Goal: Task Accomplishment & Management: Manage account settings

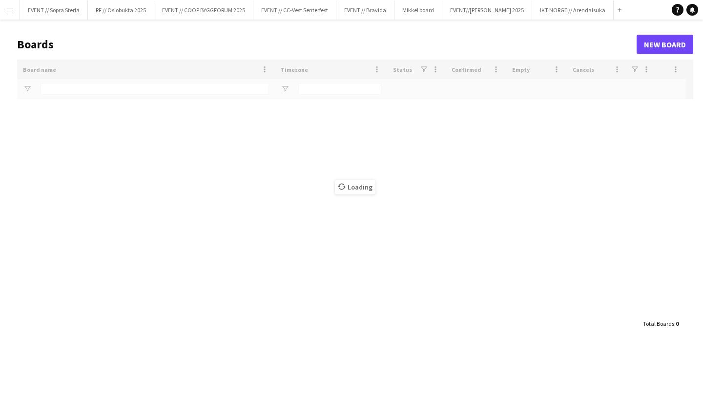
type input "*******"
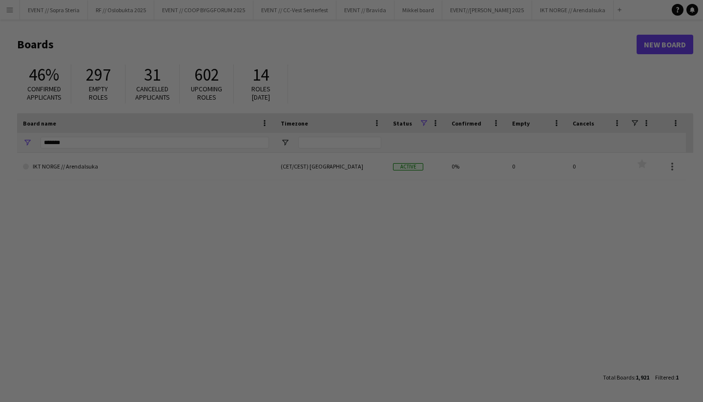
click at [249, 71] on div at bounding box center [354, 202] width 709 height 405
click at [125, 68] on div at bounding box center [354, 202] width 709 height 405
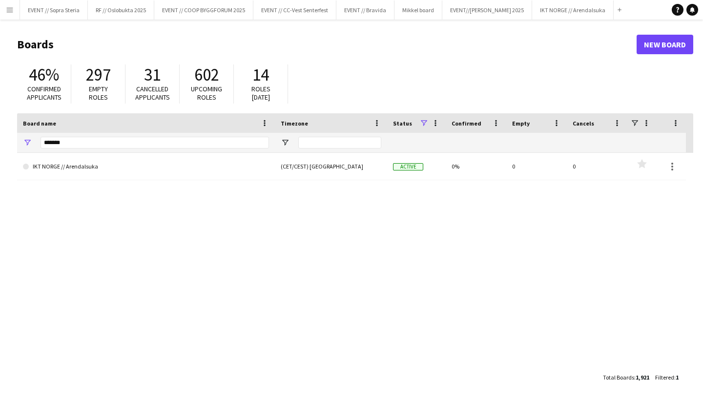
click at [11, 16] on button "Menu" at bounding box center [10, 10] width 20 height 20
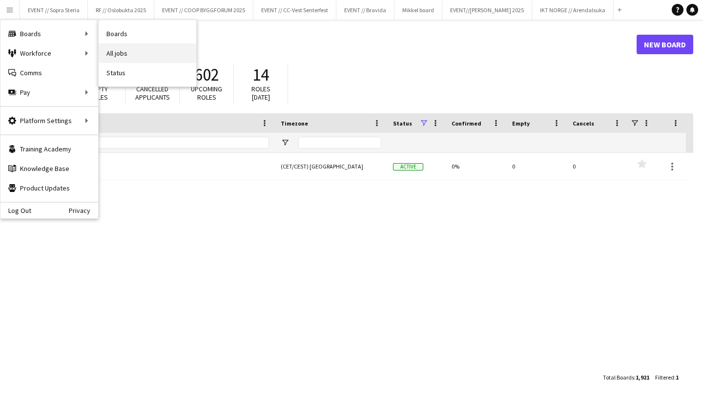
click at [122, 57] on link "All jobs" at bounding box center [148, 53] width 98 height 20
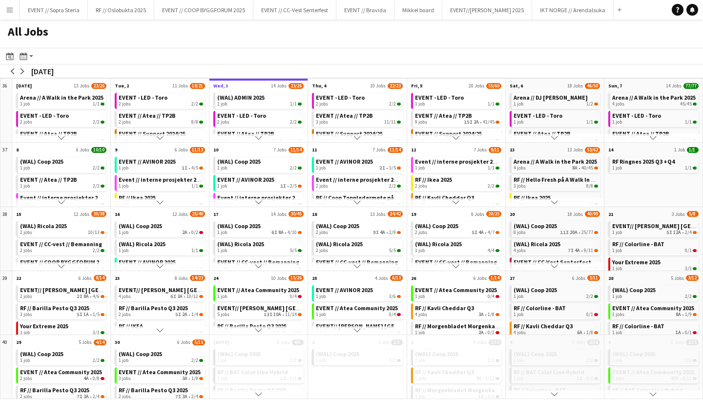
click at [15, 16] on button "Menu" at bounding box center [10, 10] width 20 height 20
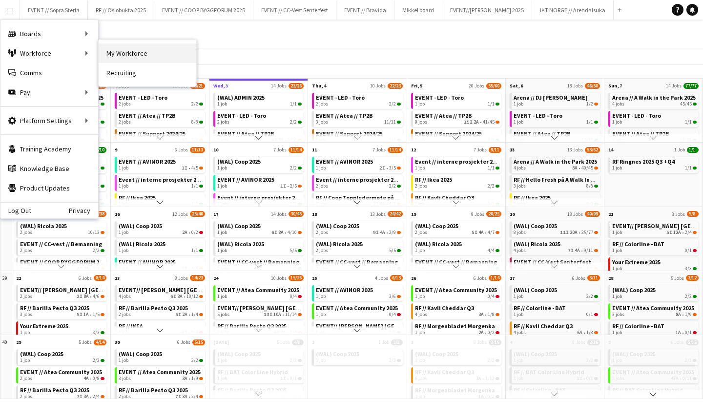
click at [108, 58] on link "My Workforce" at bounding box center [148, 53] width 98 height 20
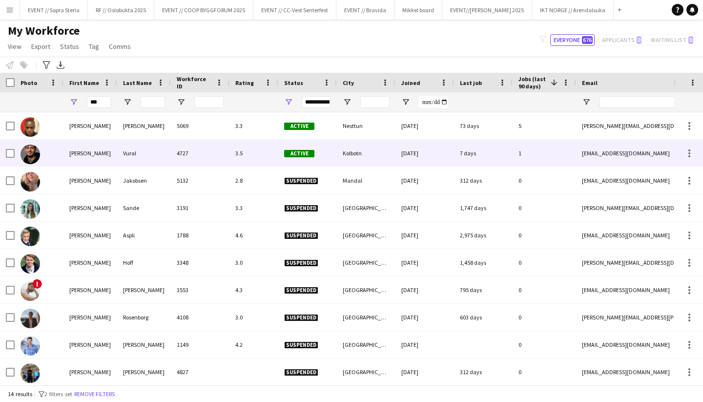
click at [92, 157] on div "[PERSON_NAME]" at bounding box center [90, 153] width 54 height 27
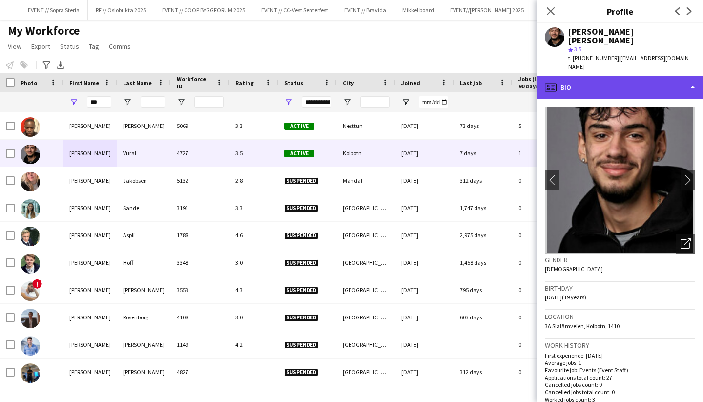
click at [650, 76] on div "profile Bio" at bounding box center [620, 87] width 166 height 23
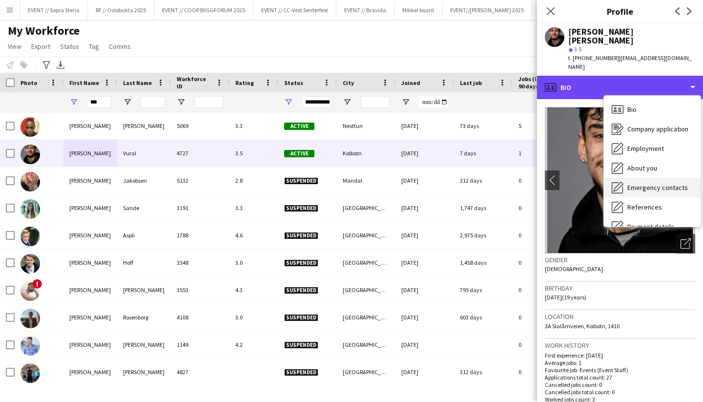
scroll to position [92, 0]
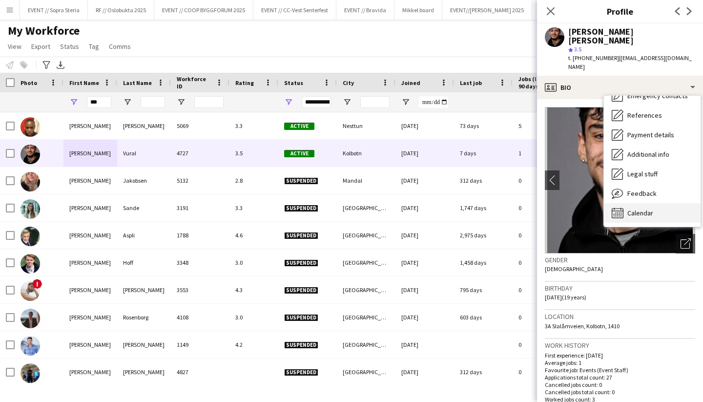
click at [640, 208] on span "Calendar" at bounding box center [640, 212] width 26 height 9
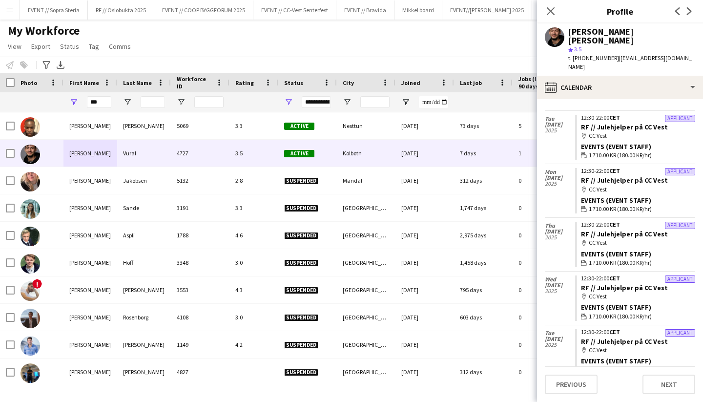
scroll to position [0, 0]
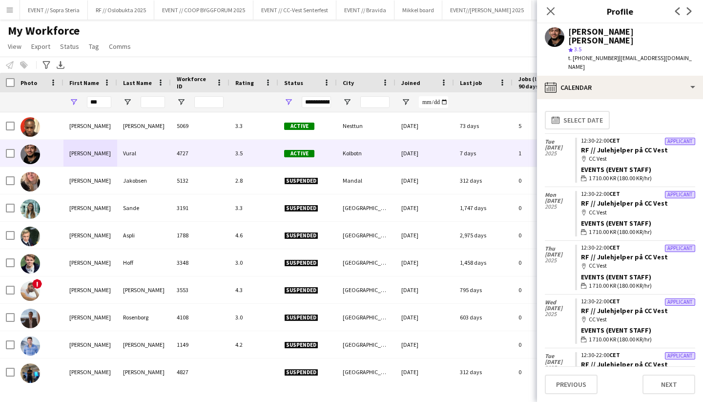
click at [119, 34] on h1 "My Workforce" at bounding box center [70, 30] width 141 height 15
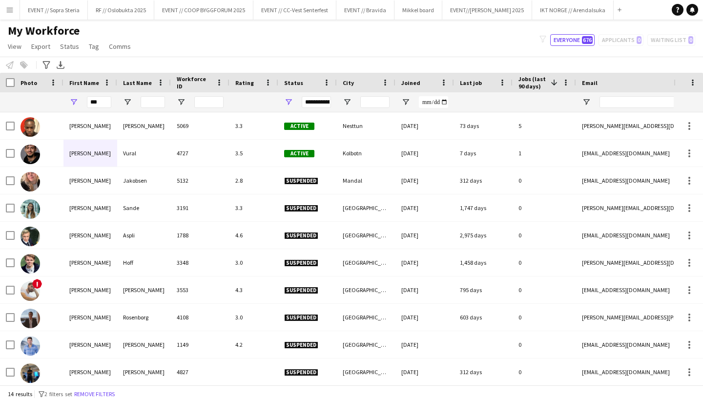
click at [17, 10] on button "Menu" at bounding box center [10, 10] width 20 height 20
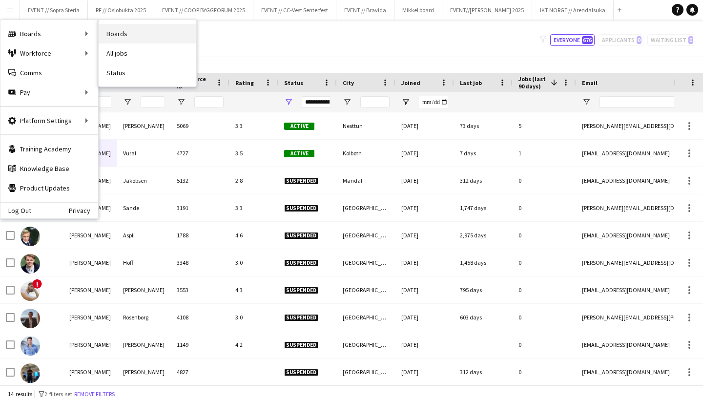
click at [116, 38] on link "Boards" at bounding box center [148, 34] width 98 height 20
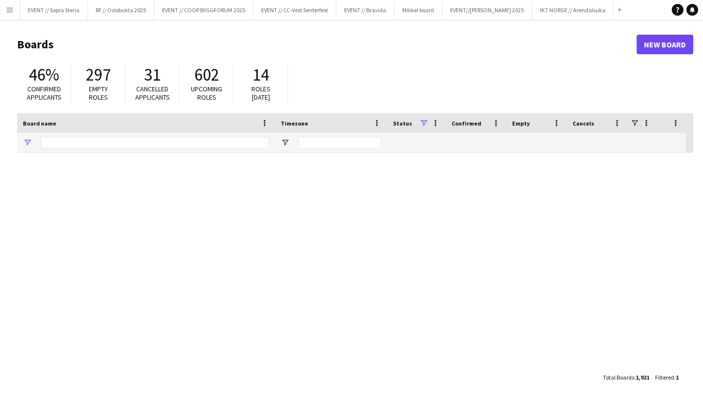
type input "*******"
click at [8, 11] on app-icon "Menu" at bounding box center [10, 10] width 8 height 8
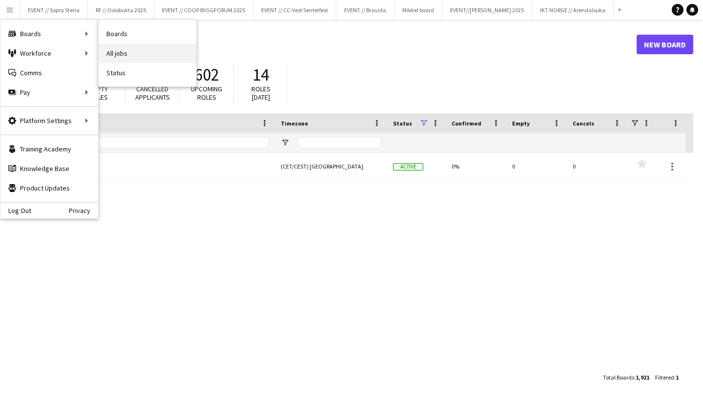
click at [121, 56] on link "All jobs" at bounding box center [148, 53] width 98 height 20
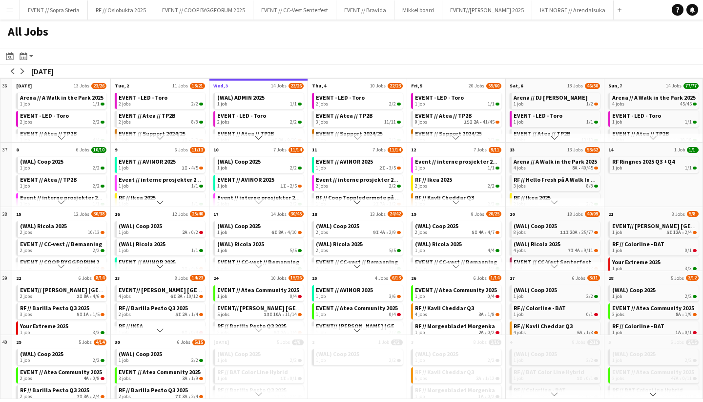
click at [354, 138] on app-icon "Scroll down" at bounding box center [357, 137] width 7 height 7
click at [459, 137] on app-icon "Scroll down" at bounding box center [455, 137] width 7 height 7
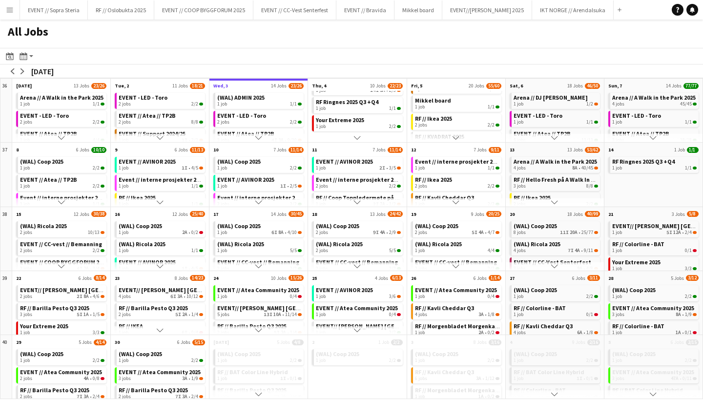
click at [459, 137] on app-icon "Scroll down" at bounding box center [455, 137] width 7 height 7
click at [458, 138] on app-icon "Scroll down" at bounding box center [455, 137] width 7 height 7
click at [550, 139] on button "Scroll down" at bounding box center [554, 137] width 98 height 9
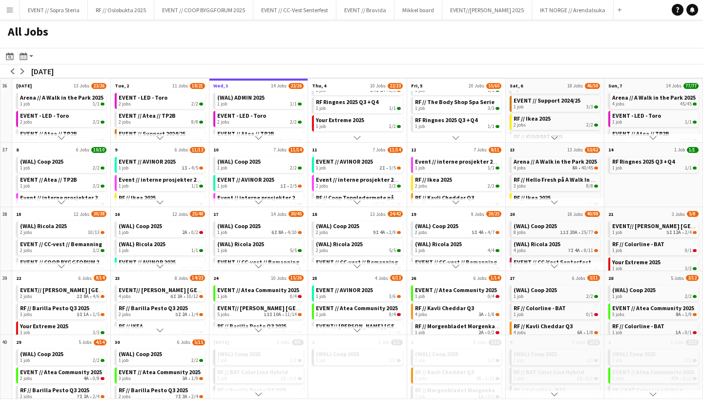
click at [550, 139] on button "Scroll down" at bounding box center [554, 137] width 98 height 9
click at [646, 137] on button "Scroll down" at bounding box center [653, 137] width 98 height 9
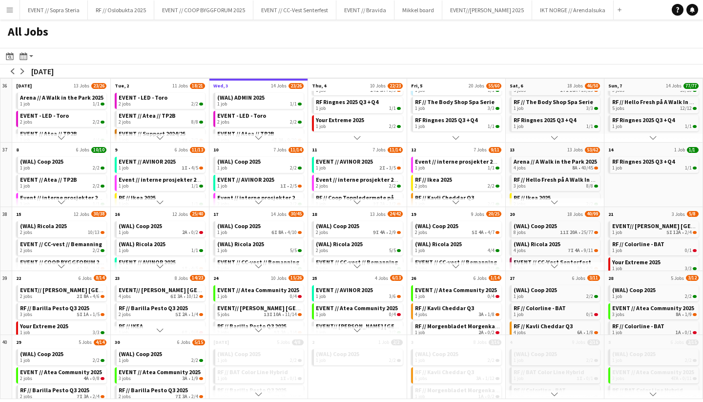
click at [646, 137] on button "Scroll down" at bounding box center [653, 137] width 98 height 9
click at [554, 204] on app-icon "Scroll down" at bounding box center [554, 202] width 7 height 7
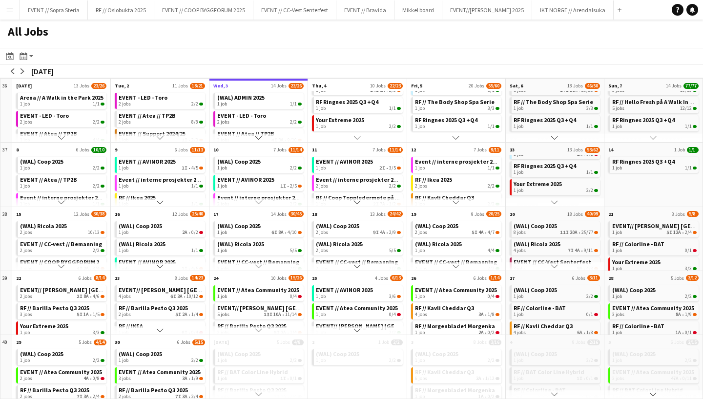
click at [459, 202] on app-icon "Scroll down" at bounding box center [455, 202] width 7 height 7
click at [359, 202] on app-icon "Scroll down" at bounding box center [357, 202] width 7 height 7
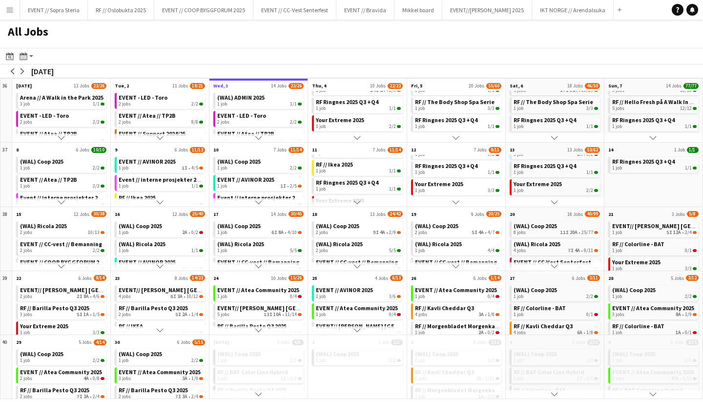
click at [359, 202] on app-icon "Scroll down" at bounding box center [357, 202] width 7 height 7
click at [256, 201] on app-icon "Scroll down" at bounding box center [258, 202] width 7 height 7
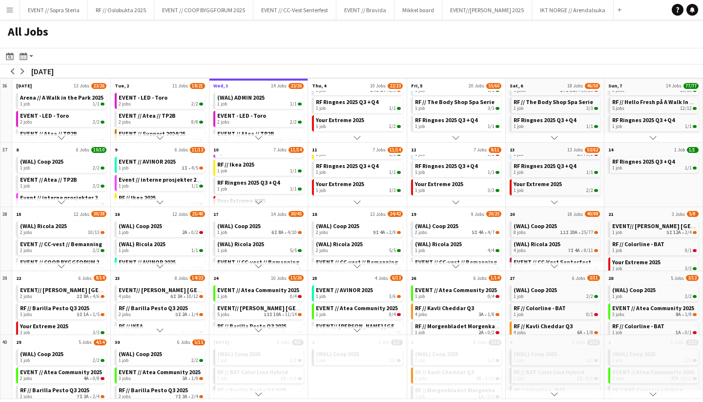
click at [257, 201] on app-icon "Scroll down" at bounding box center [258, 202] width 7 height 7
click at [158, 201] on app-icon "Scroll down" at bounding box center [160, 202] width 7 height 7
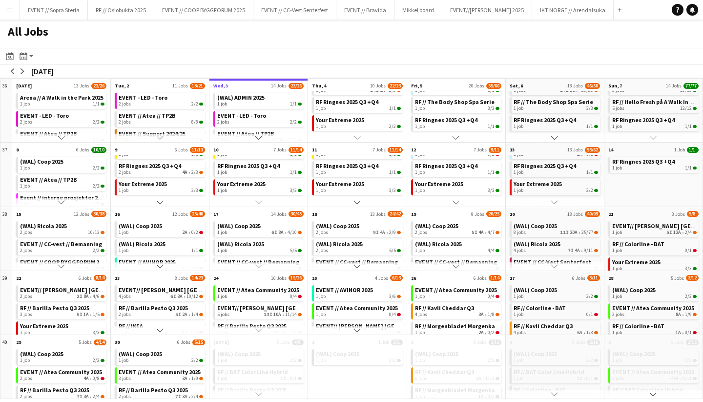
click at [158, 201] on app-icon "Scroll down" at bounding box center [160, 202] width 7 height 7
click at [75, 198] on button "Scroll down" at bounding box center [61, 202] width 98 height 9
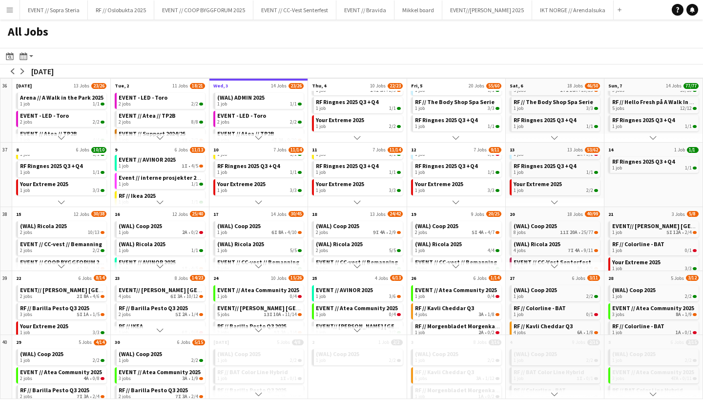
scroll to position [0, 0]
click at [157, 165] on div "1 job 1I • 4/5" at bounding box center [161, 168] width 84 height 6
click at [12, 16] on button "Menu" at bounding box center [10, 10] width 20 height 20
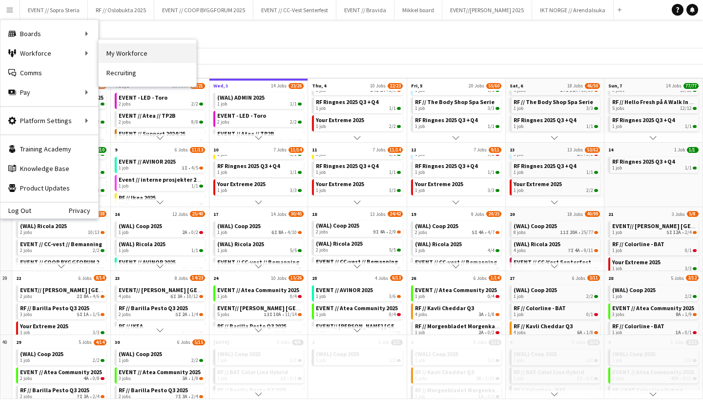
click at [112, 55] on link "My Workforce" at bounding box center [148, 53] width 98 height 20
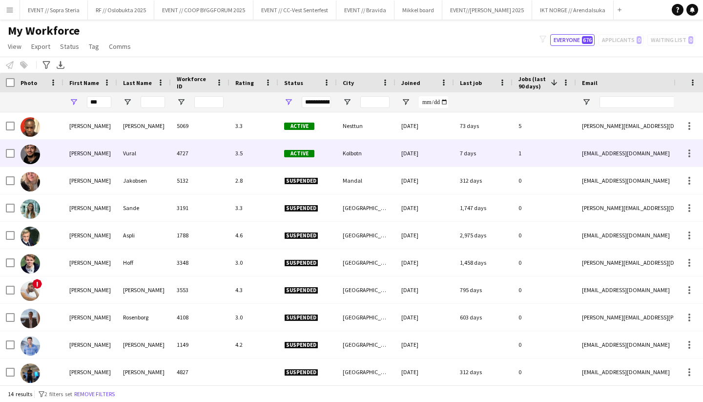
click at [102, 156] on div "Michael Reboli" at bounding box center [90, 153] width 54 height 27
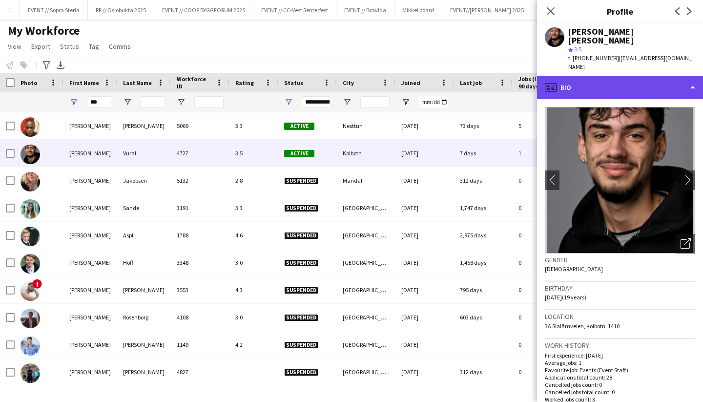
click at [614, 76] on div "profile Bio" at bounding box center [620, 87] width 166 height 23
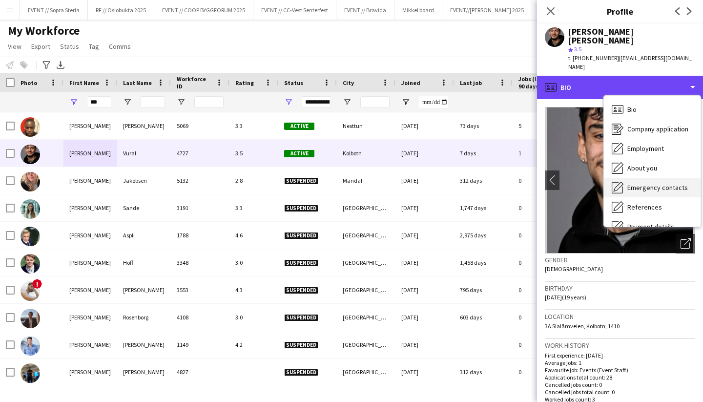
scroll to position [92, 0]
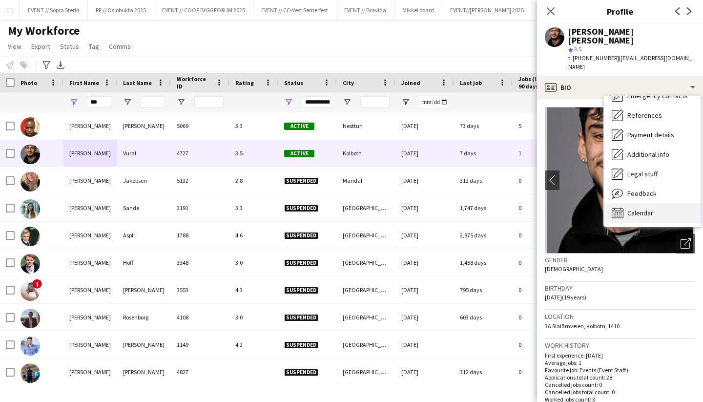
click at [642, 208] on span "Calendar" at bounding box center [640, 212] width 26 height 9
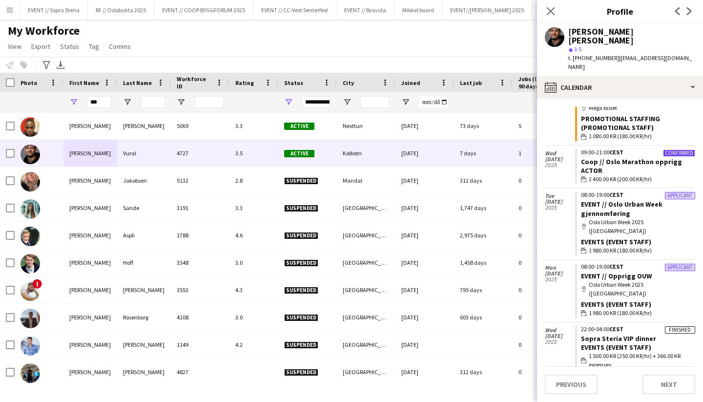
scroll to position [1196, 0]
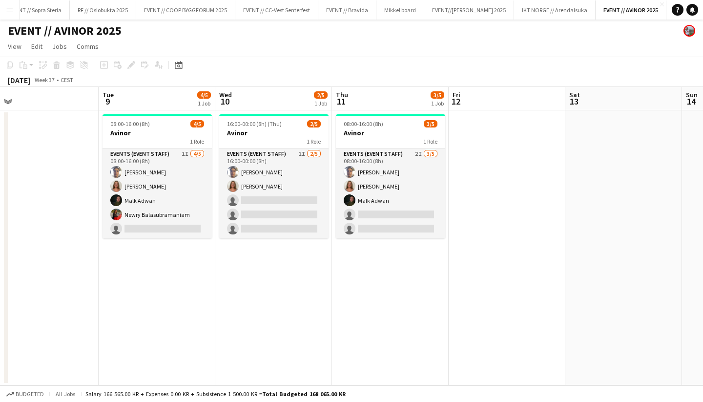
scroll to position [0, 248]
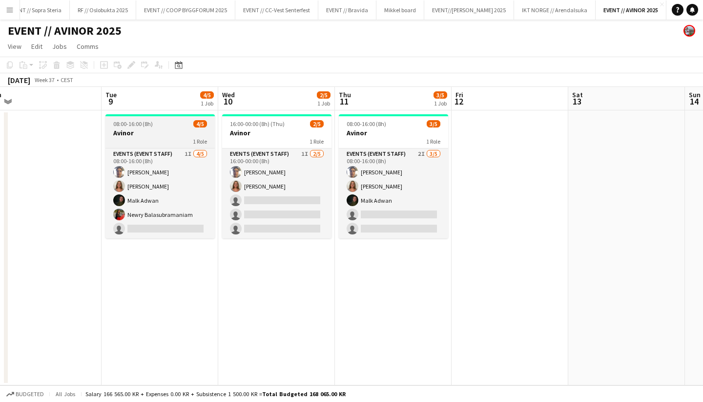
click at [157, 127] on div "08:00-16:00 (8h) 4/5" at bounding box center [159, 123] width 109 height 7
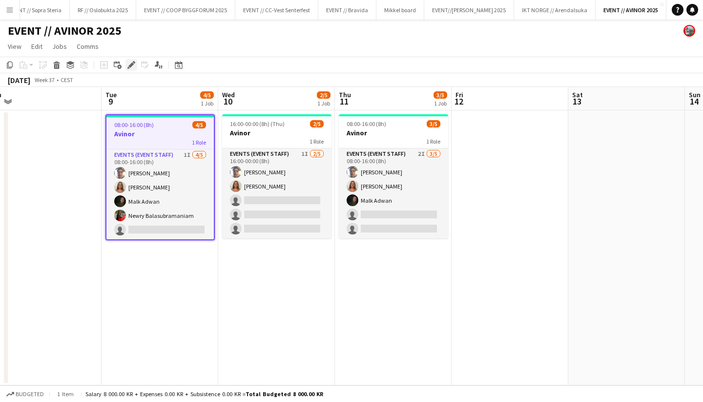
click at [128, 67] on icon at bounding box center [128, 67] width 2 height 2
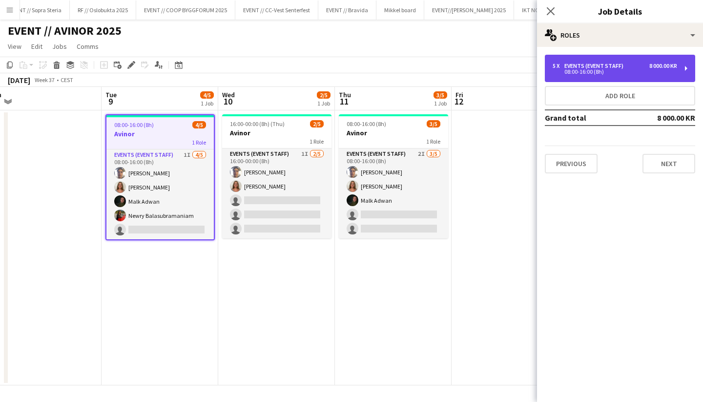
click at [579, 69] on div "08:00-16:00 (8h)" at bounding box center [614, 71] width 124 height 5
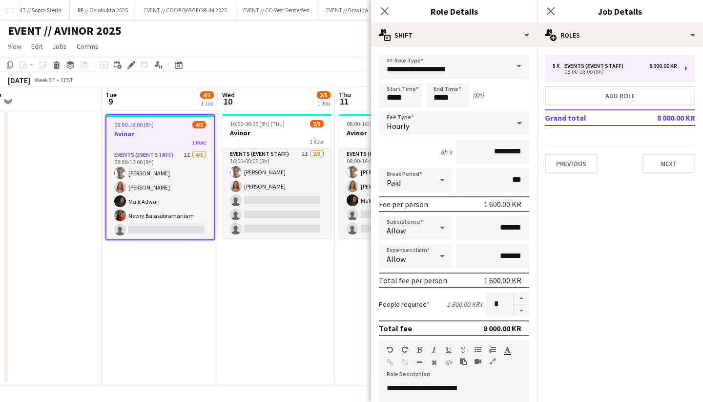
click at [578, 49] on div "5 x Events (Event Staff) 8 000.00 KR 08:00-16:00 (8h) Add role Grand total 8 00…" at bounding box center [620, 114] width 166 height 134
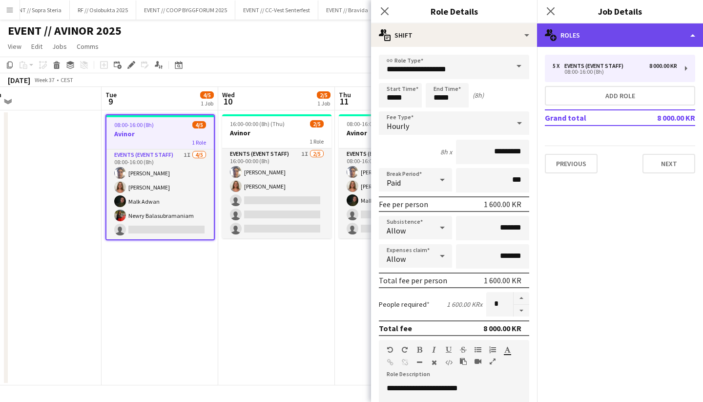
click at [568, 36] on div "multiple-users-add Roles" at bounding box center [620, 34] width 166 height 23
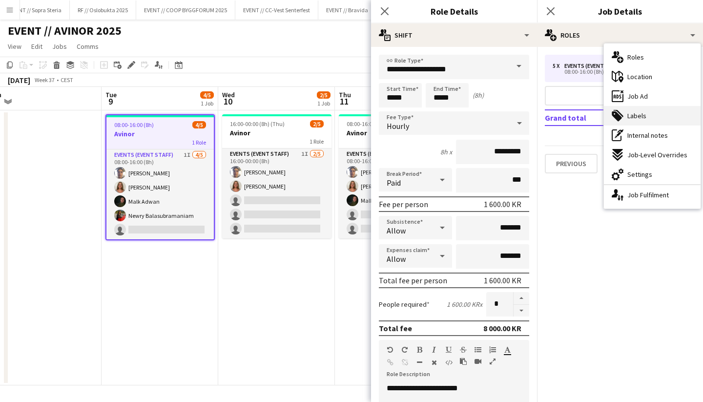
click at [624, 121] on div "tags-double Labels" at bounding box center [651, 116] width 97 height 20
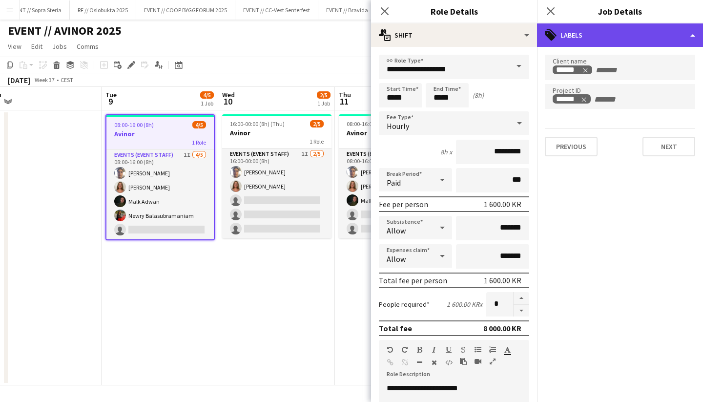
click at [572, 38] on div "tags-double Labels" at bounding box center [620, 34] width 166 height 23
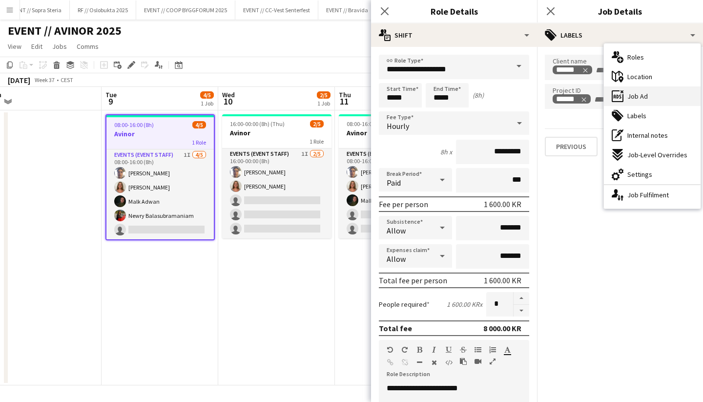
click at [635, 96] on span "Job Ad" at bounding box center [637, 96] width 20 height 9
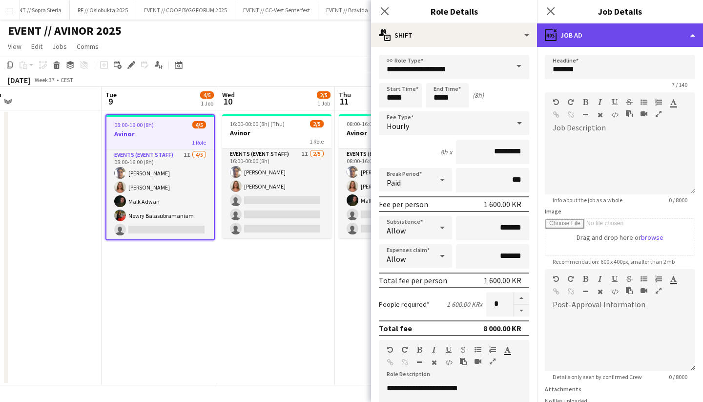
click at [570, 36] on div "ads-window Job Ad" at bounding box center [620, 34] width 166 height 23
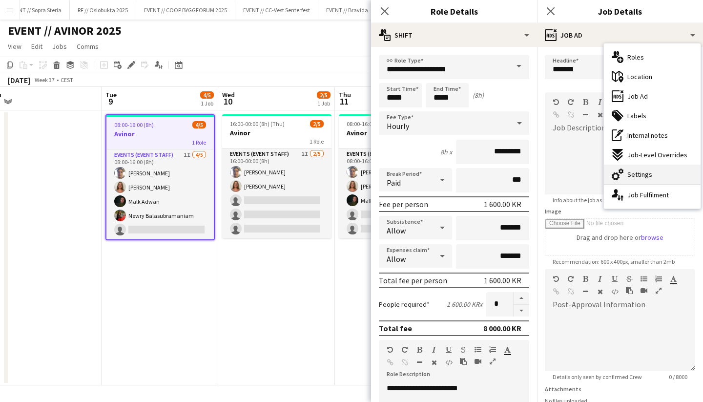
click at [630, 171] on span "Settings" at bounding box center [639, 174] width 25 height 9
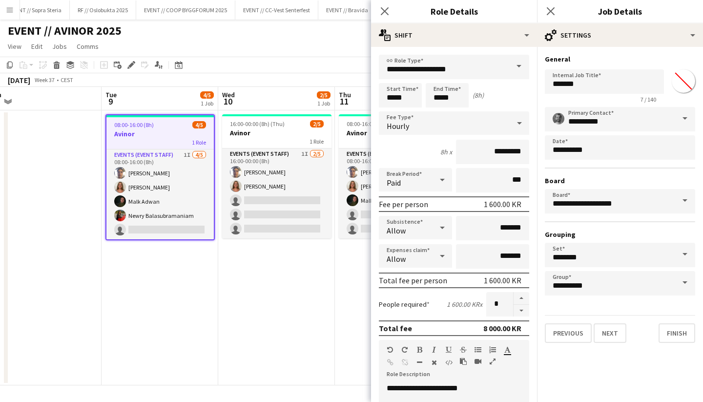
click at [284, 267] on app-date-cell "16:00-00:00 (8h) (Thu) 2/5 Avinor 1 Role Events (Event Staff) 1I [DATE] 16:00-0…" at bounding box center [276, 247] width 117 height 275
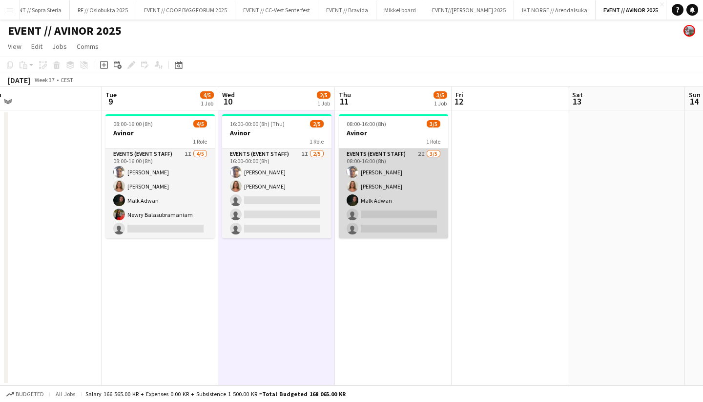
click at [393, 200] on app-card-role "Events (Event Staff) 2I [DATE] 08:00-16:00 (8h) [PERSON_NAME] [PERSON_NAME] [PE…" at bounding box center [393, 193] width 109 height 90
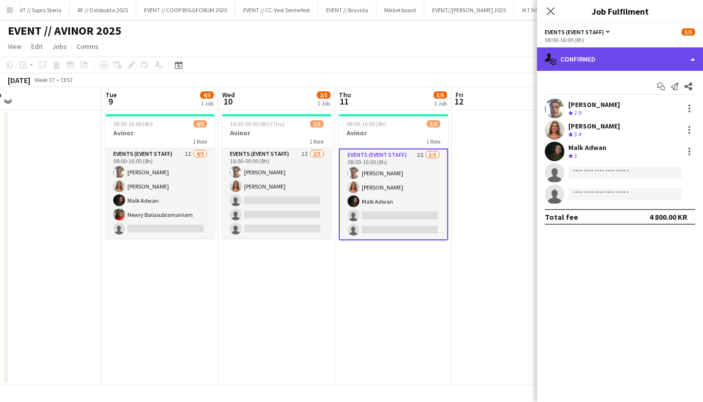
click at [564, 69] on div "single-neutral-actions-check-2 Confirmed" at bounding box center [620, 58] width 166 height 23
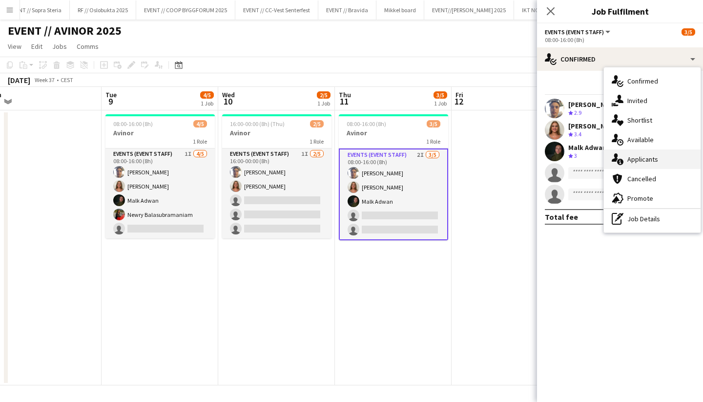
click at [633, 158] on span "Applicants" at bounding box center [642, 159] width 31 height 9
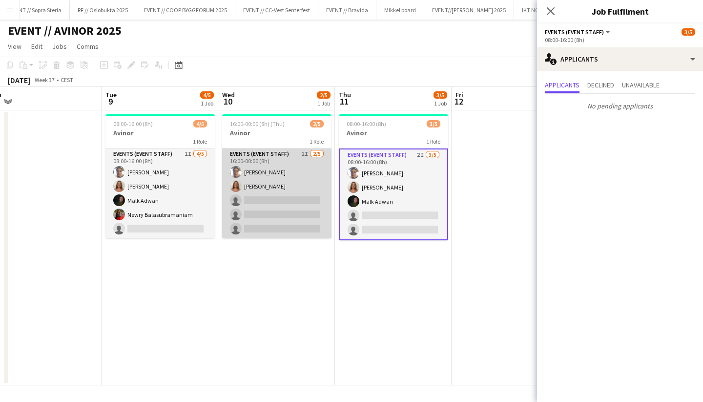
click at [277, 220] on app-card-role "Events (Event Staff) 1I [DATE] 16:00-00:00 (8h) [PERSON_NAME] [PERSON_NAME] sin…" at bounding box center [276, 193] width 109 height 90
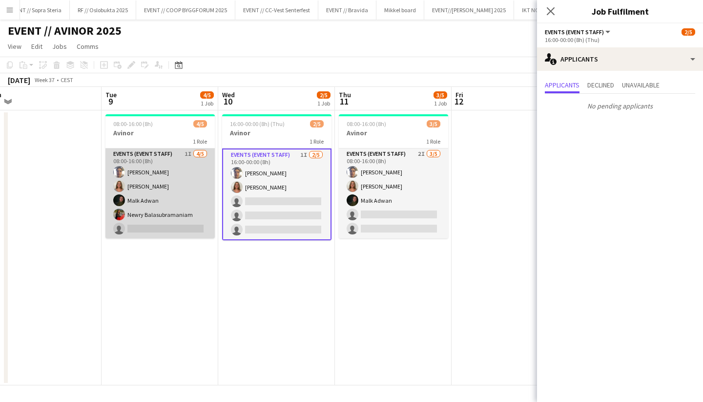
click at [193, 223] on app-card-role "Events (Event Staff) 1I [DATE] 08:00-16:00 (8h) [PERSON_NAME] [PERSON_NAME] [PE…" at bounding box center [159, 193] width 109 height 90
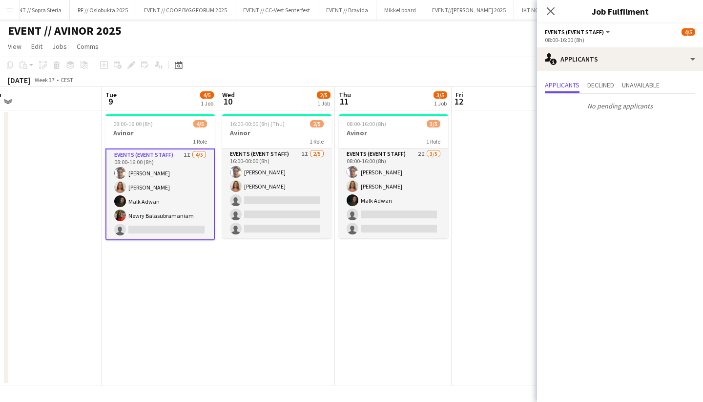
click at [187, 267] on app-date-cell "08:00-16:00 (8h) 4/5 Avinor 1 Role Events (Event Staff) 1I [DATE] 08:00-16:00 (…" at bounding box center [159, 247] width 117 height 275
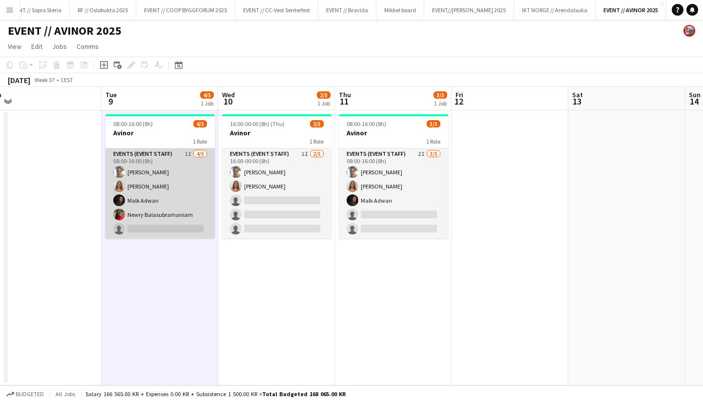
click at [188, 233] on app-card-role "Events (Event Staff) 1I [DATE] 08:00-16:00 (8h) [PERSON_NAME] [PERSON_NAME] [PE…" at bounding box center [159, 193] width 109 height 90
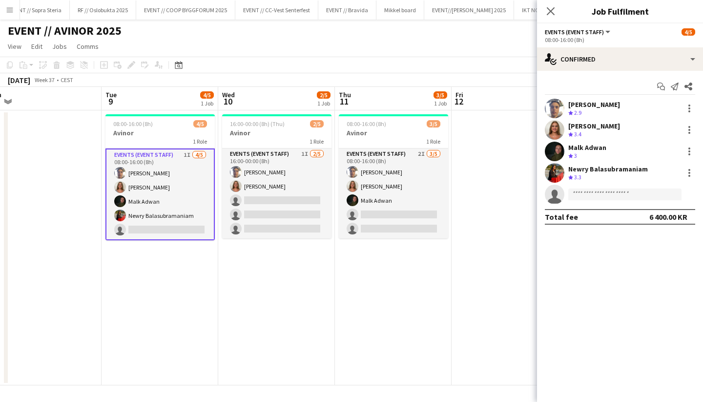
click at [560, 108] on app-user-avatar at bounding box center [554, 109] width 20 height 20
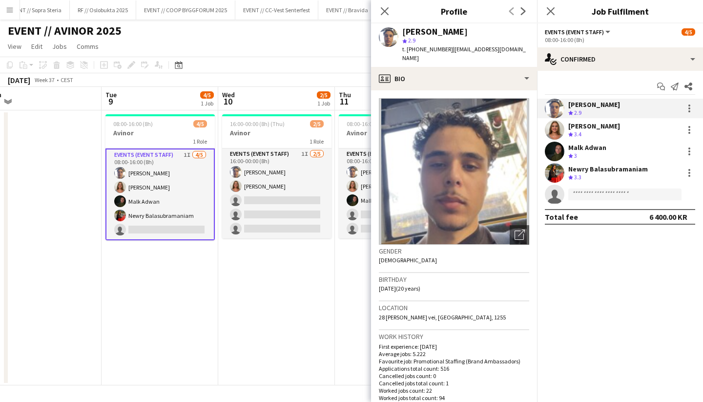
click at [554, 132] on app-user-avatar at bounding box center [554, 130] width 20 height 20
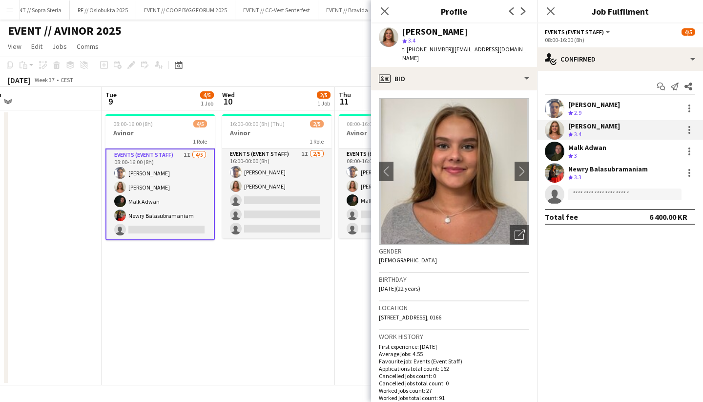
click at [553, 157] on app-user-avatar at bounding box center [554, 151] width 20 height 20
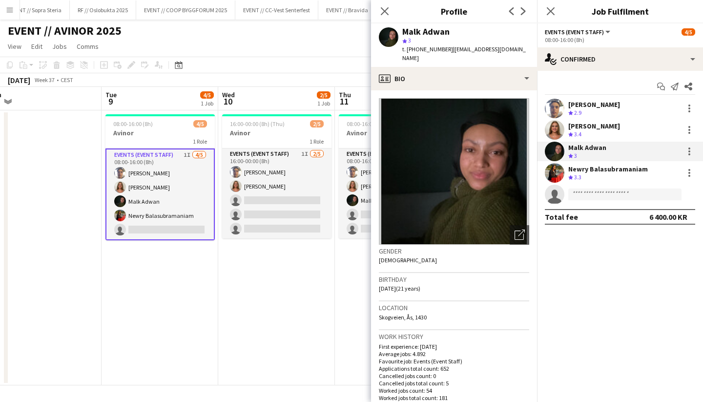
click at [552, 180] on app-user-avatar at bounding box center [554, 173] width 20 height 20
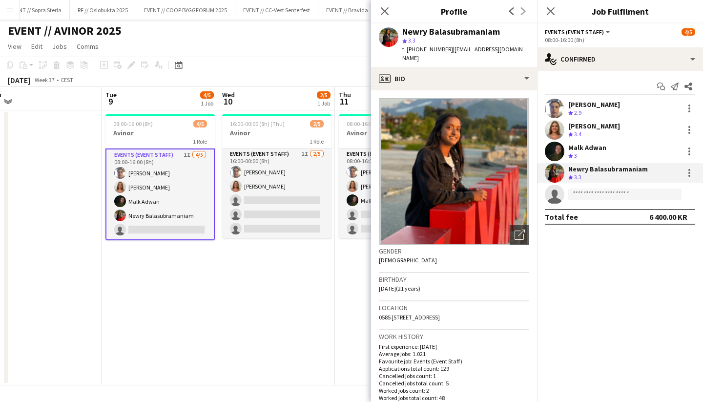
click at [278, 305] on app-date-cell "16:00-00:00 (8h) (Thu) 2/5 Avinor 1 Role Events (Event Staff) 1I [DATE] 16:00-0…" at bounding box center [276, 247] width 117 height 275
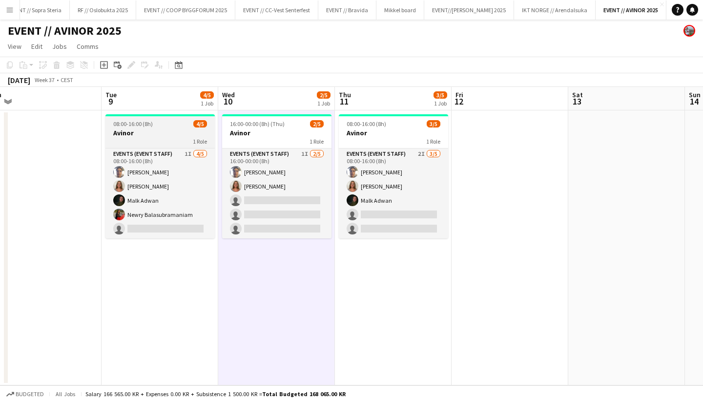
click at [158, 133] on h3 "Avinor" at bounding box center [159, 132] width 109 height 9
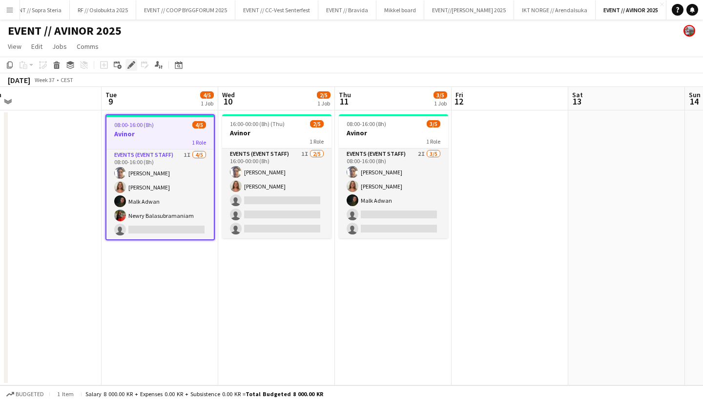
click at [131, 66] on icon at bounding box center [130, 64] width 5 height 5
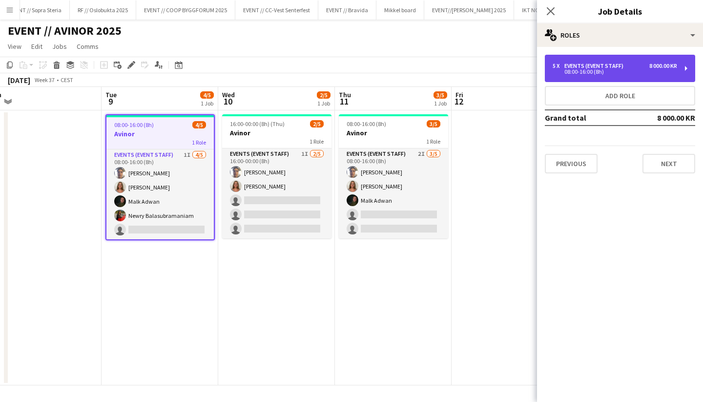
click at [593, 76] on div "5 x Events (Event Staff) 8 000.00 KR 08:00-16:00 (8h)" at bounding box center [619, 68] width 150 height 27
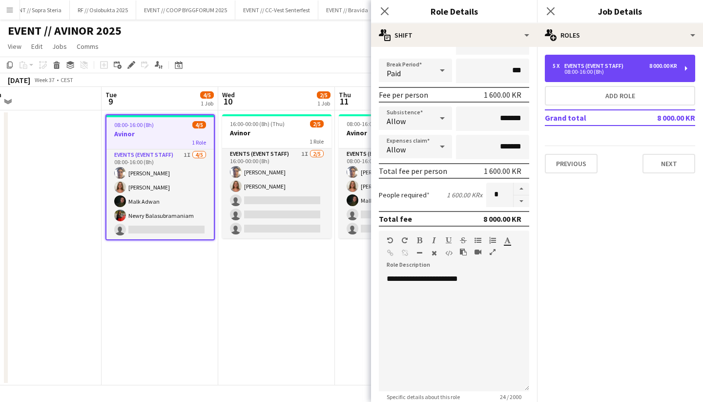
scroll to position [209, 0]
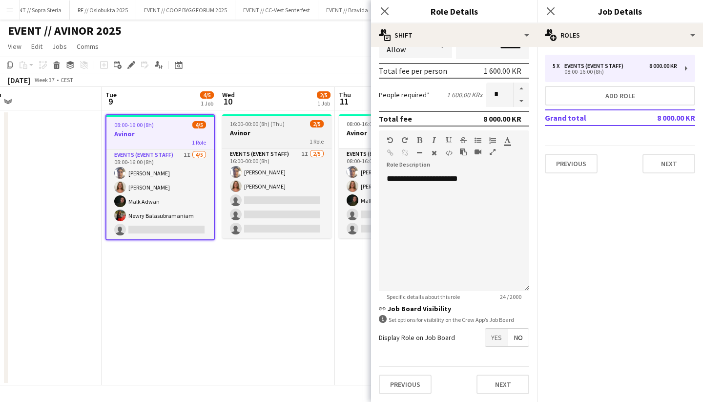
click at [284, 130] on h3 "Avinor" at bounding box center [276, 132] width 109 height 9
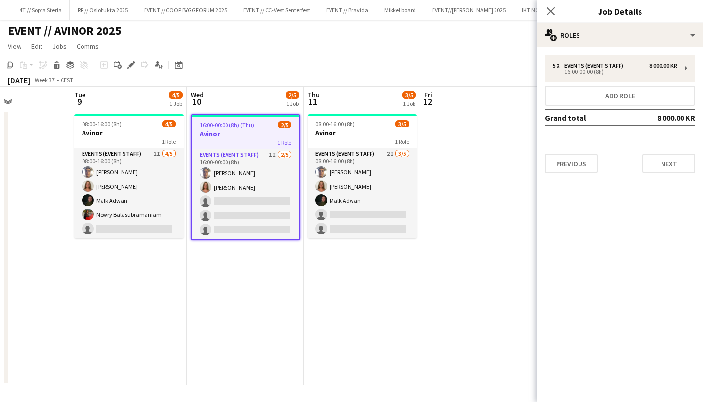
scroll to position [0, 280]
click at [358, 137] on div "1 Role" at bounding box center [361, 141] width 109 height 8
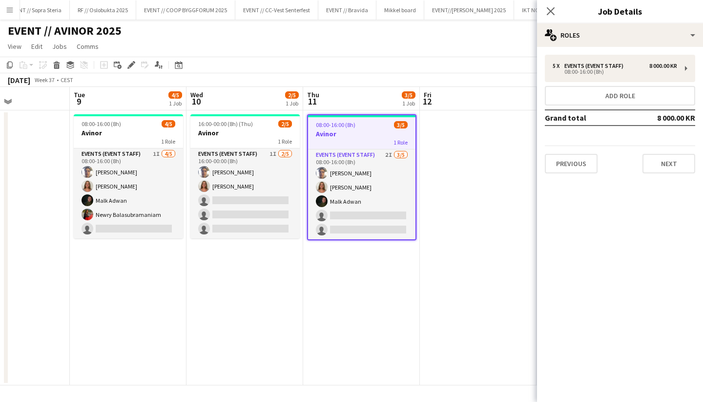
click at [342, 243] on app-date-cell "08:00-16:00 (8h) 3/5 Avinor 1 Role Events (Event Staff) 2I [DATE] 08:00-16:00 (…" at bounding box center [361, 247] width 117 height 275
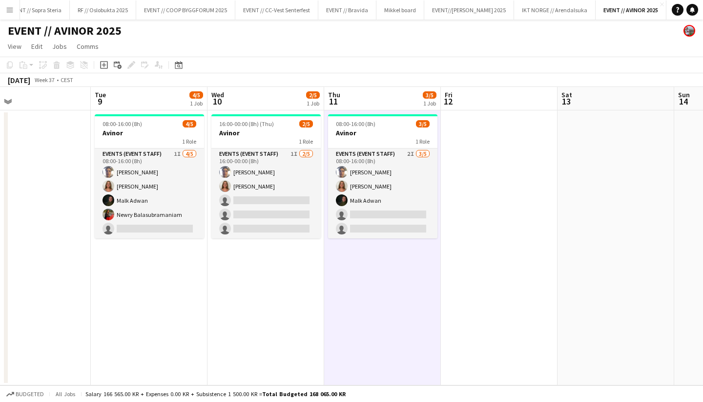
scroll to position [0, 257]
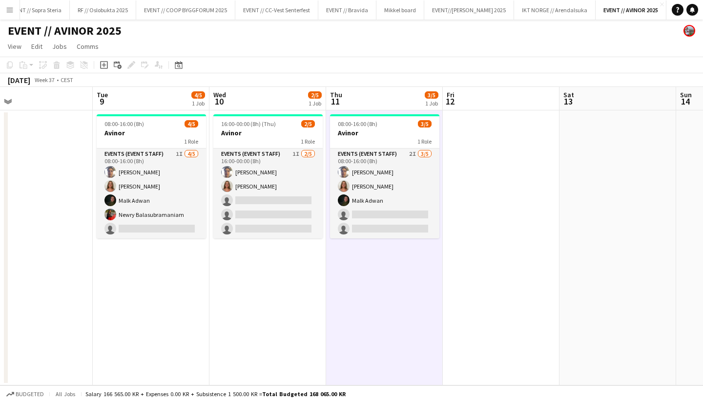
click at [11, 12] on app-icon "Menu" at bounding box center [10, 10] width 8 height 8
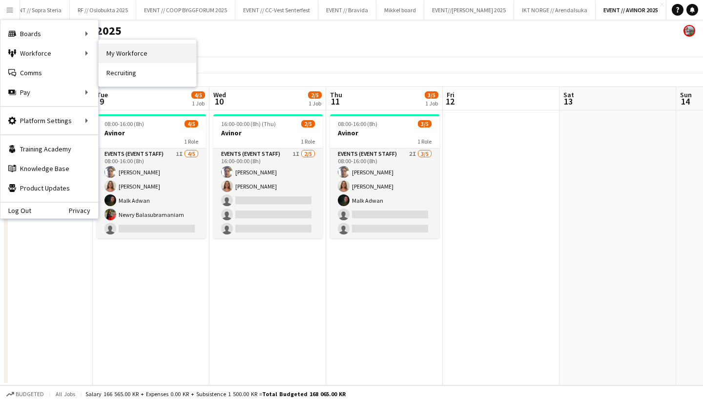
click at [120, 54] on link "My Workforce" at bounding box center [148, 53] width 98 height 20
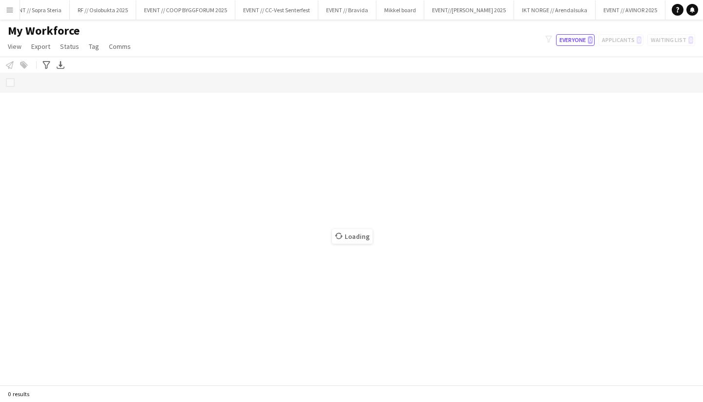
scroll to position [0, 17]
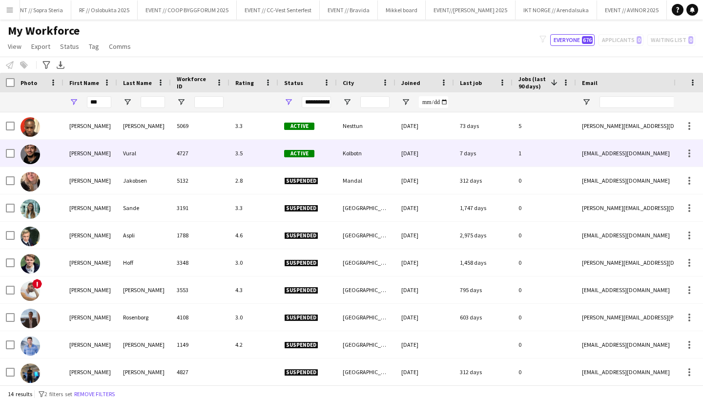
click at [88, 157] on div "[PERSON_NAME]" at bounding box center [90, 153] width 54 height 27
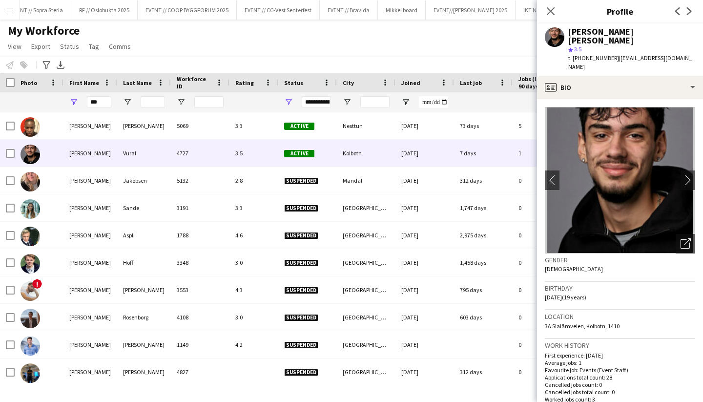
click at [5, 14] on button "Menu" at bounding box center [10, 10] width 20 height 20
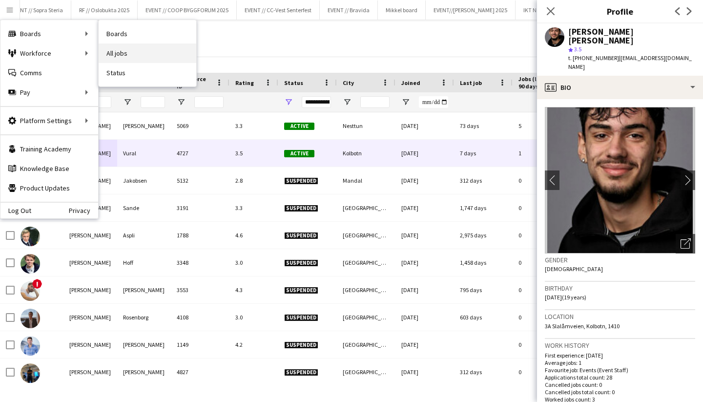
click at [138, 55] on link "All jobs" at bounding box center [148, 53] width 98 height 20
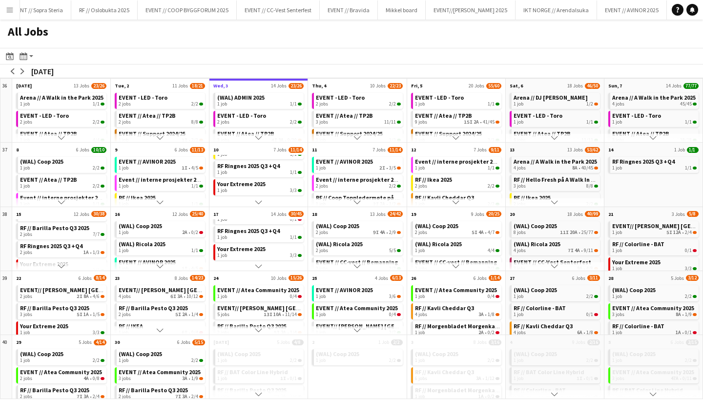
scroll to position [85, 0]
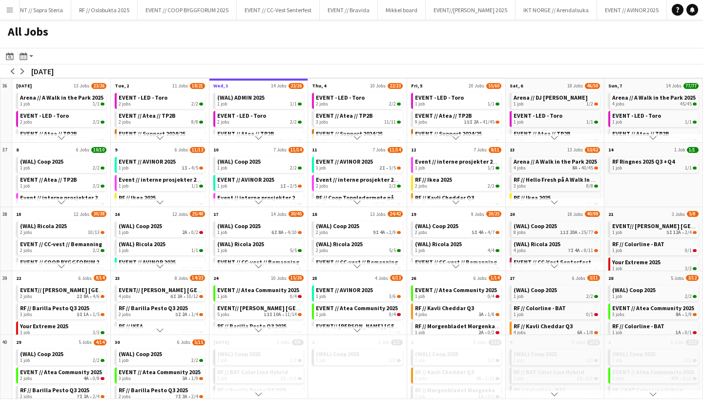
click at [260, 138] on app-icon "Scroll down" at bounding box center [258, 137] width 7 height 7
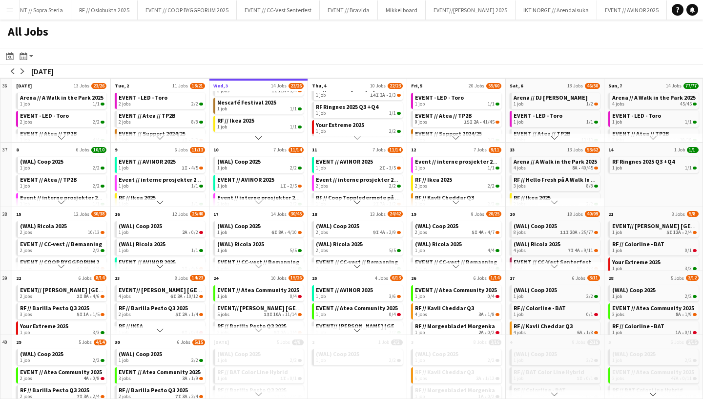
scroll to position [82, 0]
click at [7, 9] on app-icon "Menu" at bounding box center [10, 10] width 8 height 8
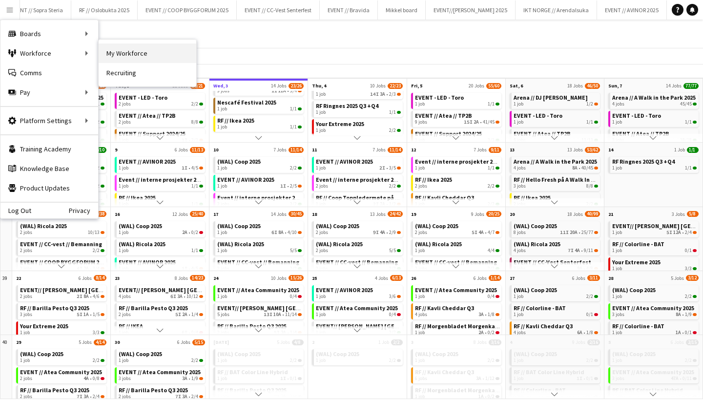
click at [117, 55] on link "My Workforce" at bounding box center [148, 53] width 98 height 20
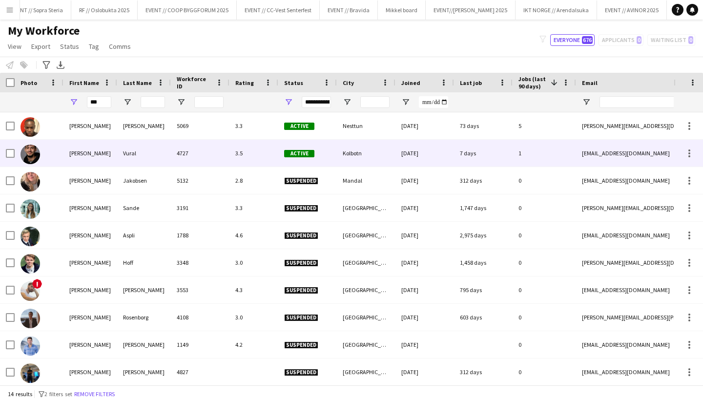
click at [130, 158] on div "Vural" at bounding box center [144, 153] width 54 height 27
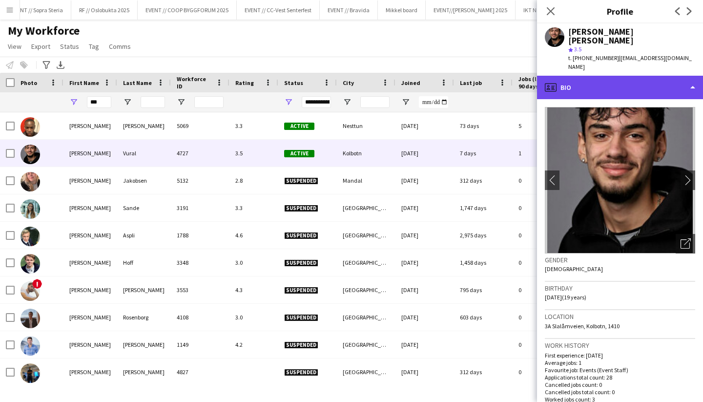
click at [602, 76] on div "profile Bio" at bounding box center [620, 87] width 166 height 23
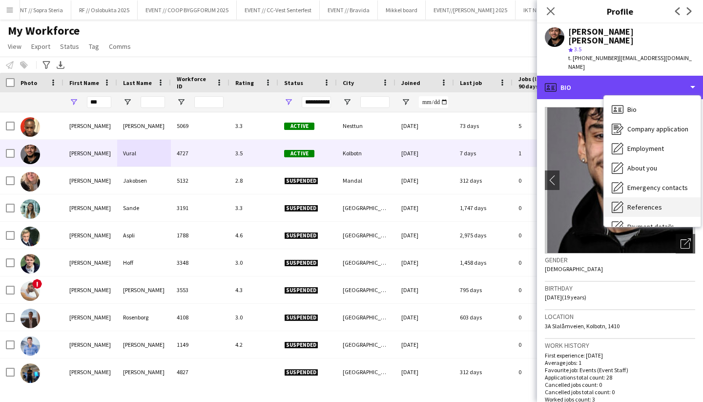
scroll to position [92, 0]
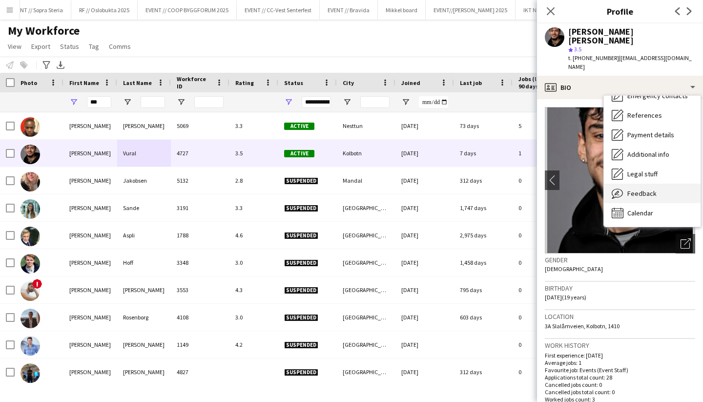
click at [635, 183] on div "Feedback Feedback" at bounding box center [651, 193] width 97 height 20
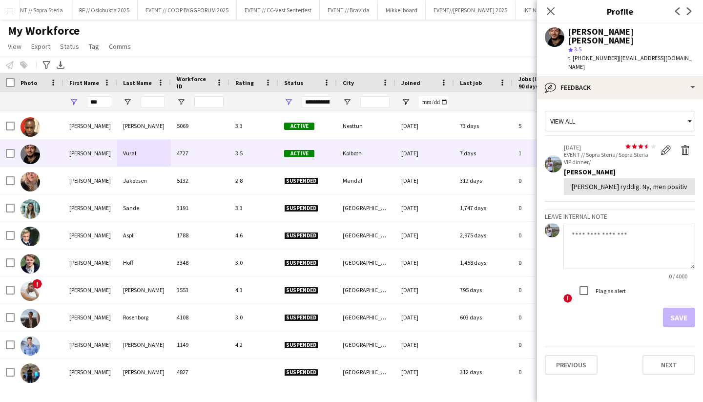
click at [599, 112] on div "View all" at bounding box center [615, 121] width 140 height 19
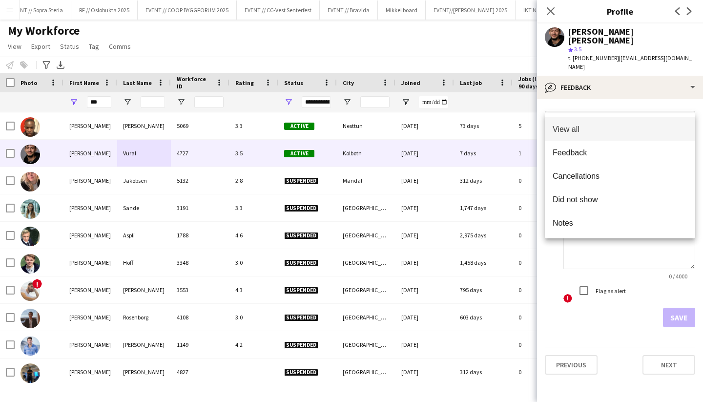
click at [603, 98] on div at bounding box center [351, 201] width 703 height 402
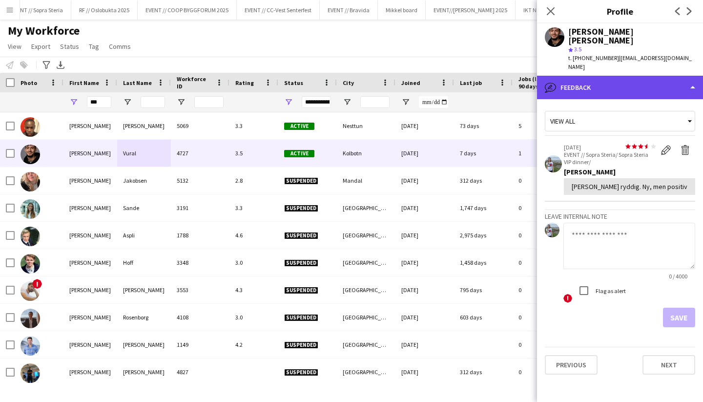
click at [587, 76] on div "bubble-pencil Feedback" at bounding box center [620, 87] width 166 height 23
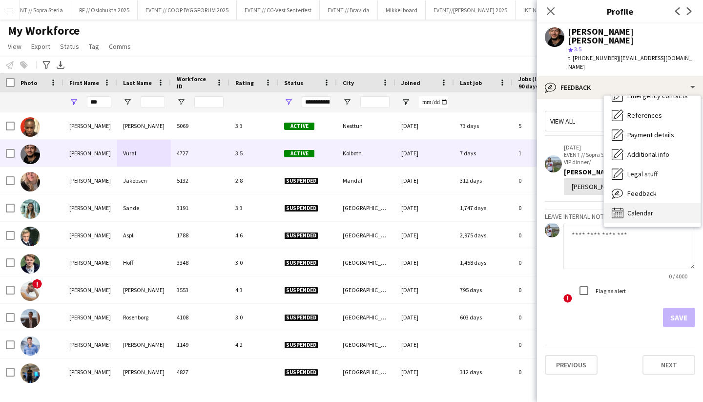
click at [632, 208] on span "Calendar" at bounding box center [640, 212] width 26 height 9
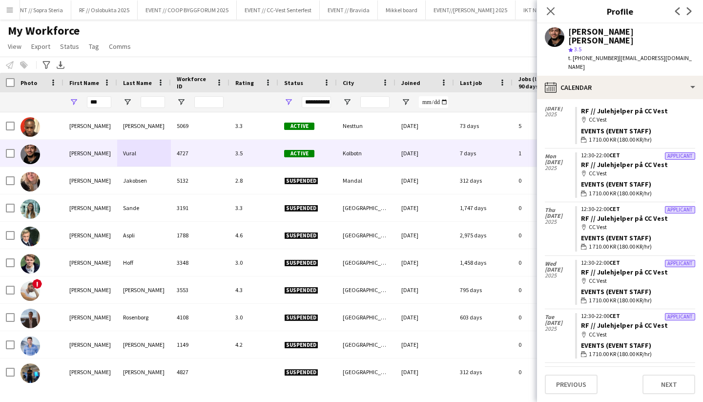
scroll to position [467, 0]
click at [5, 13] on button "Menu" at bounding box center [10, 10] width 20 height 20
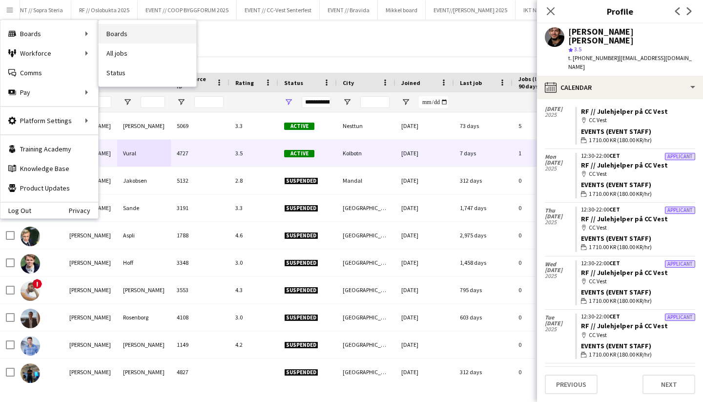
click at [110, 34] on link "Boards" at bounding box center [148, 34] width 98 height 20
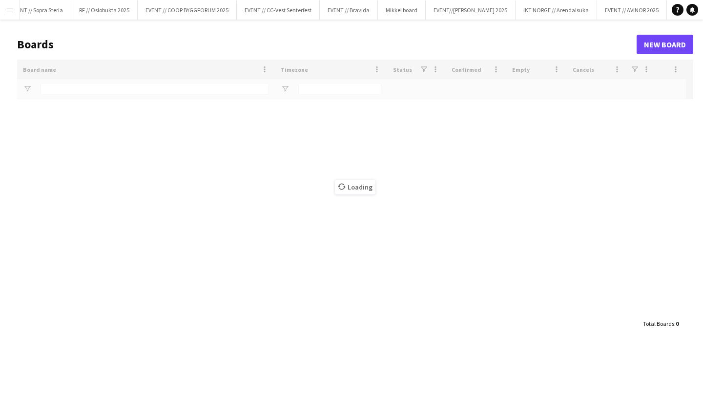
type input "*******"
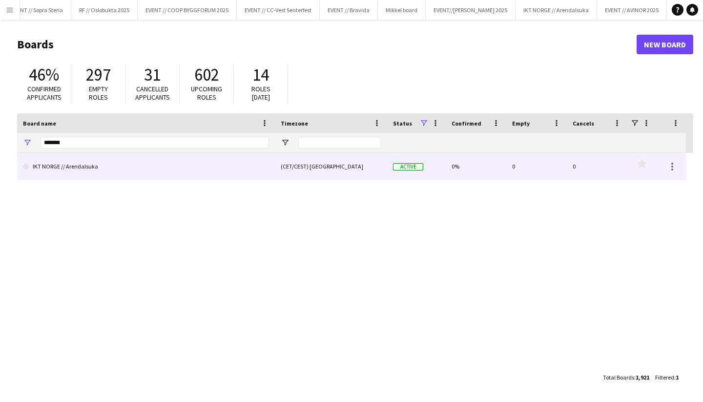
click at [264, 168] on link "IKT NORGE // Arendalsuka" at bounding box center [146, 166] width 246 height 27
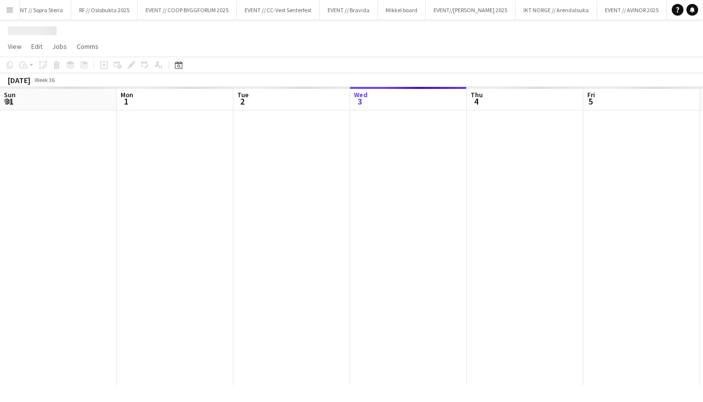
scroll to position [0, 233]
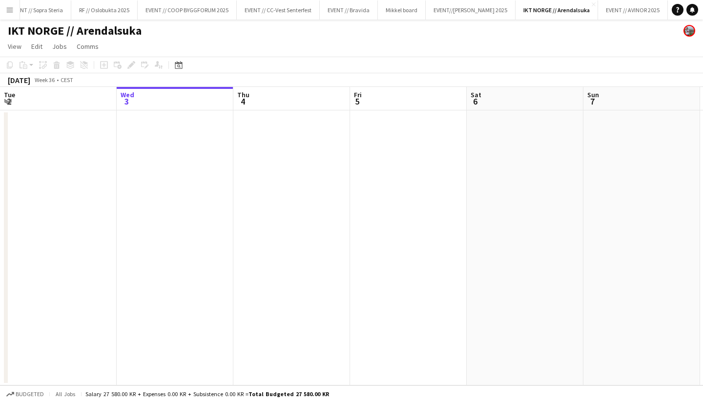
click at [9, 7] on app-icon "Menu" at bounding box center [10, 10] width 8 height 8
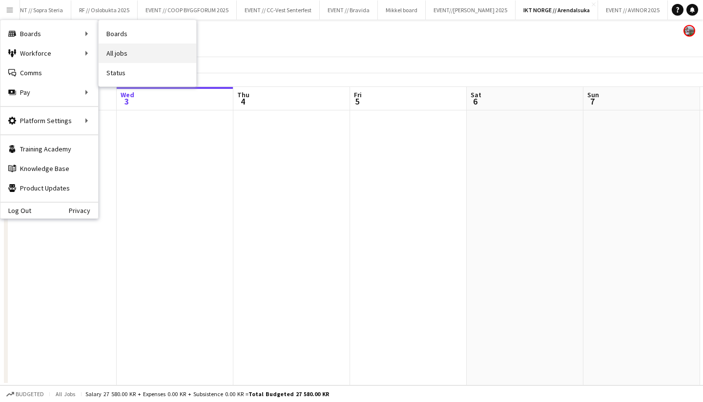
click at [114, 51] on link "All jobs" at bounding box center [148, 53] width 98 height 20
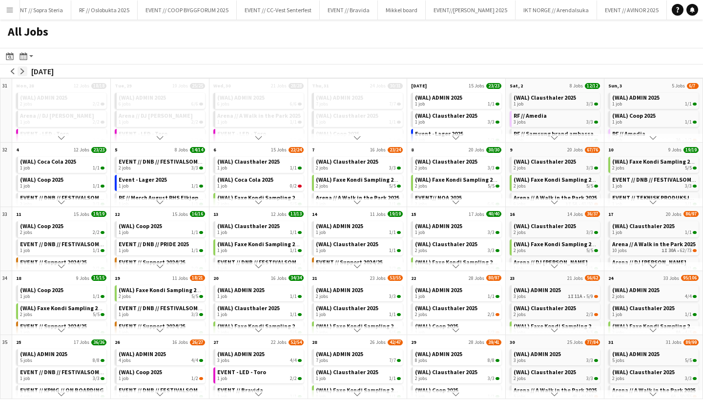
click at [26, 71] on button "arrow-right" at bounding box center [23, 71] width 10 height 10
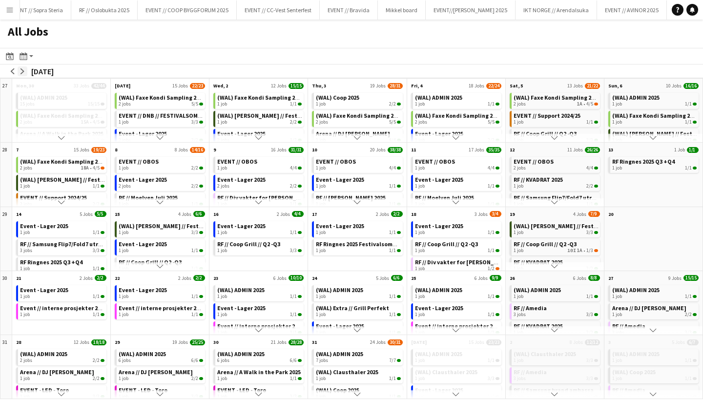
click at [24, 72] on app-icon "arrow-right" at bounding box center [23, 71] width 6 height 6
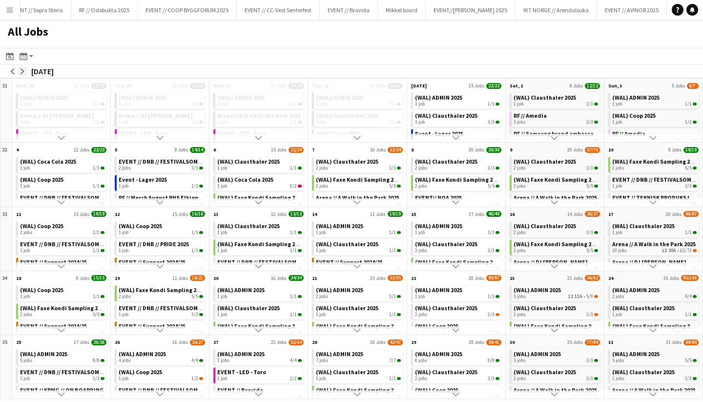
click at [24, 72] on app-icon "arrow-right" at bounding box center [23, 71] width 6 height 6
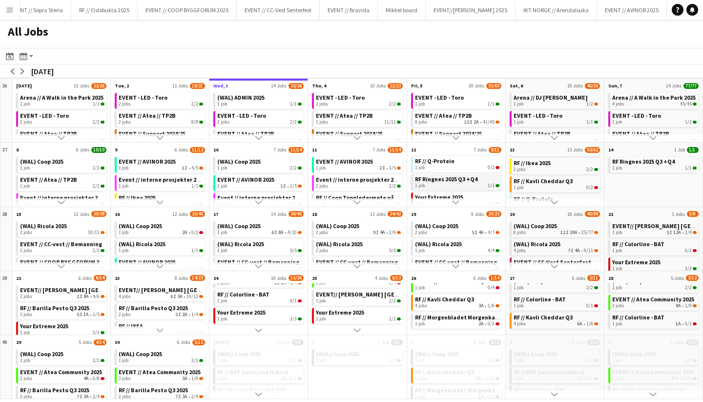
scroll to position [68, 0]
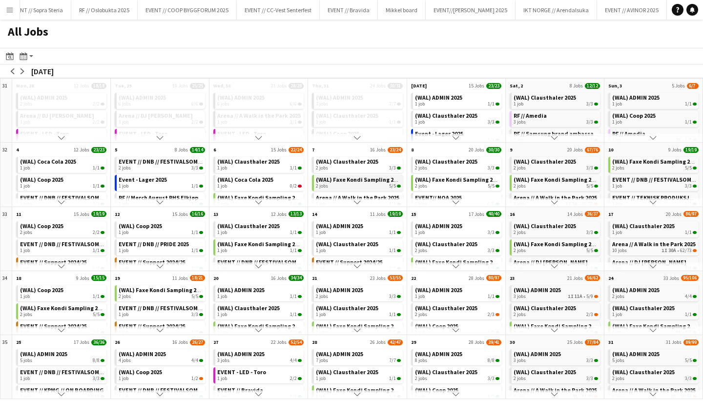
click at [352, 183] on span "(WAL) Faxe Kondi Sampling 2025" at bounding box center [359, 179] width 86 height 7
click at [144, 291] on div "2 jobs 5/5" at bounding box center [161, 292] width 84 height 6
click at [20, 71] on app-icon "arrow-right" at bounding box center [23, 71] width 6 height 6
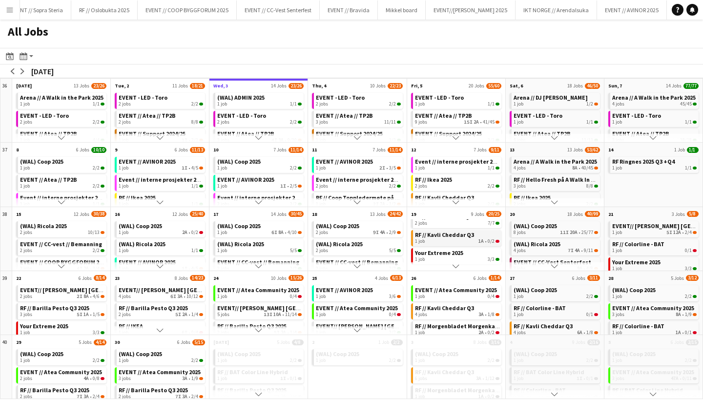
scroll to position [67, 0]
click at [442, 238] on div "1 job 1A • 0/2" at bounding box center [457, 237] width 84 height 6
click at [9, 14] on button "Menu" at bounding box center [10, 10] width 20 height 20
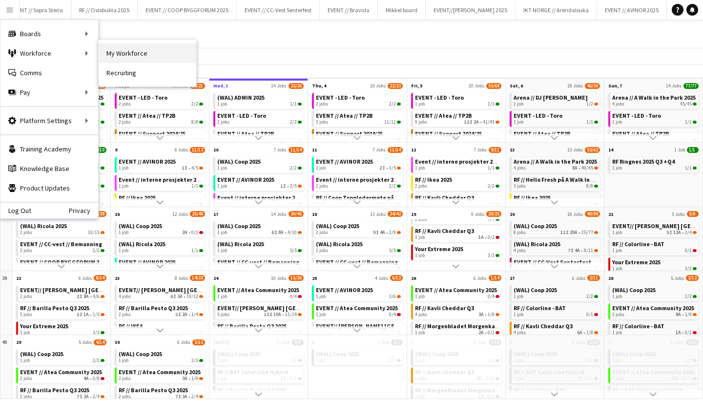
click at [129, 60] on link "My Workforce" at bounding box center [148, 53] width 98 height 20
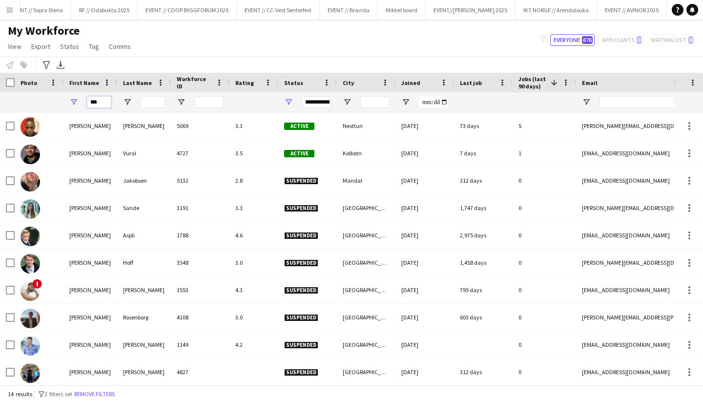
click at [95, 103] on input "***" at bounding box center [99, 102] width 24 height 12
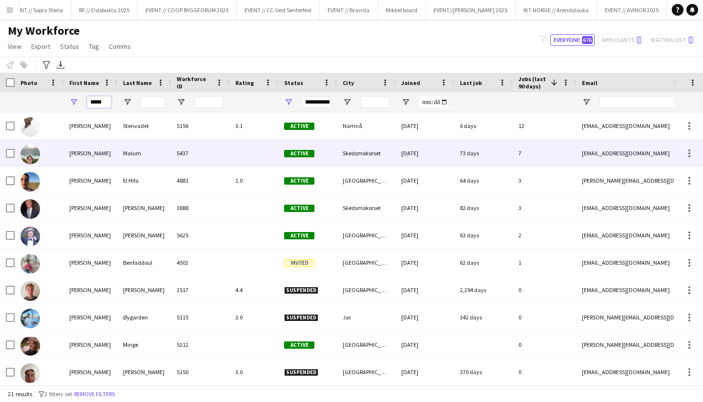
type input "*****"
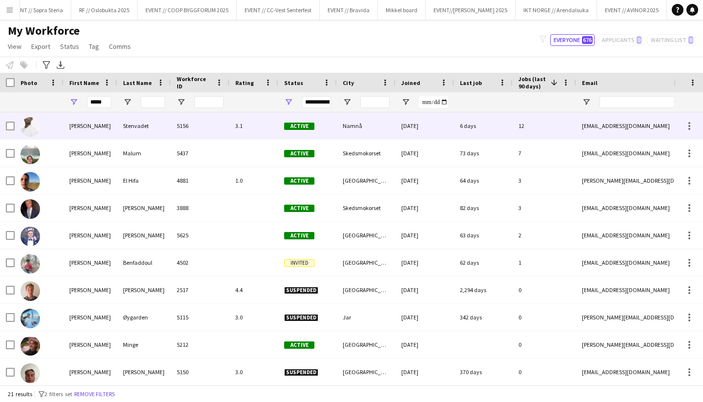
click at [75, 133] on div "Elias" at bounding box center [90, 125] width 54 height 27
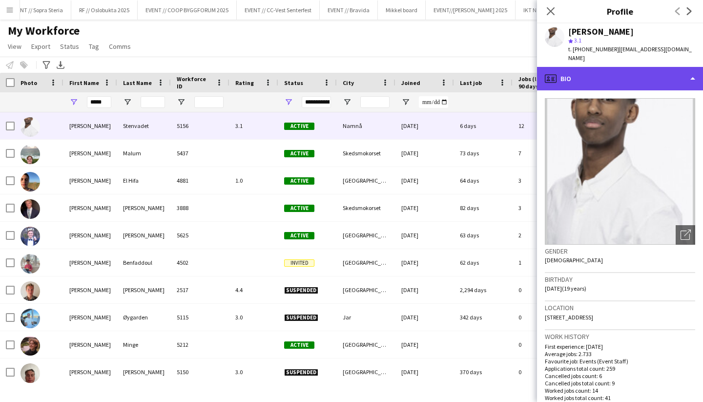
click at [593, 69] on div "profile Bio" at bounding box center [620, 78] width 166 height 23
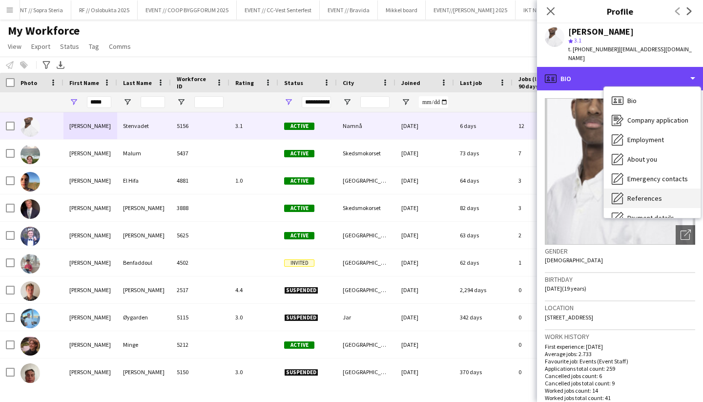
scroll to position [92, 0]
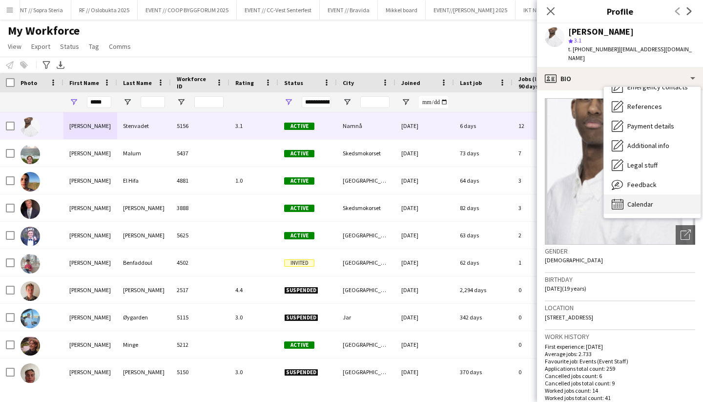
click at [631, 202] on div "Calendar Calendar" at bounding box center [651, 204] width 97 height 20
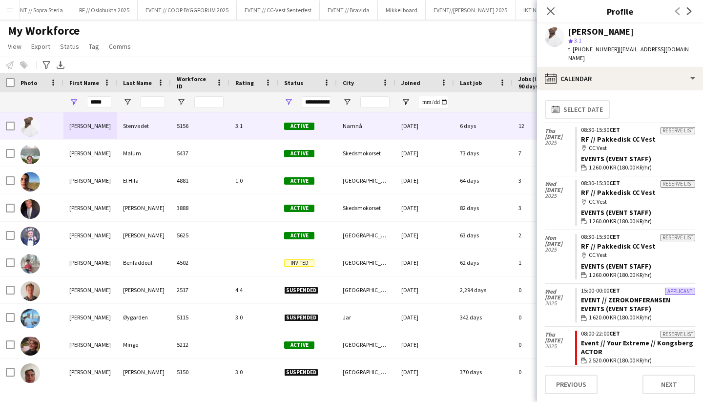
scroll to position [0, 0]
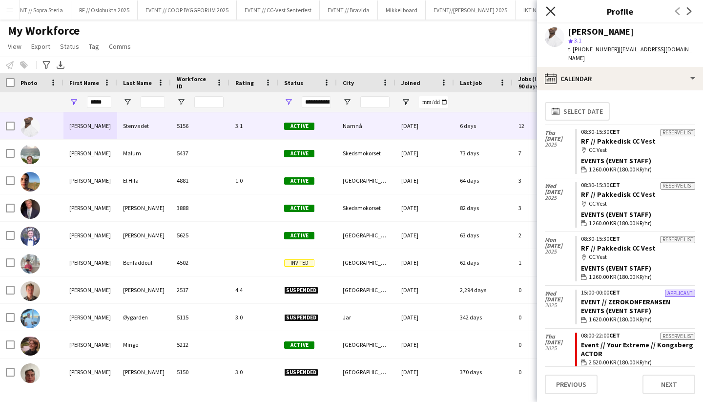
click at [553, 14] on icon at bounding box center [549, 10] width 9 height 9
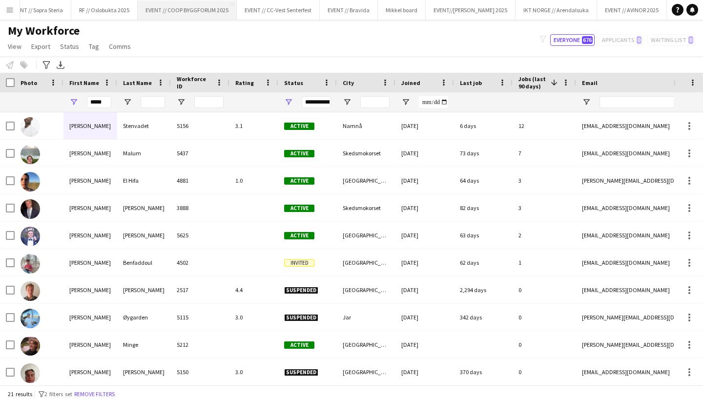
click at [177, 12] on button "EVENT // COOP BYGGFORUM 2025 Close" at bounding box center [187, 9] width 99 height 19
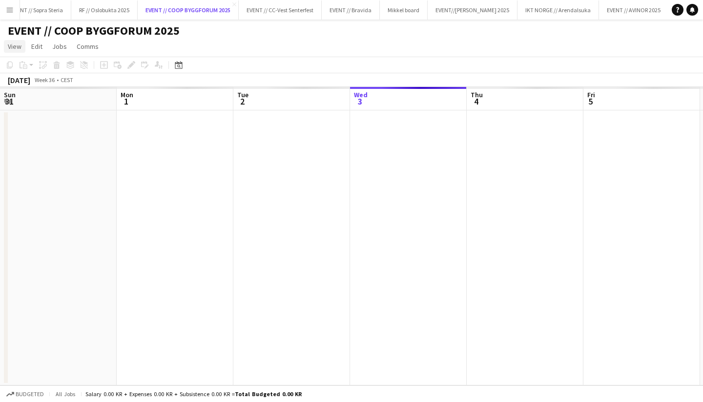
scroll to position [0, 233]
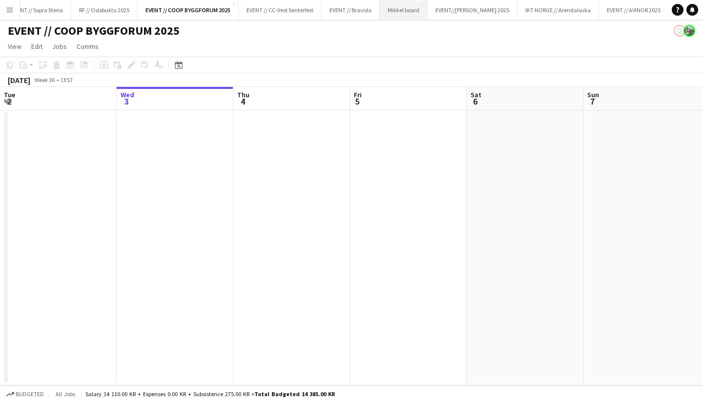
click at [412, 10] on button "Mikkel board Close" at bounding box center [404, 9] width 48 height 19
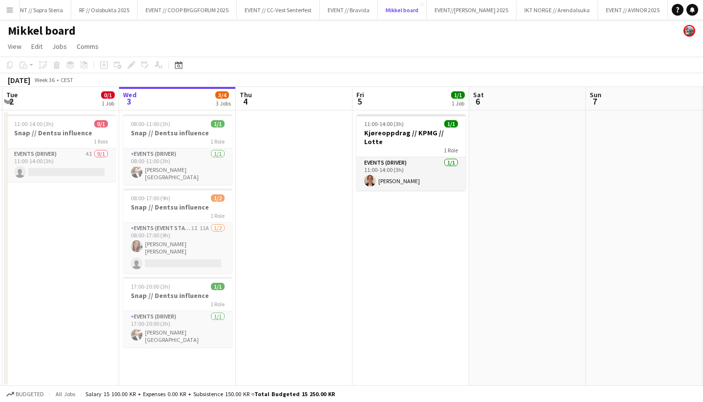
scroll to position [0, 230]
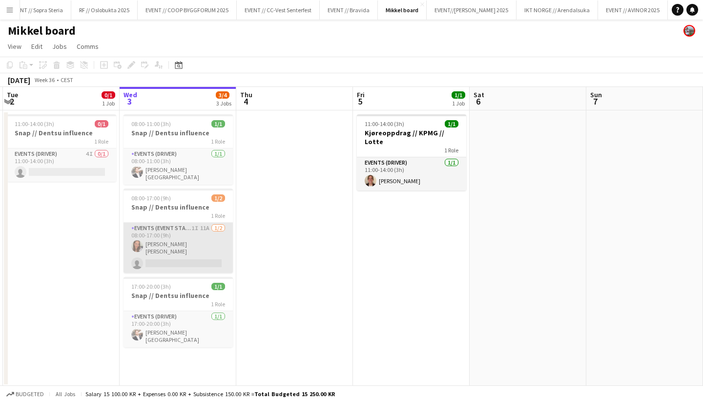
click at [172, 257] on app-card-role "Events (Event Staff) 1I 11A 1/2 08:00-17:00 (9h) Selma Kheloufi Hansen single-n…" at bounding box center [177, 247] width 109 height 50
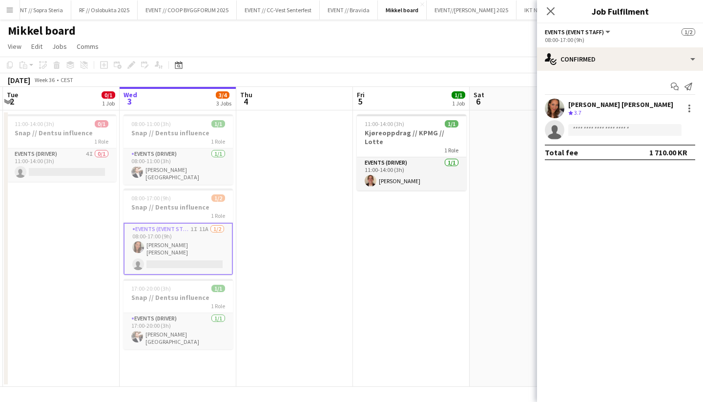
click at [266, 220] on app-date-cell at bounding box center [294, 248] width 117 height 276
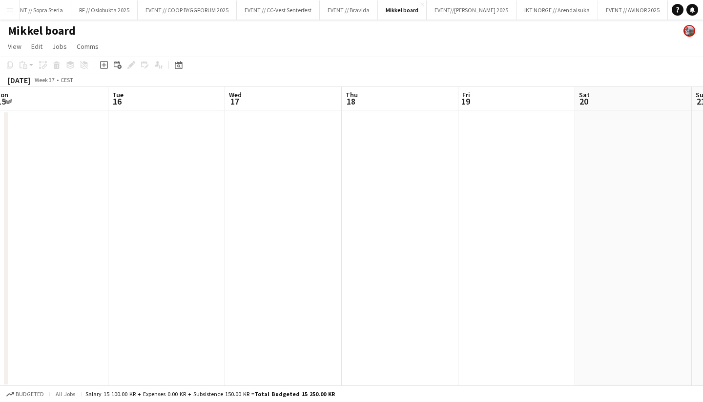
scroll to position [0, 496]
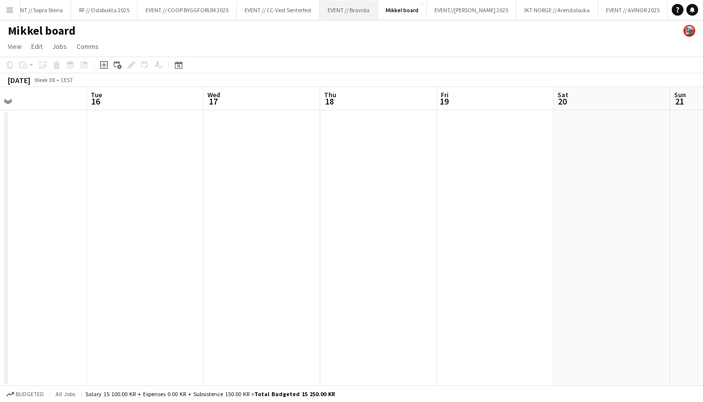
click at [342, 16] on button "EVENT // Bravida Close" at bounding box center [349, 9] width 58 height 19
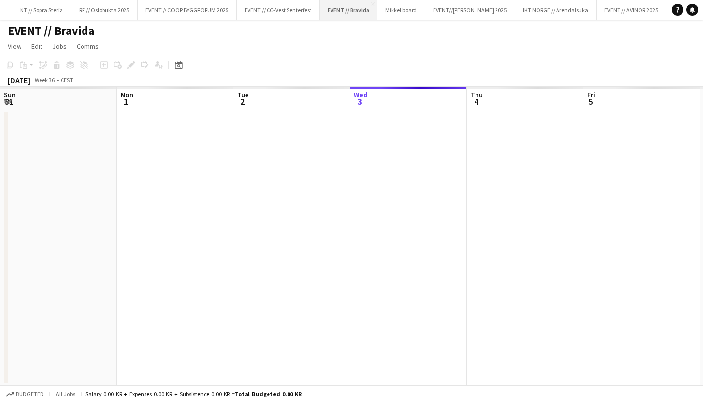
scroll to position [0, 233]
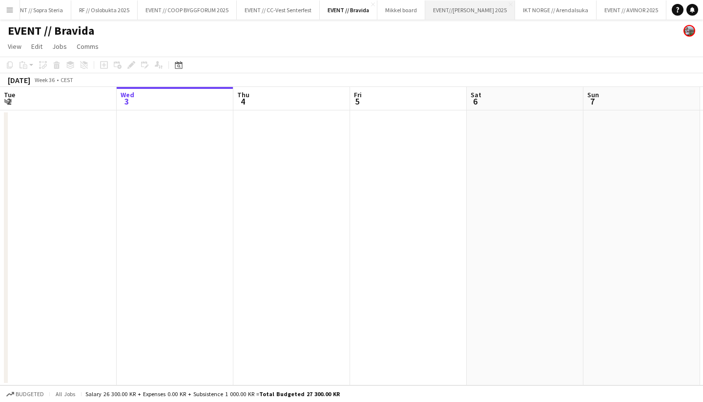
click at [464, 15] on button "EVENT//WILHELMSEN 2025 Close" at bounding box center [470, 9] width 90 height 19
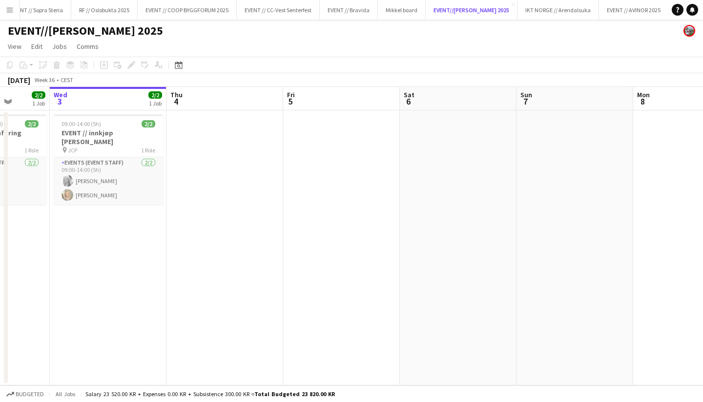
scroll to position [0, 313]
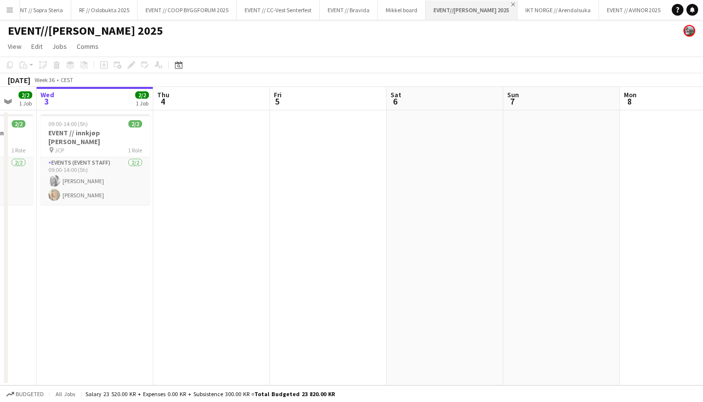
click at [511, 4] on app-icon "Close" at bounding box center [513, 4] width 4 height 4
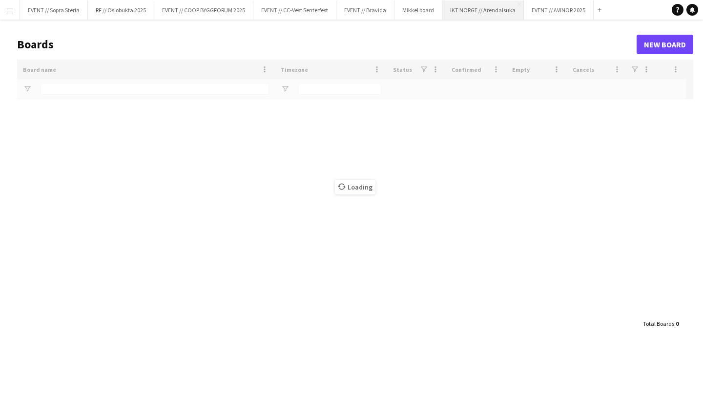
click at [503, 6] on button "IKT NORGE // Arendalsuka Close" at bounding box center [482, 9] width 81 height 19
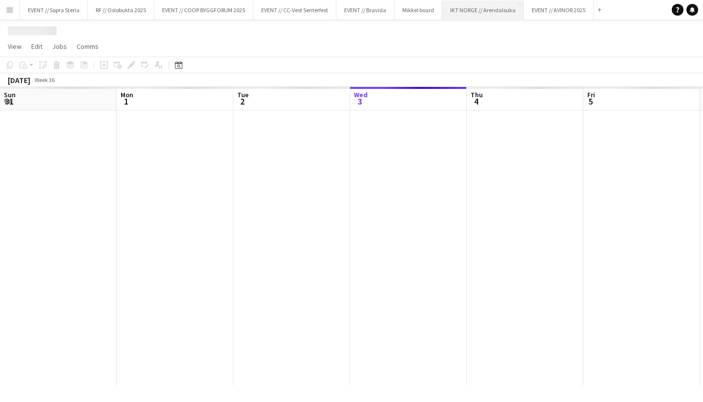
scroll to position [0, 233]
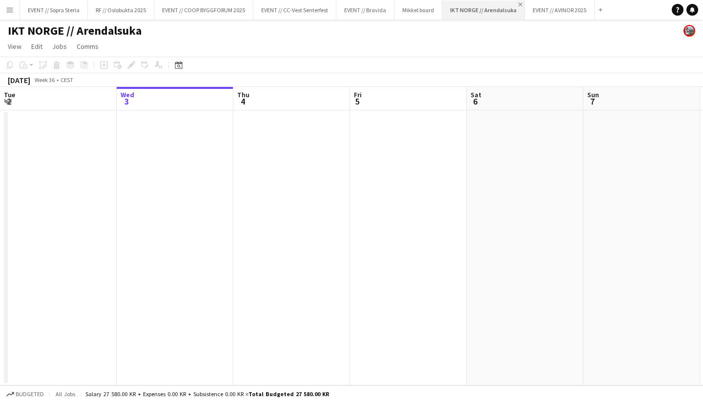
click at [518, 4] on app-icon "Close" at bounding box center [520, 4] width 4 height 4
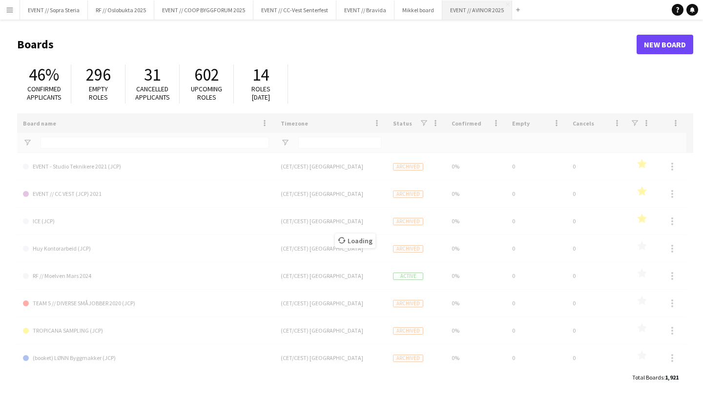
click at [463, 9] on button "EVENT // AVINOR 2025 Close" at bounding box center [477, 9] width 70 height 19
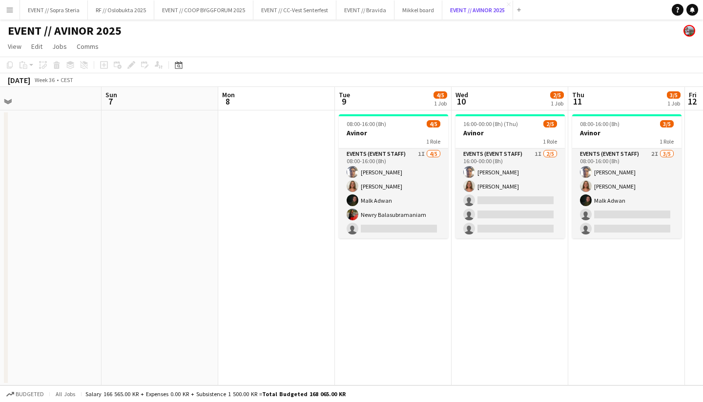
scroll to position [0, 483]
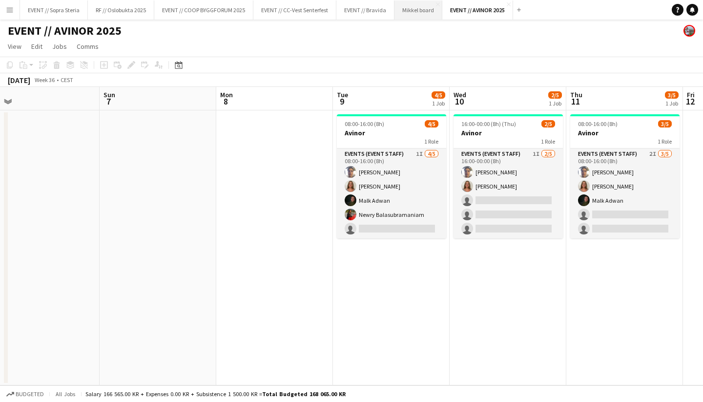
click at [418, 11] on button "Mikkel board Close" at bounding box center [418, 9] width 48 height 19
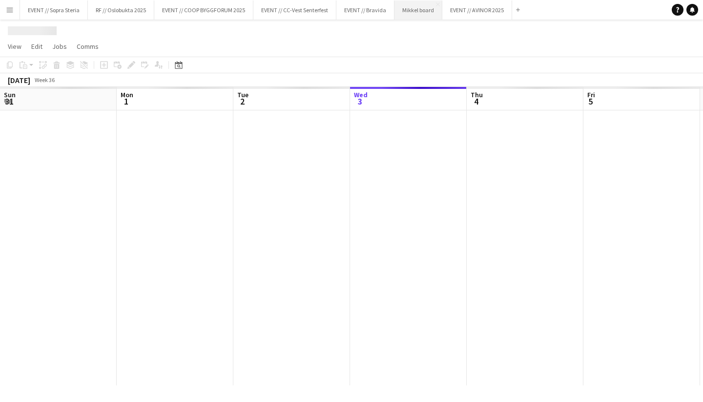
scroll to position [0, 233]
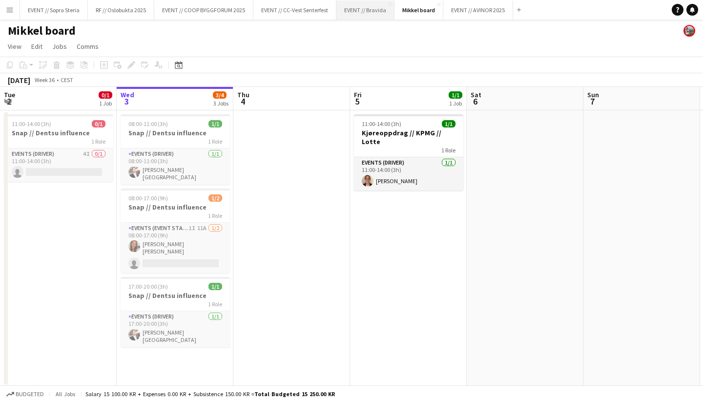
click at [367, 6] on button "EVENT // Bravida Close" at bounding box center [365, 9] width 58 height 19
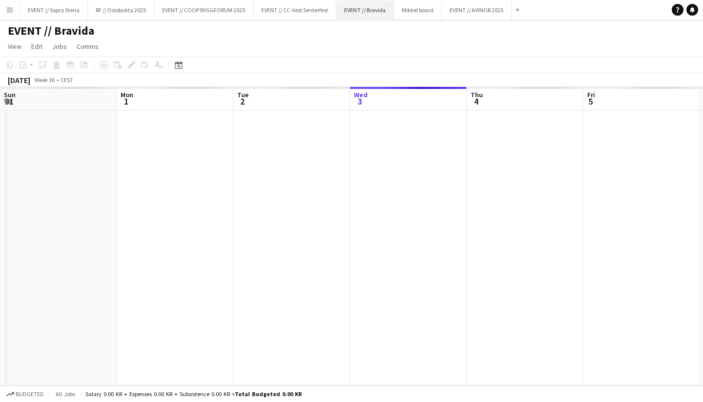
scroll to position [0, 233]
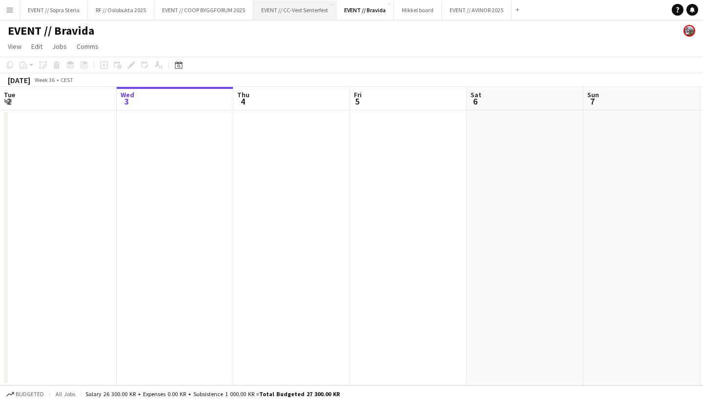
click at [306, 10] on button "EVENT // CC-Vest Senterfest Close" at bounding box center [294, 9] width 83 height 19
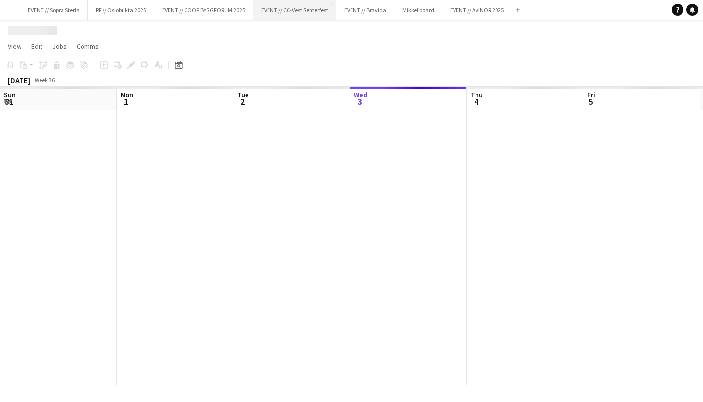
scroll to position [0, 233]
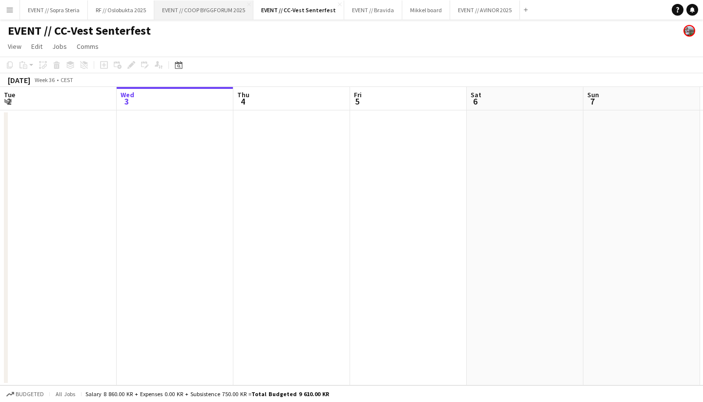
click at [216, 7] on button "EVENT // COOP BYGGFORUM 2025 Close" at bounding box center [203, 9] width 99 height 19
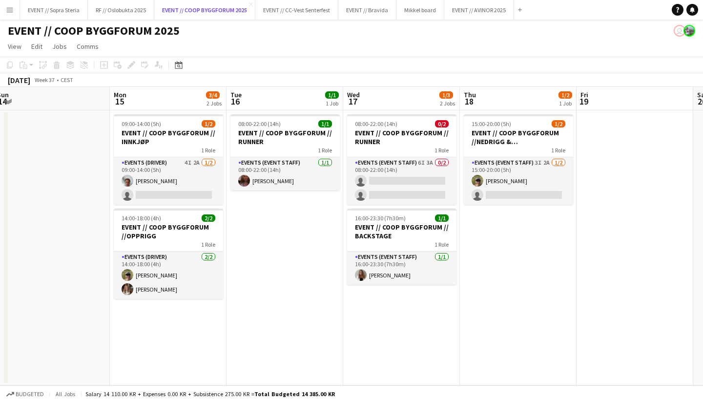
scroll to position [0, 224]
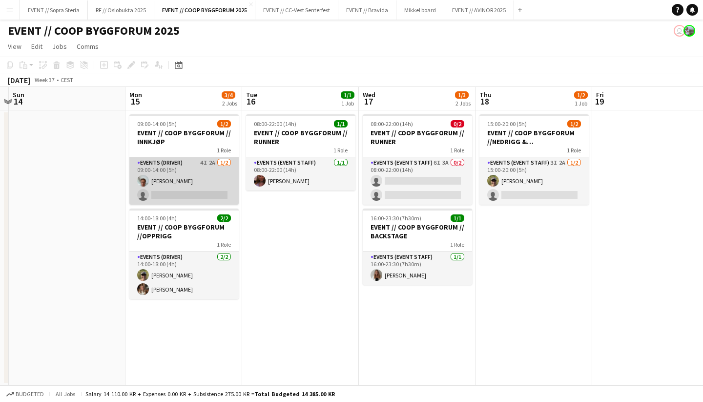
click at [174, 192] on app-card-role "Events (Driver) 4I 2A 1/2 09:00-14:00 (5h) Andreas Kjeldsberg single-neutral-ac…" at bounding box center [183, 180] width 109 height 47
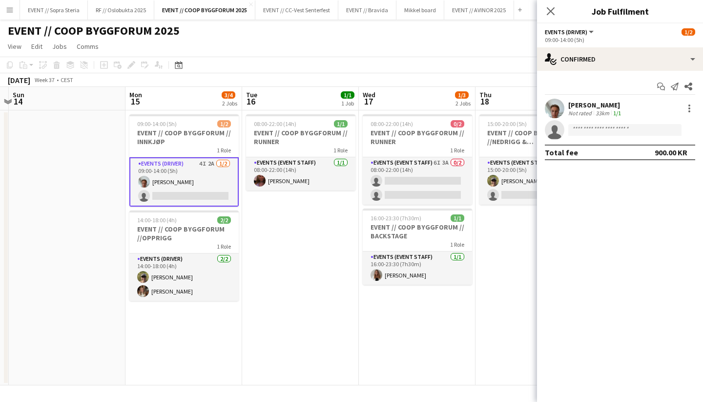
click at [597, 110] on div "33km" at bounding box center [602, 112] width 18 height 7
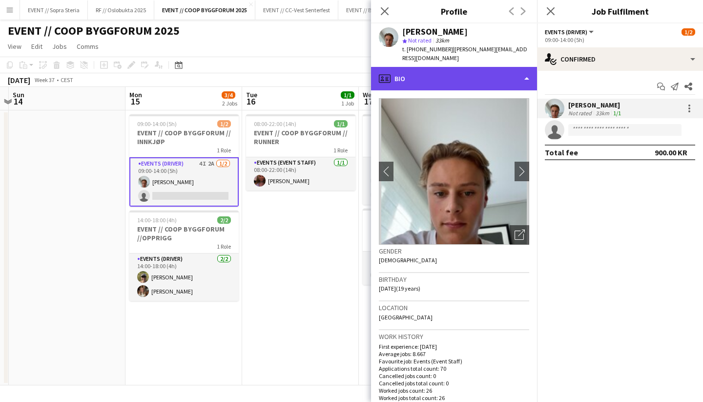
click at [449, 67] on div "profile Bio" at bounding box center [454, 78] width 166 height 23
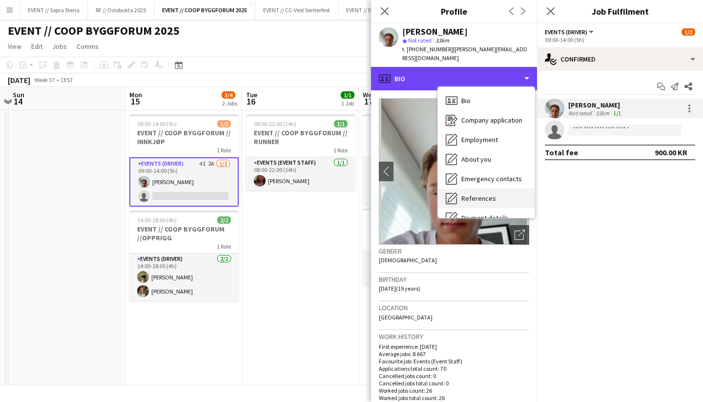
scroll to position [92, 0]
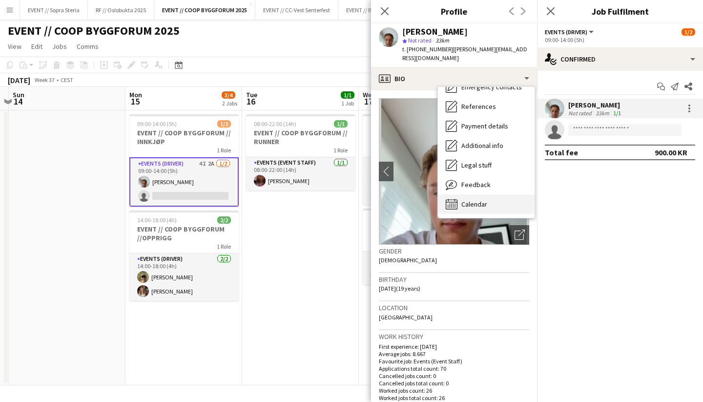
click at [481, 200] on span "Calendar" at bounding box center [474, 204] width 26 height 9
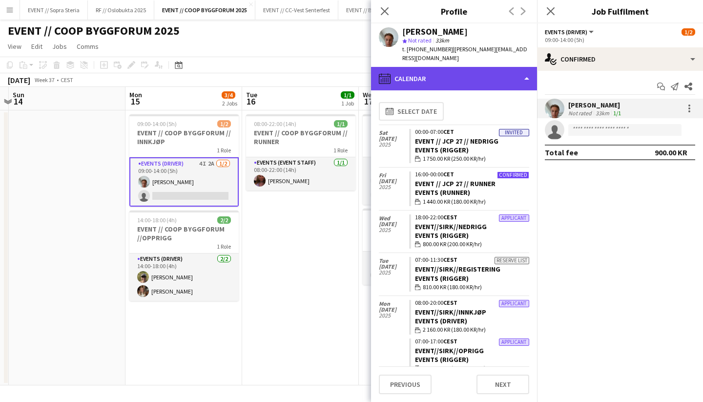
click at [442, 69] on div "calendar-full Calendar" at bounding box center [454, 78] width 166 height 23
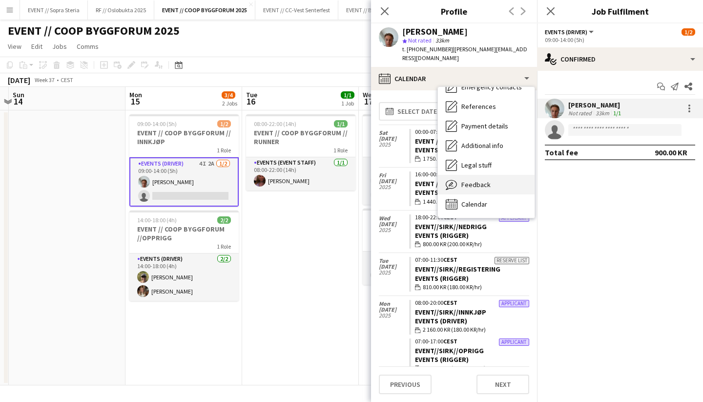
click at [469, 180] on span "Feedback" at bounding box center [475, 184] width 29 height 9
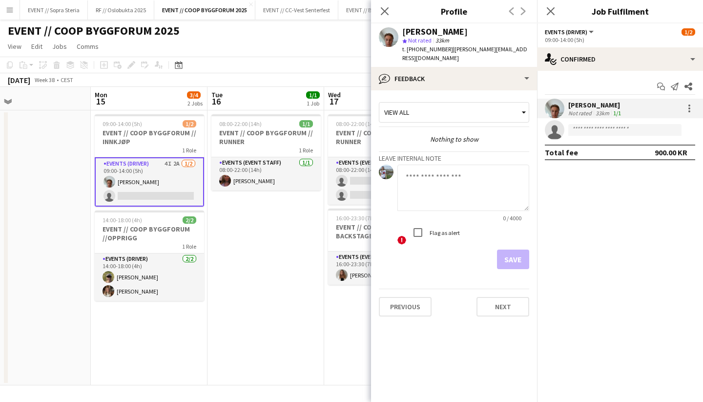
scroll to position [0, 251]
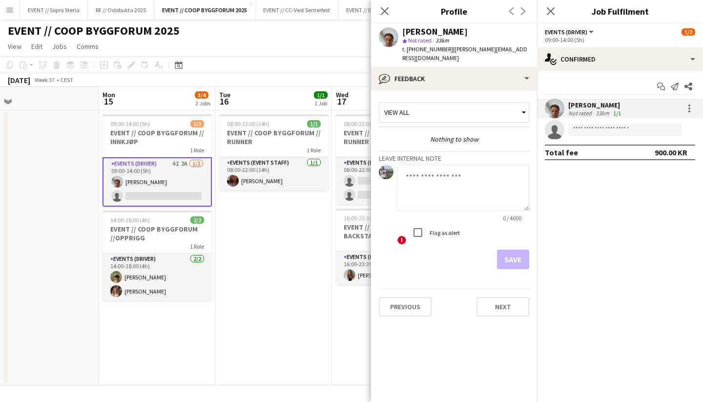
click at [241, 211] on app-date-cell "08:00-22:00 (14h) 1/1 EVENT // COOP BYGGFORUM // RUNNER 1 Role Events (Event St…" at bounding box center [273, 247] width 117 height 275
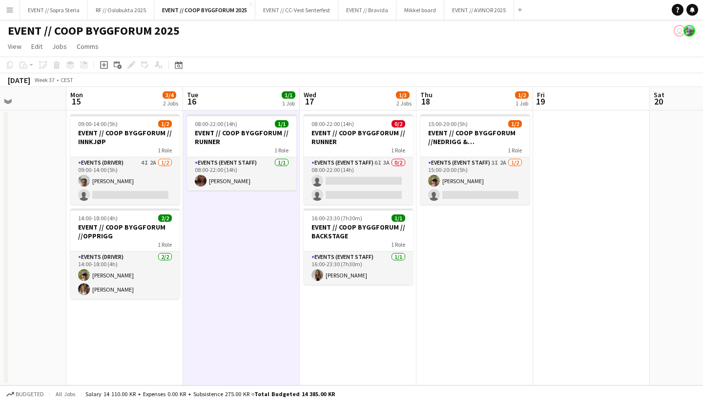
scroll to position [0, 284]
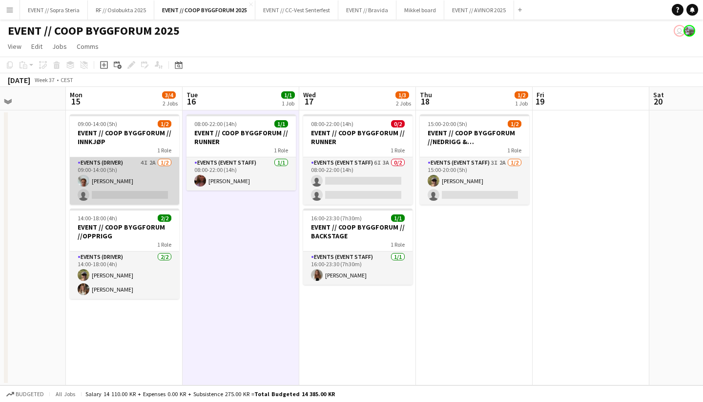
click at [124, 198] on app-card-role "Events (Driver) 4I 2A 1/2 09:00-14:00 (5h) Andreas Kjeldsberg single-neutral-ac…" at bounding box center [124, 180] width 109 height 47
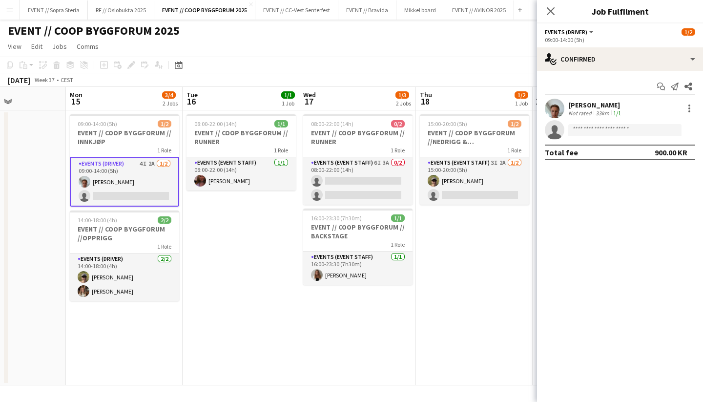
click at [597, 108] on div "Andreas Kjeldsberg" at bounding box center [595, 105] width 55 height 9
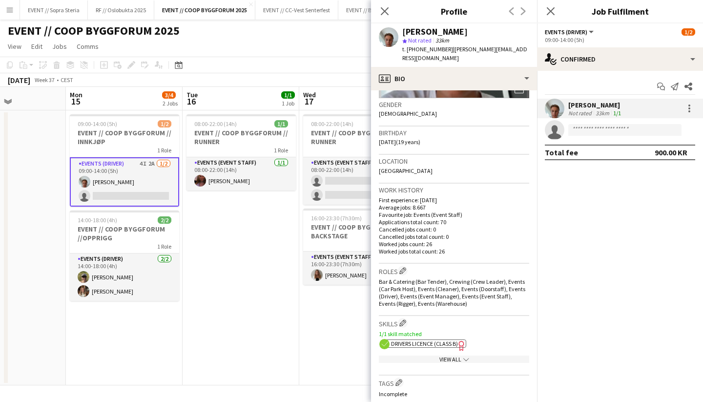
scroll to position [375, 0]
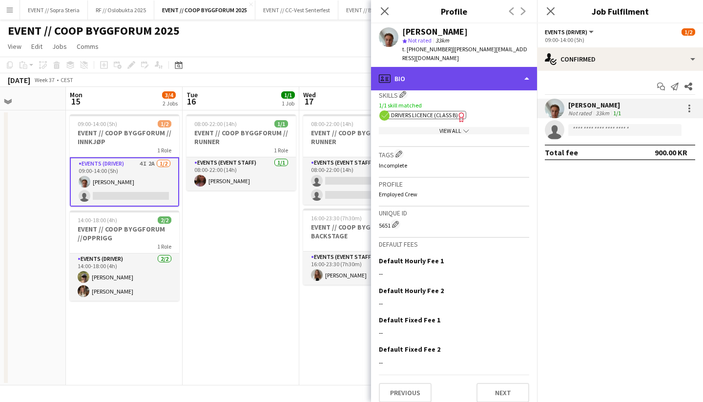
click at [404, 72] on div "profile Bio" at bounding box center [454, 78] width 166 height 23
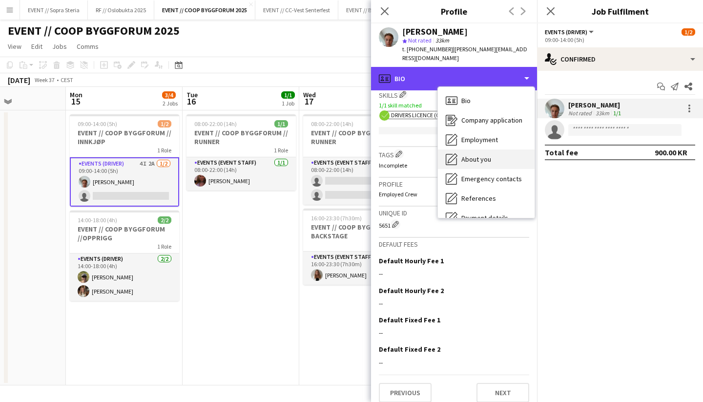
scroll to position [92, 0]
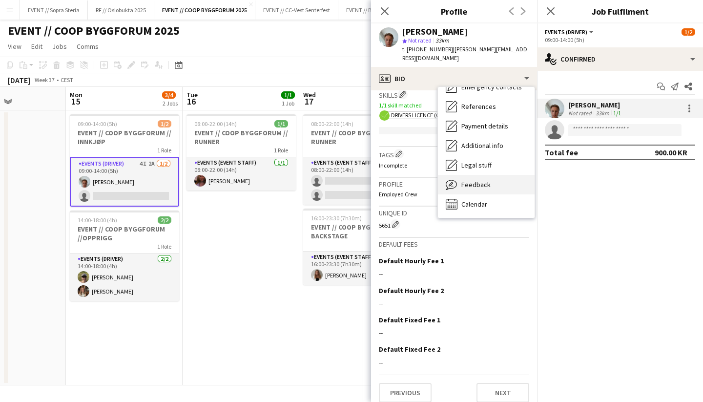
click at [470, 180] on span "Feedback" at bounding box center [475, 184] width 29 height 9
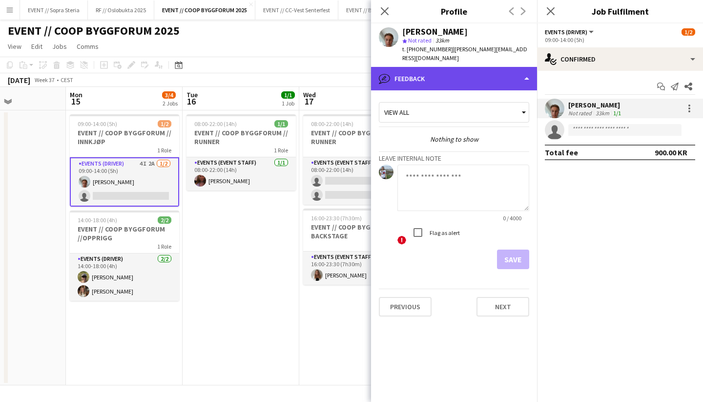
click at [436, 79] on div "bubble-pencil Feedback" at bounding box center [454, 78] width 166 height 23
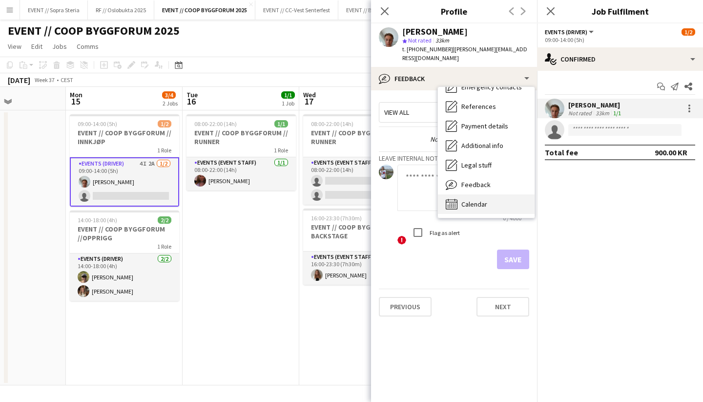
click at [475, 200] on span "Calendar" at bounding box center [474, 204] width 26 height 9
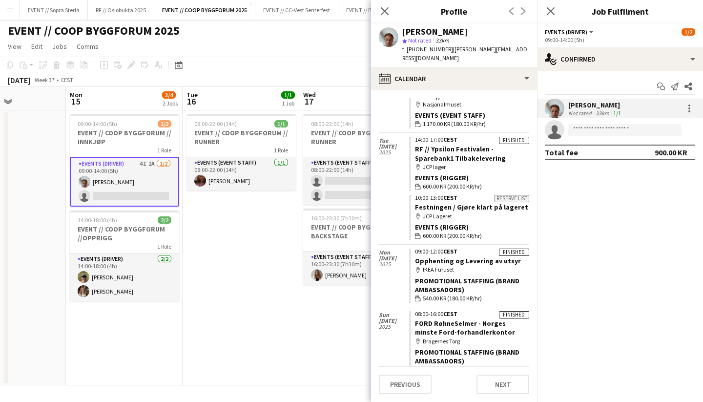
scroll to position [2496, 0]
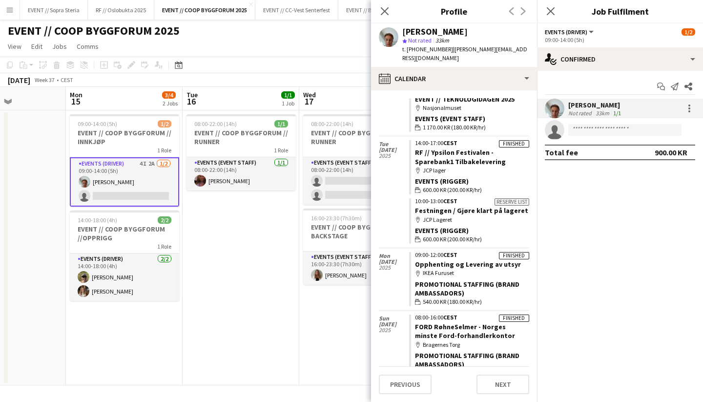
click at [226, 288] on app-date-cell "08:00-22:00 (14h) 1/1 EVENT // COOP BYGGFORUM // RUNNER 1 Role Events (Event St…" at bounding box center [240, 247] width 117 height 275
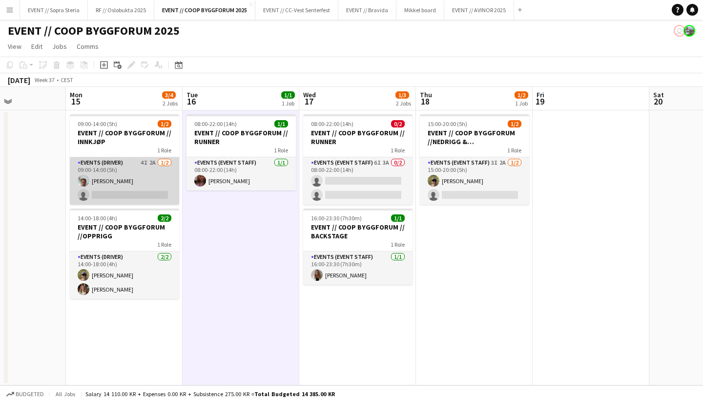
click at [145, 199] on app-card-role "Events (Driver) 4I 2A 1/2 09:00-14:00 (5h) Andreas Kjeldsberg single-neutral-ac…" at bounding box center [124, 180] width 109 height 47
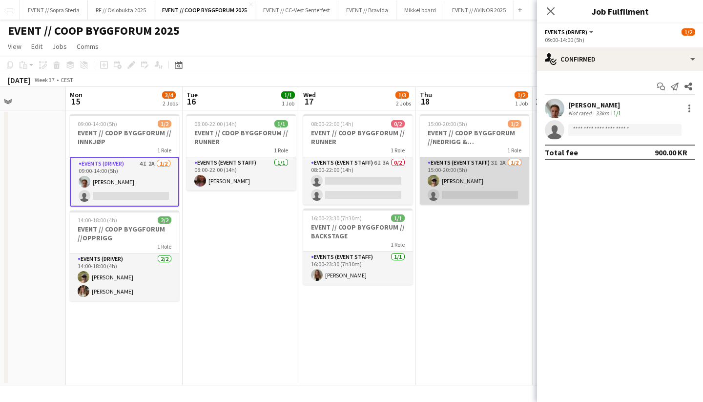
click at [490, 198] on app-card-role "Events (Event Staff) 3I 2A 1/2 15:00-20:00 (5h) Martin Storrøsæter single-neutr…" at bounding box center [474, 180] width 109 height 47
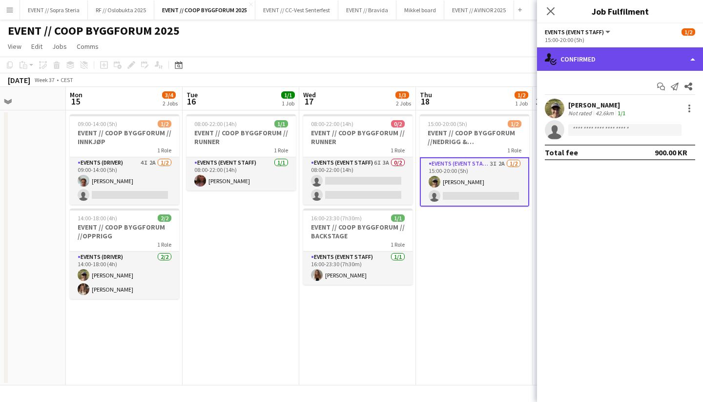
click at [594, 66] on div "single-neutral-actions-check-2 Confirmed" at bounding box center [620, 58] width 166 height 23
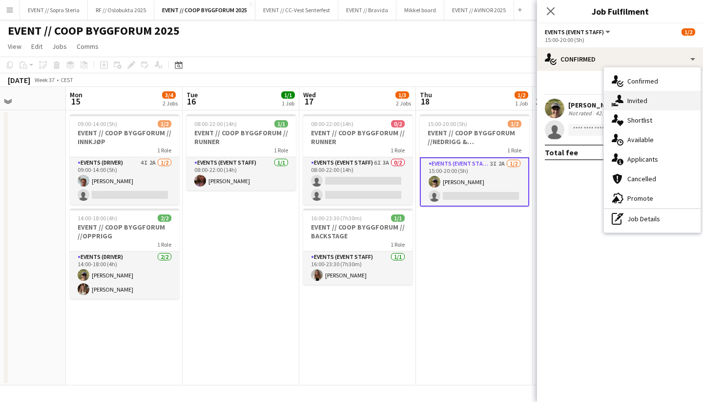
click at [633, 105] on div "single-neutral-actions-share-1 Invited" at bounding box center [651, 101] width 97 height 20
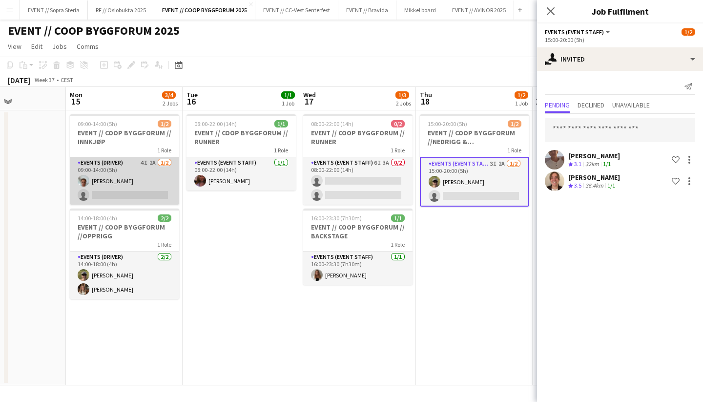
click at [122, 188] on app-card-role "Events (Driver) 4I 2A 1/2 09:00-14:00 (5h) Andreas Kjeldsberg single-neutral-ac…" at bounding box center [124, 180] width 109 height 47
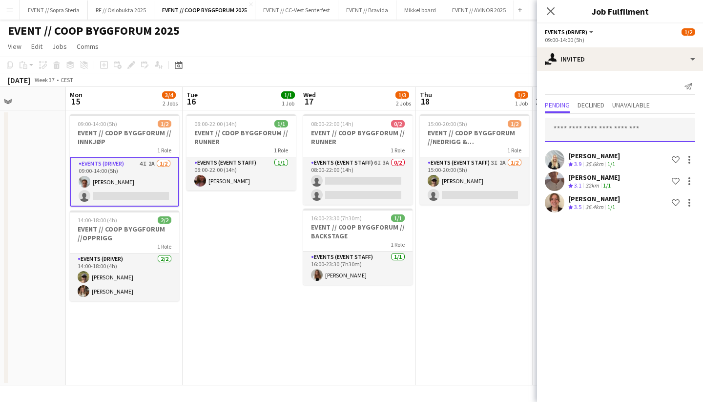
click at [609, 133] on input "text" at bounding box center [619, 130] width 150 height 24
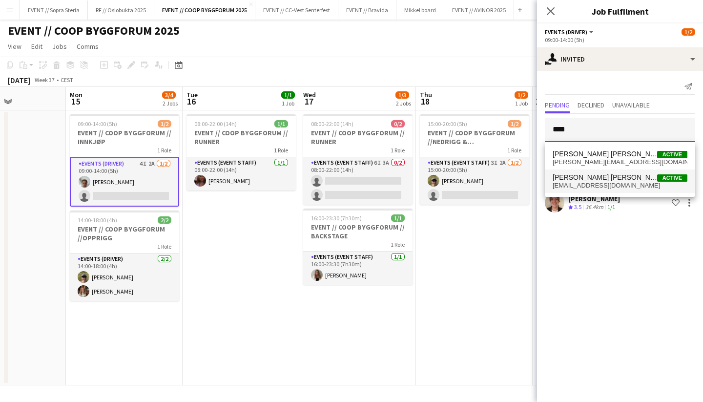
type input "****"
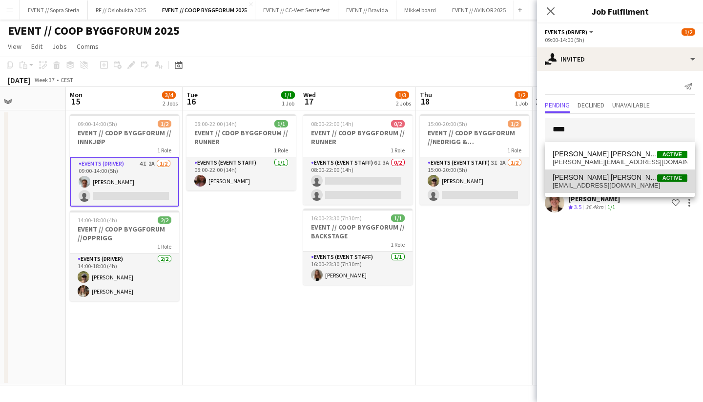
click at [624, 176] on span "Michael Reboli Vural Active" at bounding box center [619, 177] width 135 height 8
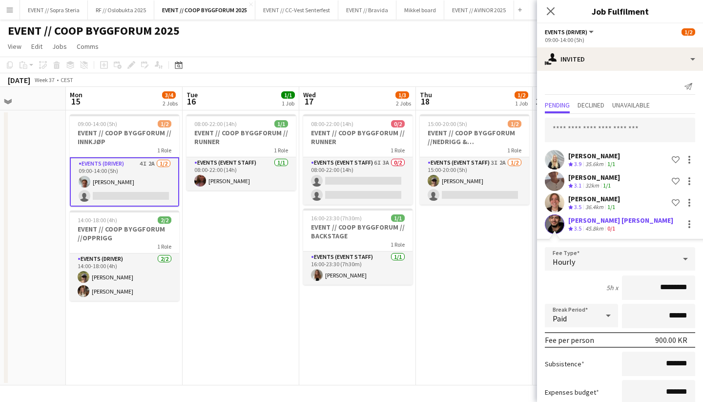
click at [559, 223] on app-user-avatar at bounding box center [554, 224] width 20 height 20
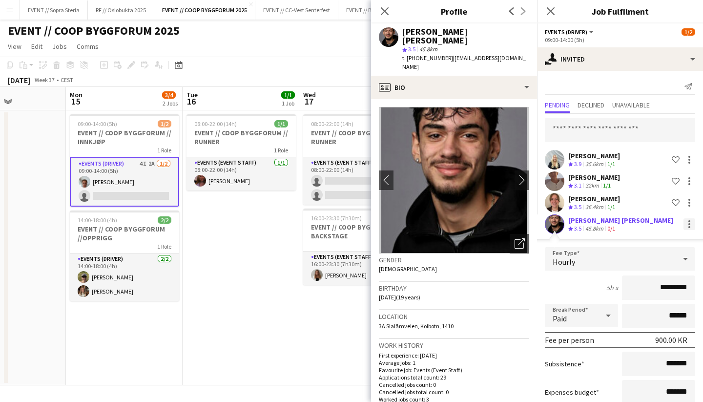
click at [685, 226] on div at bounding box center [689, 224] width 12 height 12
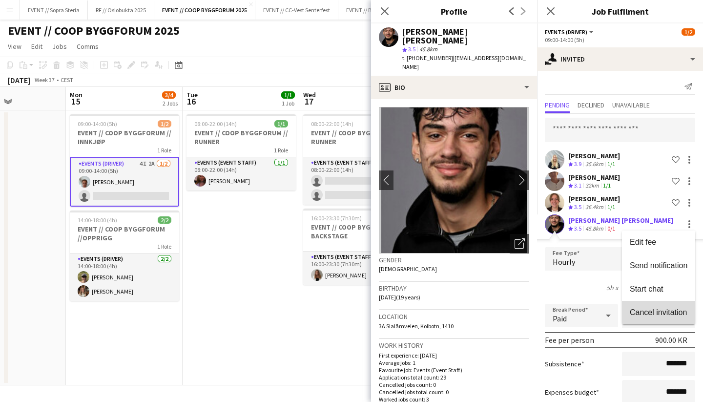
click at [650, 307] on button "Cancel invitation" at bounding box center [658, 312] width 73 height 23
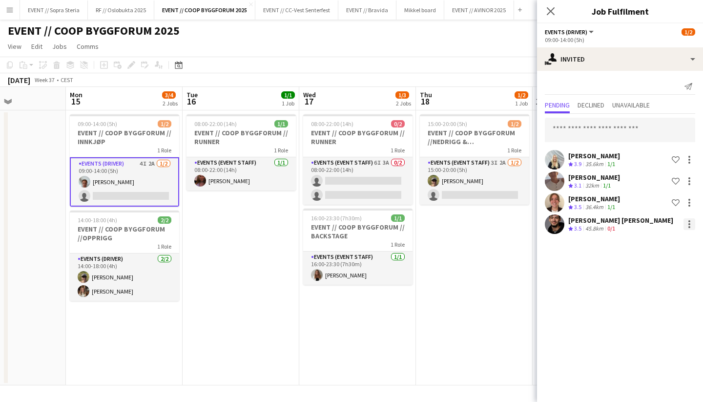
click at [688, 221] on div at bounding box center [689, 221] width 2 height 2
click at [651, 306] on button "Cancel invitation" at bounding box center [658, 312] width 73 height 23
click at [446, 268] on app-date-cell "15:00-20:00 (5h) 1/2 EVENT // COOP BYGGFORUM //NEDRIGG & TILBAKELEVERING 1 Role…" at bounding box center [474, 247] width 117 height 275
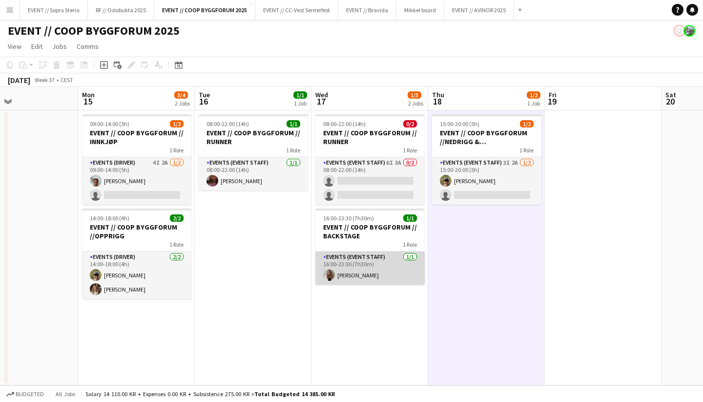
scroll to position [0, 272]
click at [363, 271] on app-card-role "Events (Event Staff) 1/1 16:00-23:30 (7h30m) Lina Mizrahi Olsen" at bounding box center [369, 267] width 109 height 33
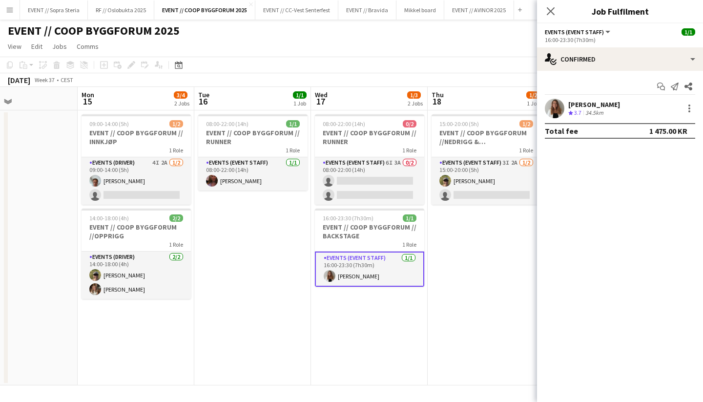
click at [596, 104] on div "Lina Mizrahi Olsen" at bounding box center [594, 104] width 52 height 9
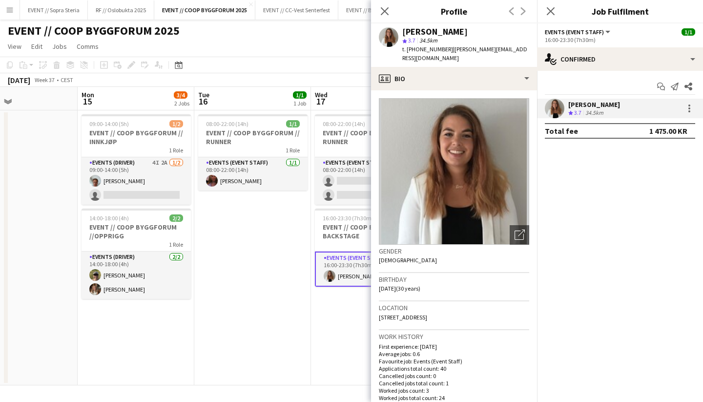
click at [264, 329] on app-date-cell "08:00-22:00 (14h) 1/1 EVENT // COOP BYGGFORUM // RUNNER 1 Role Events (Event St…" at bounding box center [252, 247] width 117 height 275
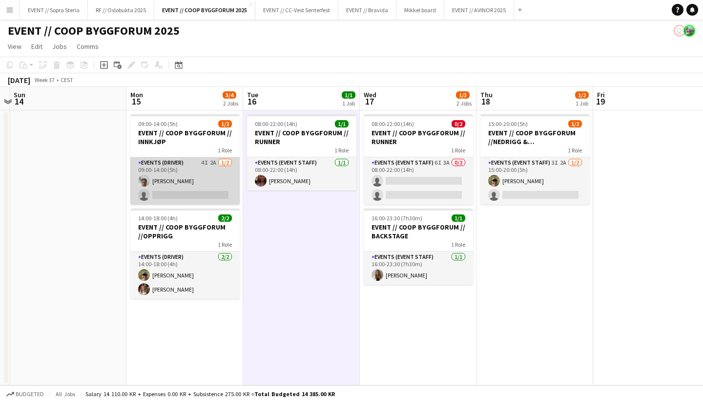
scroll to position [0, 216]
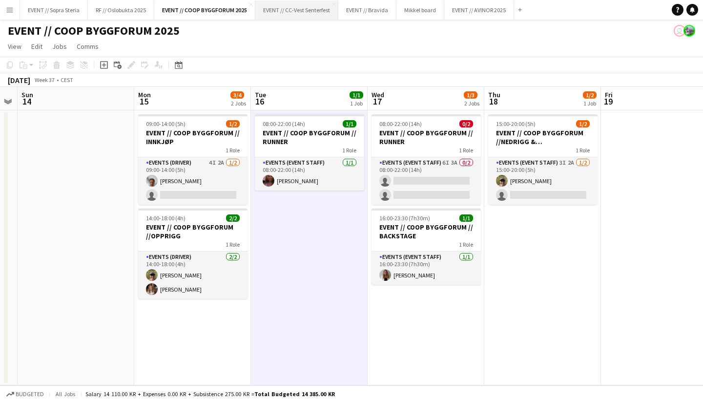
click at [277, 10] on button "EVENT // CC-Vest Senterfest Close" at bounding box center [296, 9] width 83 height 19
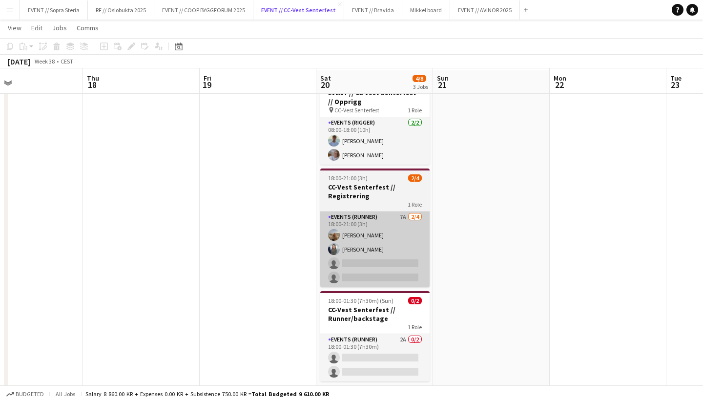
scroll to position [42, 0]
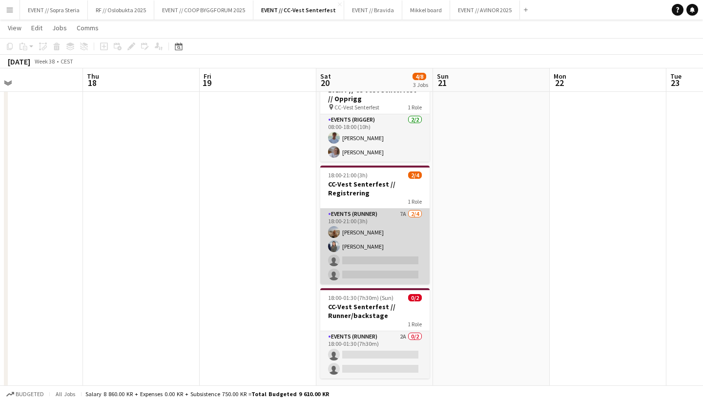
click at [376, 272] on app-card-role "Events (Runner) 7A 2/4 18:00-21:00 (3h) Sina Sivertsen Emmy Fevang single-neutr…" at bounding box center [374, 246] width 109 height 76
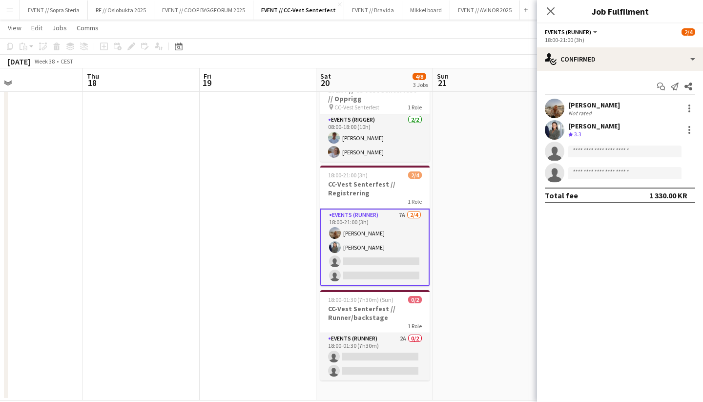
scroll to position [57, 0]
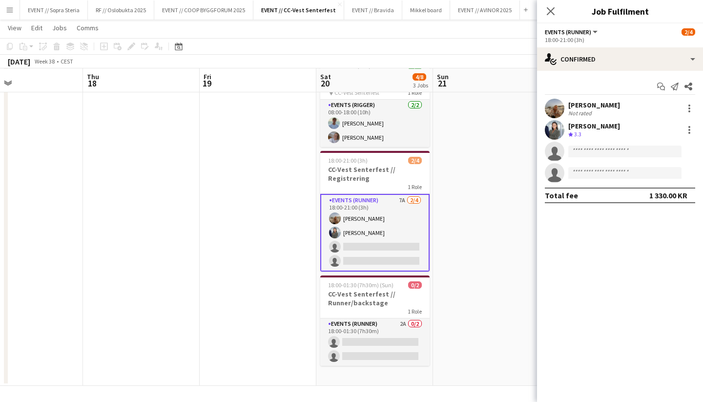
click at [582, 107] on div "Sina Sivertsen" at bounding box center [594, 105] width 52 height 9
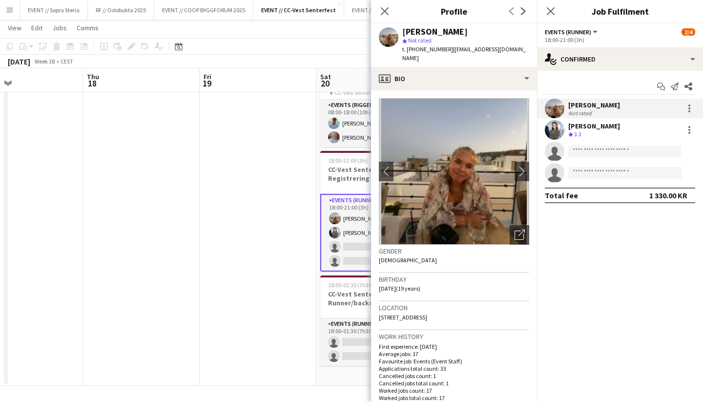
click at [588, 129] on div "Emmy Fevang" at bounding box center [594, 125] width 52 height 9
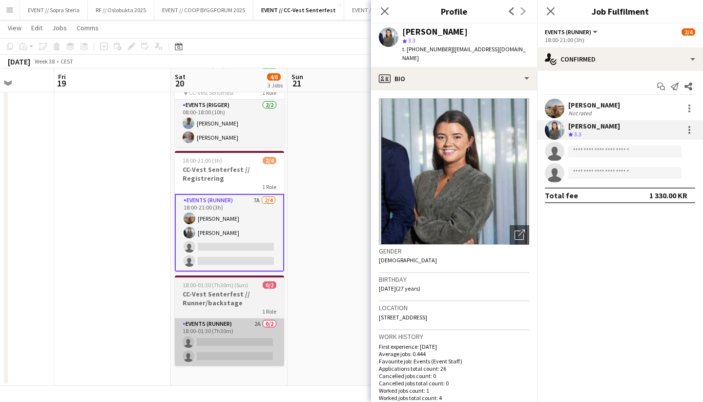
scroll to position [0, 307]
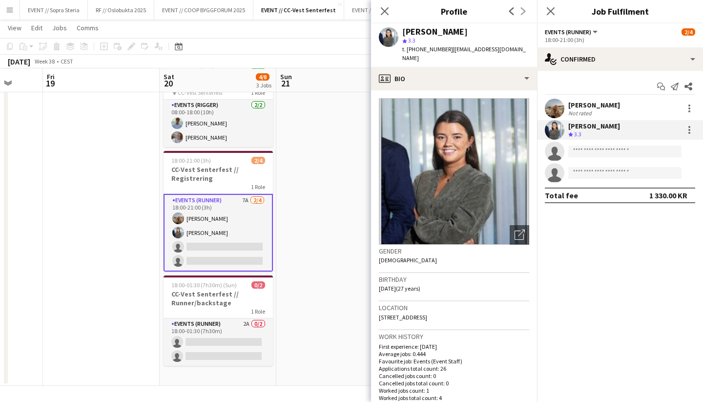
click at [334, 289] on app-date-cell at bounding box center [334, 219] width 117 height 333
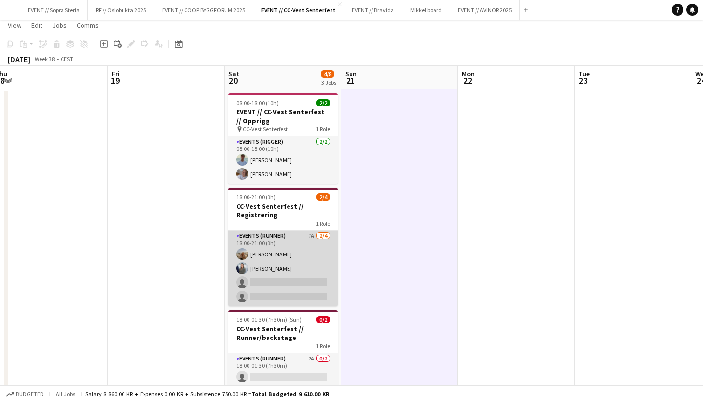
scroll to position [22, 0]
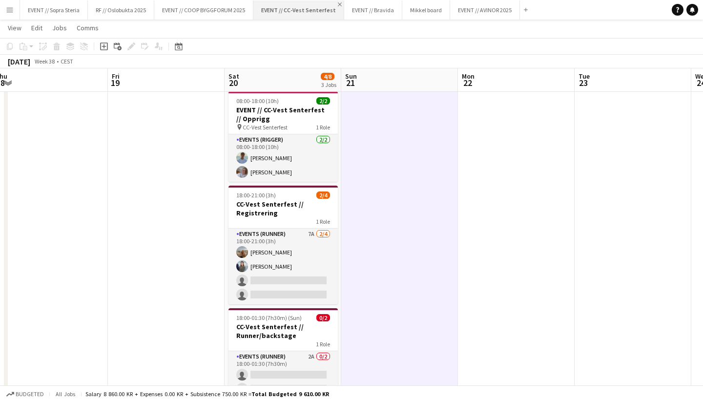
click at [338, 3] on app-icon "Close" at bounding box center [340, 4] width 4 height 4
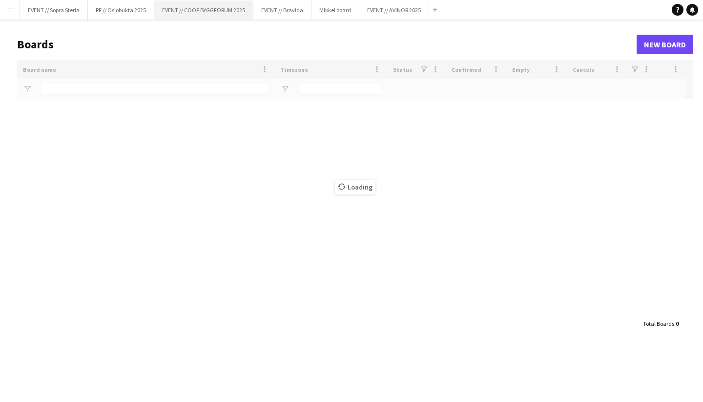
click at [229, 11] on button "EVENT // COOP BYGGFORUM 2025 Close" at bounding box center [203, 9] width 99 height 19
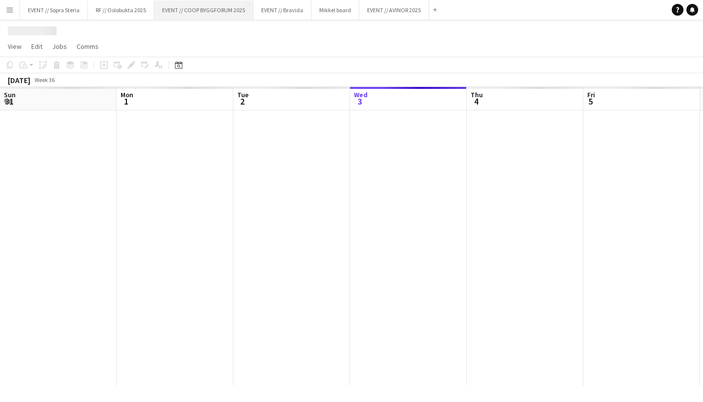
scroll to position [0, 233]
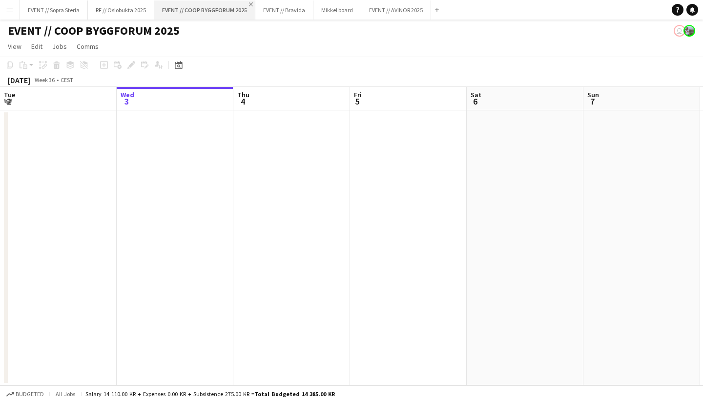
click at [251, 4] on app-icon "Close" at bounding box center [251, 4] width 4 height 4
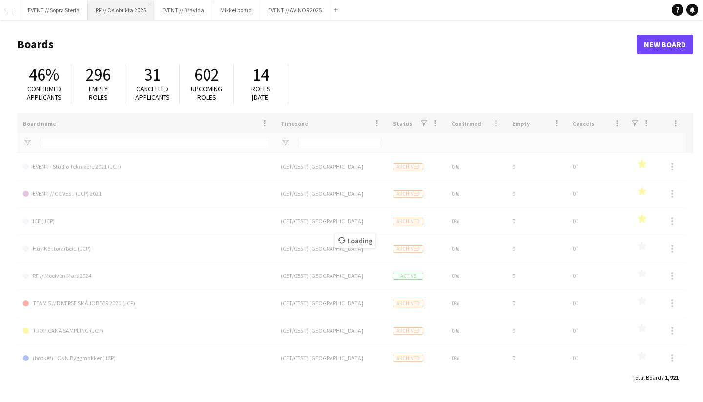
click at [129, 5] on button "RF // Oslobukta 2025 Close" at bounding box center [121, 9] width 66 height 19
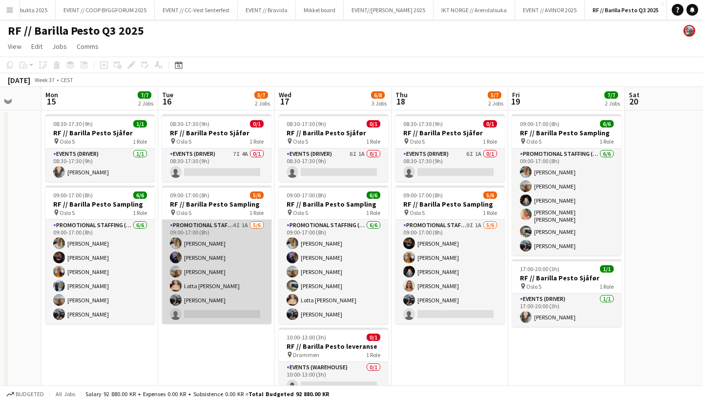
click at [191, 308] on app-card-role "Promotional Staffing (Sampling Staff) 4I 1A 5/6 09:00-17:00 (8h) Lotte Langvatn…" at bounding box center [216, 272] width 109 height 104
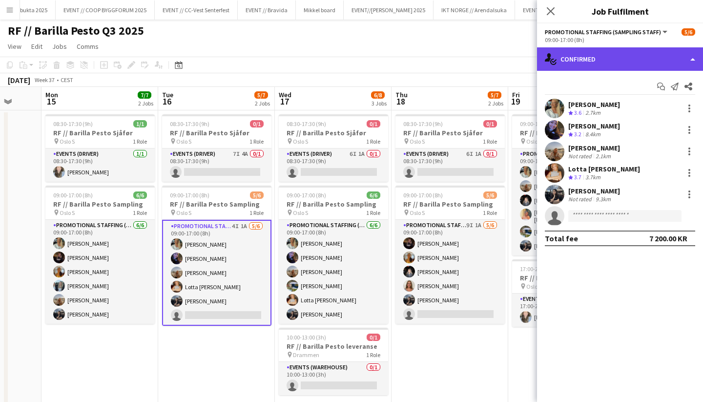
click at [566, 55] on div "single-neutral-actions-check-2 Confirmed" at bounding box center [620, 58] width 166 height 23
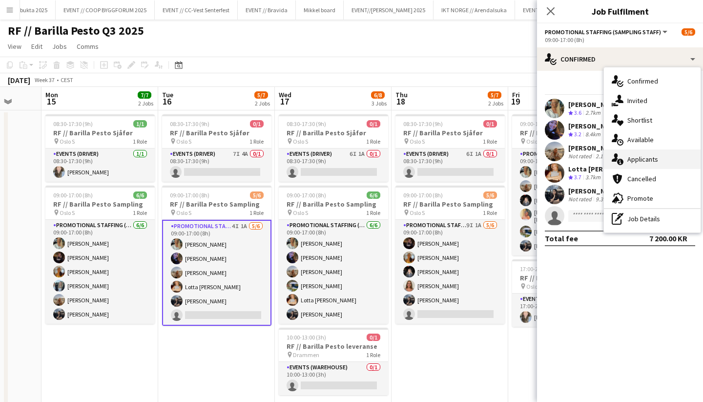
click at [650, 156] on span "Applicants" at bounding box center [642, 159] width 31 height 9
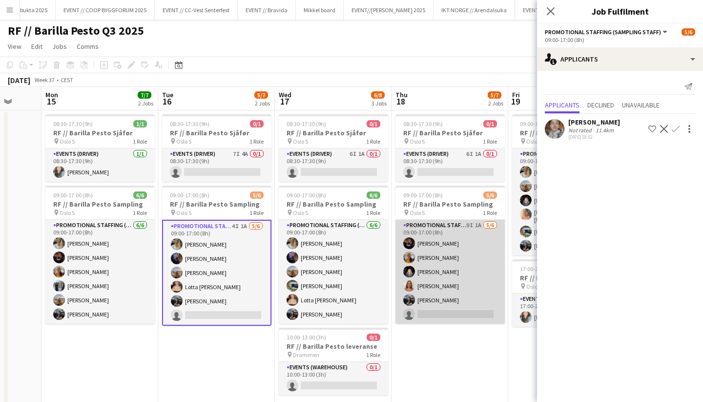
click at [450, 317] on app-card-role "Promotional Staffing (Sampling Staff) 9I 1A 5/6 09:00-17:00 (8h) Mathea Øvrevik…" at bounding box center [449, 272] width 109 height 104
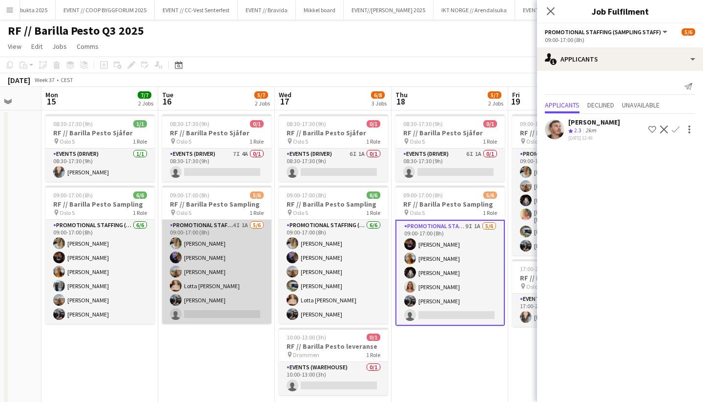
click at [253, 319] on app-card-role "Promotional Staffing (Sampling Staff) 4I 1A 5/6 09:00-17:00 (8h) Lotte Langvatn…" at bounding box center [216, 272] width 109 height 104
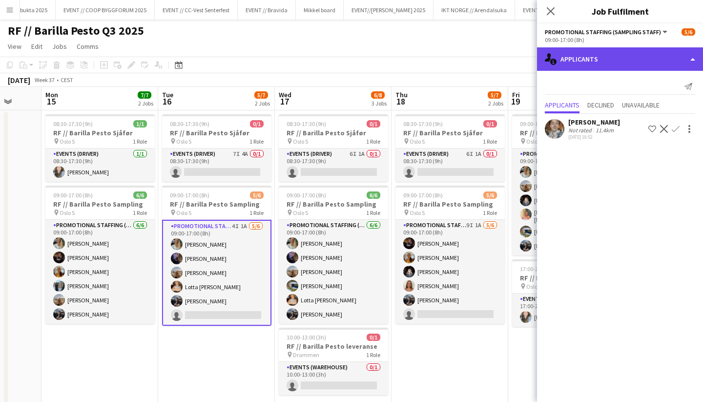
click at [583, 67] on div "single-neutral-actions-information Applicants" at bounding box center [620, 58] width 166 height 23
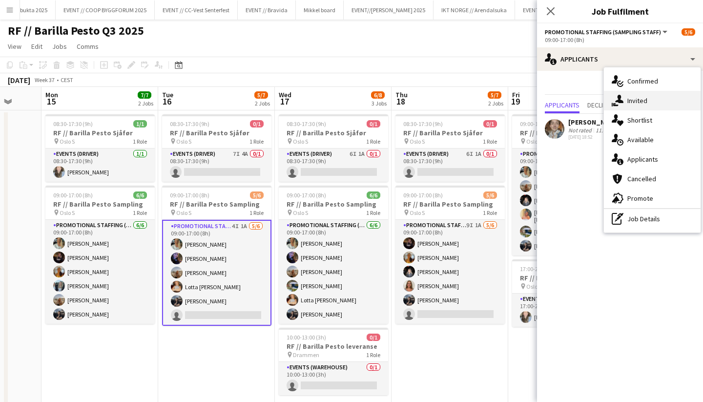
click at [623, 100] on div "single-neutral-actions-share-1 Invited" at bounding box center [651, 101] width 97 height 20
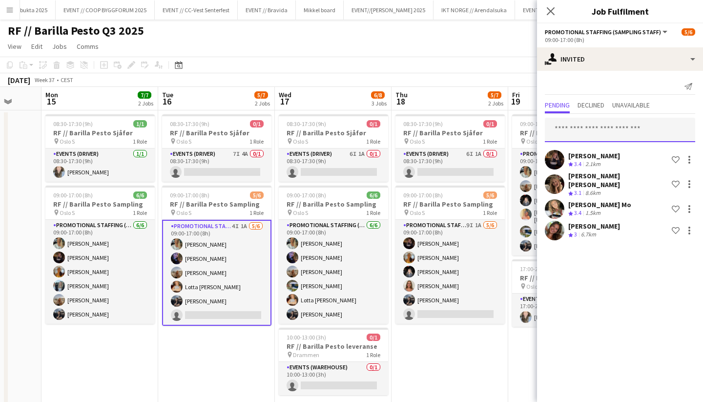
click at [579, 129] on input "text" at bounding box center [619, 130] width 150 height 24
click at [471, 343] on app-date-cell "08:30-17:30 (9h) 0/1 RF // Barilla Pesto Sjåfør pin Oslo S 1 Role Events (Drive…" at bounding box center [449, 274] width 117 height 329
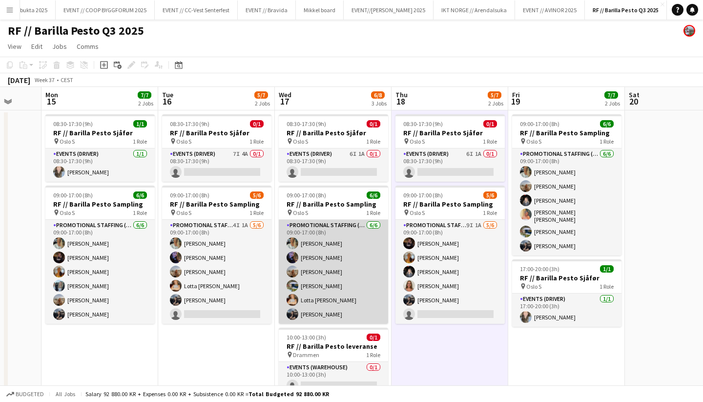
click at [319, 257] on app-card-role "Promotional Staffing (Sampling Staff) 6/6 09:00-17:00 (8h) Lotte Langvatn-Van B…" at bounding box center [333, 272] width 109 height 104
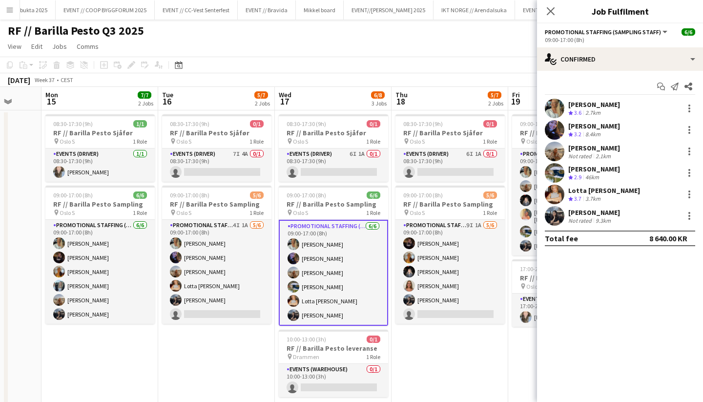
click at [588, 131] on div "8.4km" at bounding box center [592, 134] width 19 height 8
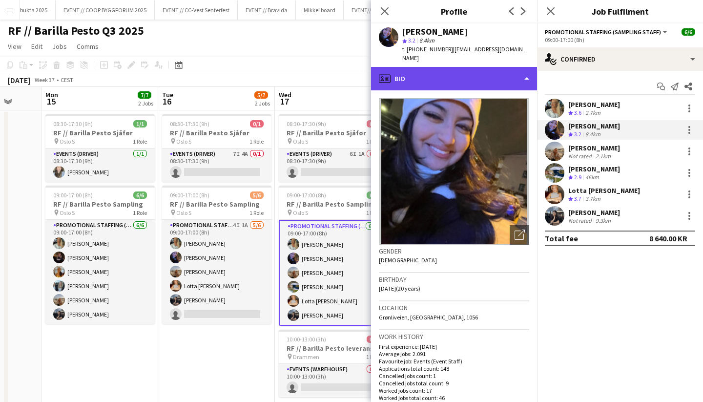
click at [446, 74] on div "profile Bio" at bounding box center [454, 78] width 166 height 23
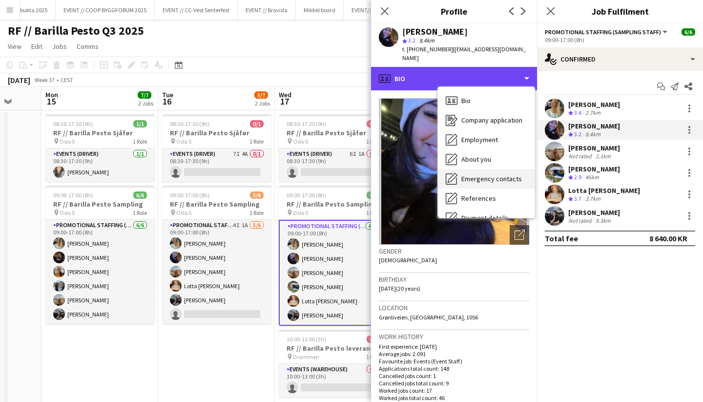
scroll to position [92, 0]
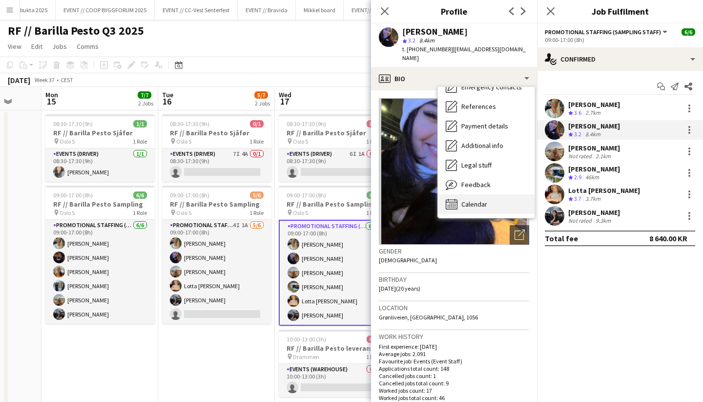
click at [473, 200] on span "Calendar" at bounding box center [474, 204] width 26 height 9
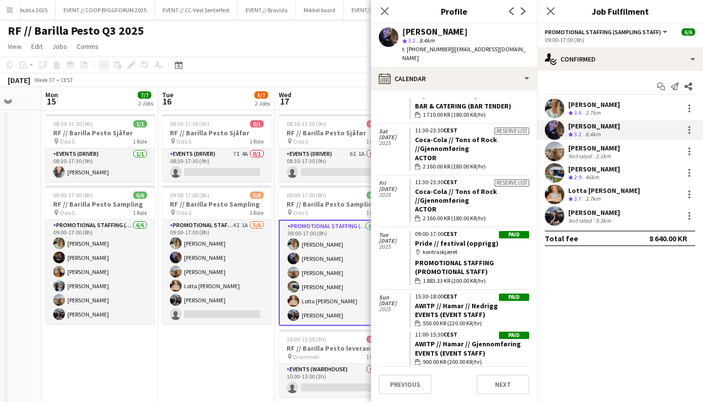
scroll to position [1349, 0]
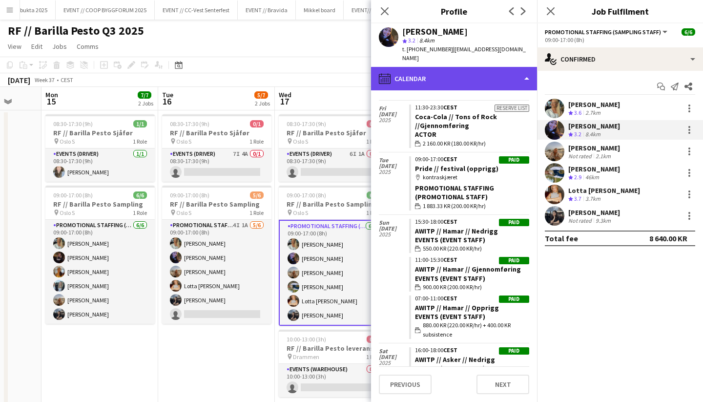
click at [450, 77] on div "calendar-full Calendar" at bounding box center [454, 78] width 166 height 23
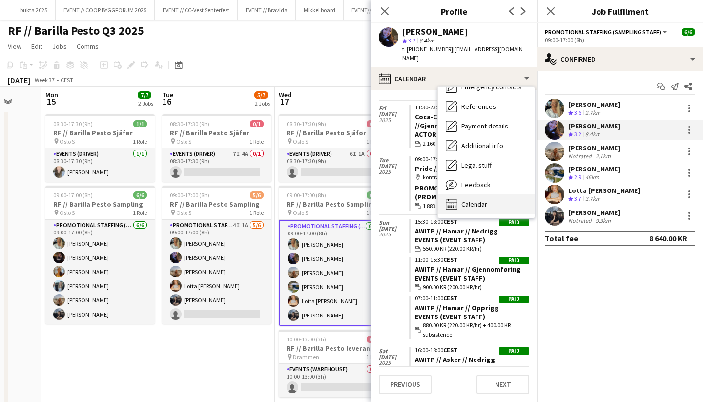
click at [468, 200] on span "Calendar" at bounding box center [474, 204] width 26 height 9
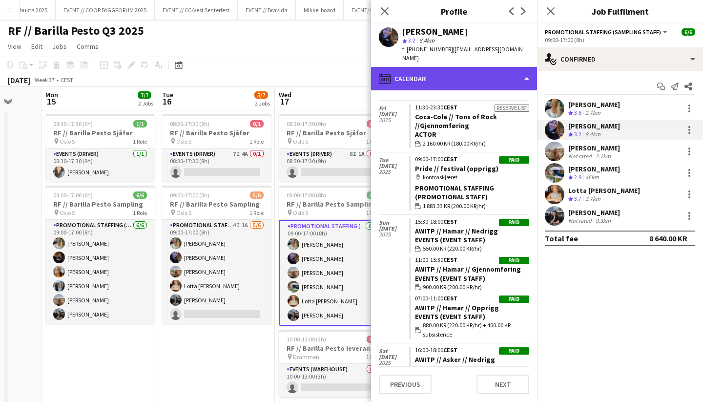
click at [456, 76] on div "calendar-full Calendar" at bounding box center [454, 78] width 166 height 23
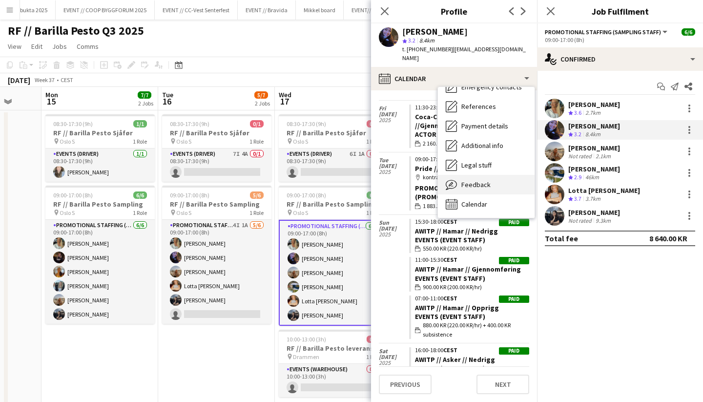
click at [472, 180] on span "Feedback" at bounding box center [475, 184] width 29 height 9
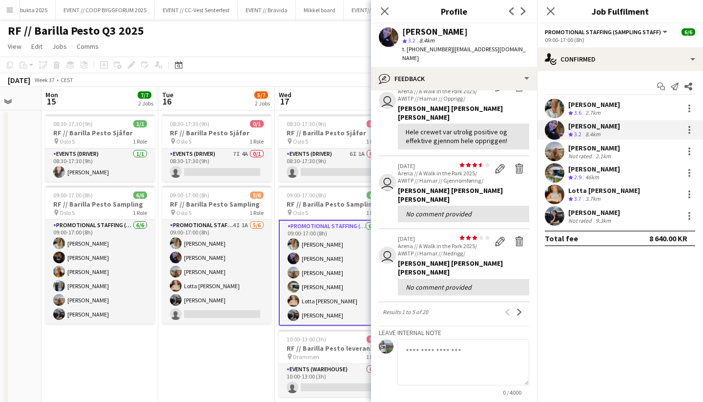
scroll to position [203, 0]
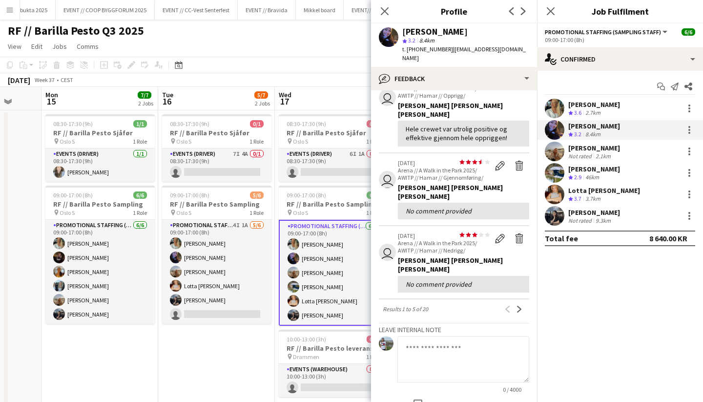
click at [234, 346] on app-date-cell "08:30-17:30 (9h) 0/1 RF // Barilla Pesto Sjåfør pin Oslo S 1 Role Events (Drive…" at bounding box center [216, 274] width 117 height 329
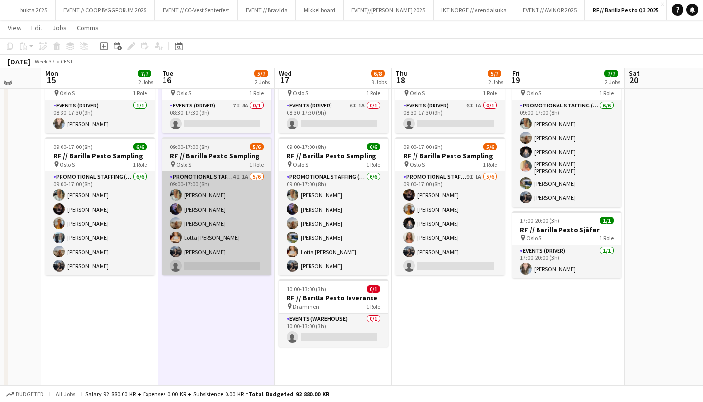
scroll to position [54, 0]
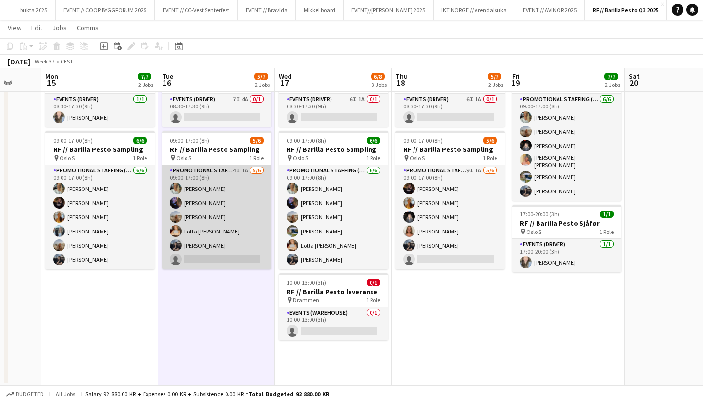
click at [240, 258] on app-card-role "Promotional Staffing (Sampling Staff) 4I 1A 5/6 09:00-17:00 (8h) Lotte Langvatn…" at bounding box center [216, 217] width 109 height 104
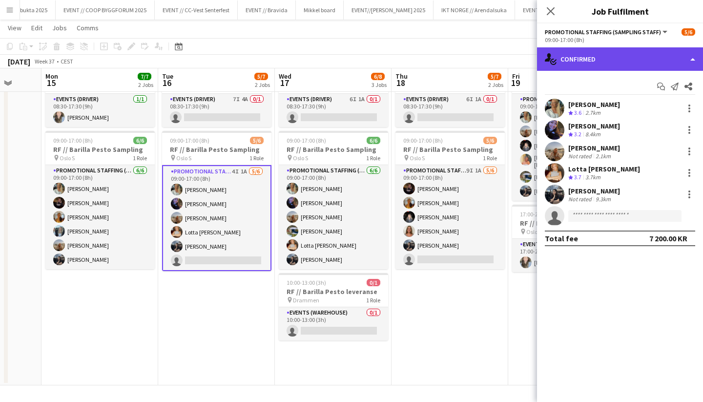
click at [561, 59] on div "single-neutral-actions-check-2 Confirmed" at bounding box center [620, 58] width 166 height 23
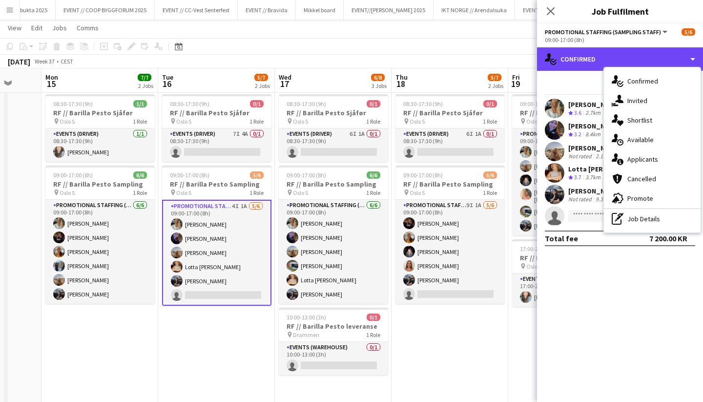
scroll to position [16, 0]
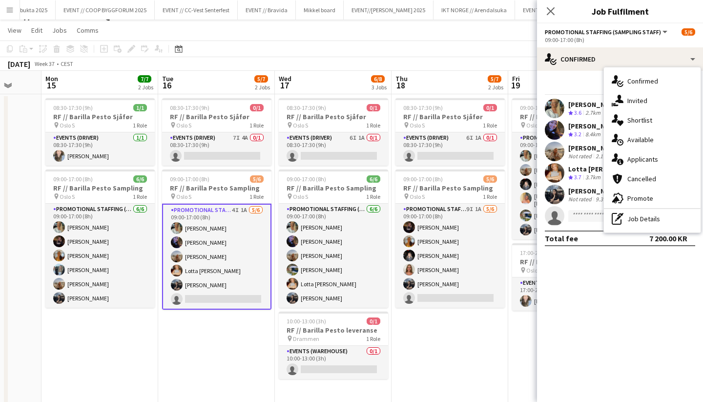
click at [450, 320] on app-date-cell "08:30-17:30 (9h) 0/1 RF // Barilla Pesto Sjåfør pin Oslo S 1 Role Events (Drive…" at bounding box center [449, 258] width 117 height 329
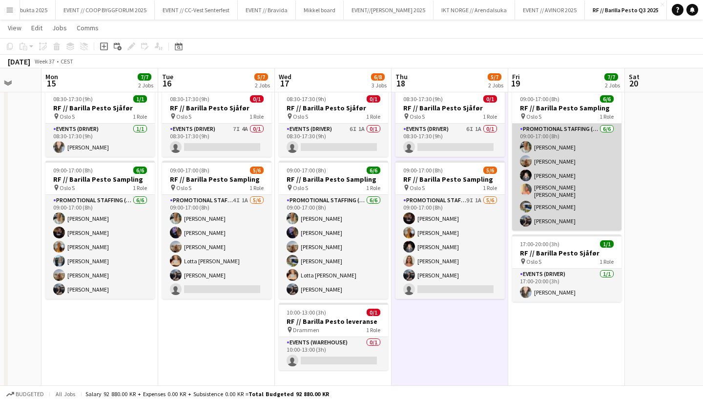
scroll to position [24, 0]
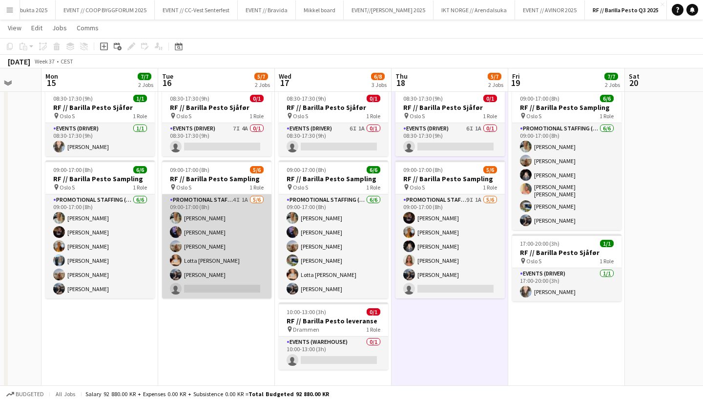
click at [246, 290] on app-card-role "Promotional Staffing (Sampling Staff) 4I 1A 5/6 09:00-17:00 (8h) Lotte Langvatn…" at bounding box center [216, 246] width 109 height 104
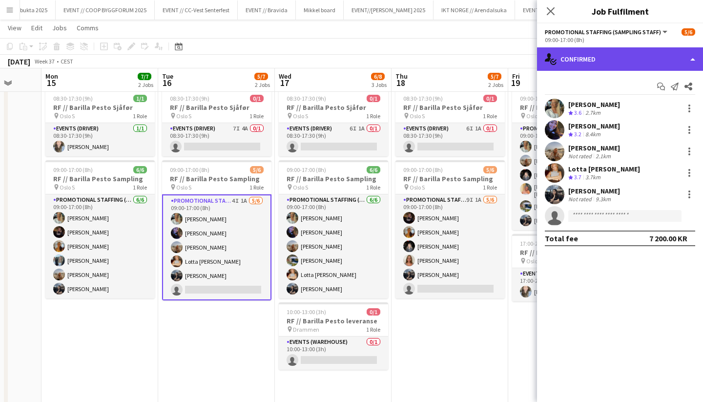
click at [591, 63] on div "single-neutral-actions-check-2 Confirmed" at bounding box center [620, 58] width 166 height 23
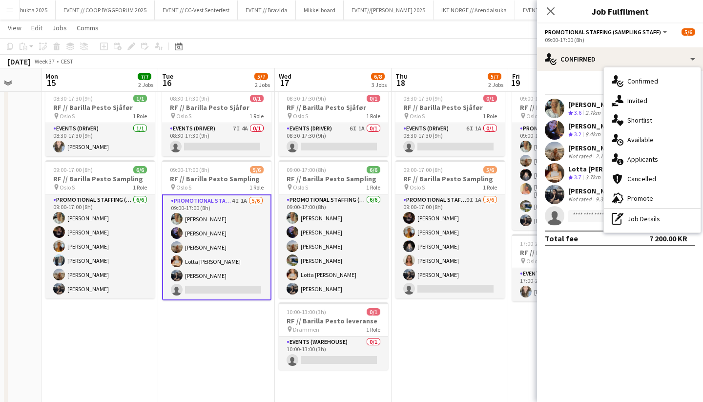
click at [575, 201] on div "Not rated" at bounding box center [580, 198] width 25 height 7
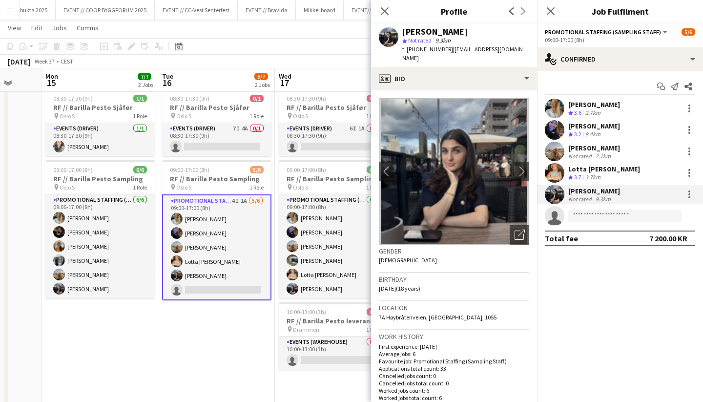
click at [586, 136] on div "8.4km" at bounding box center [592, 134] width 19 height 8
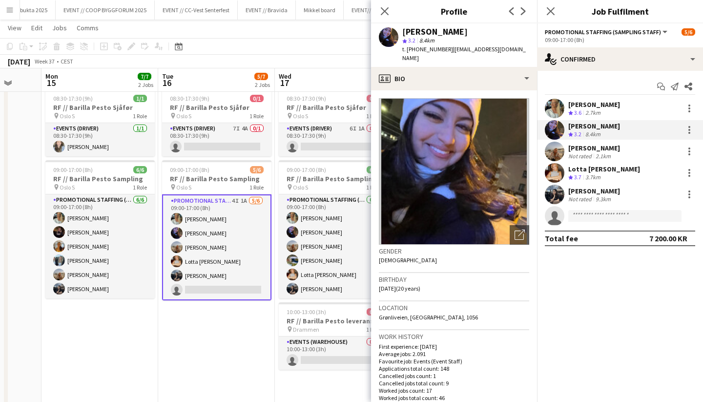
click at [585, 152] on div "Not rated" at bounding box center [580, 155] width 25 height 7
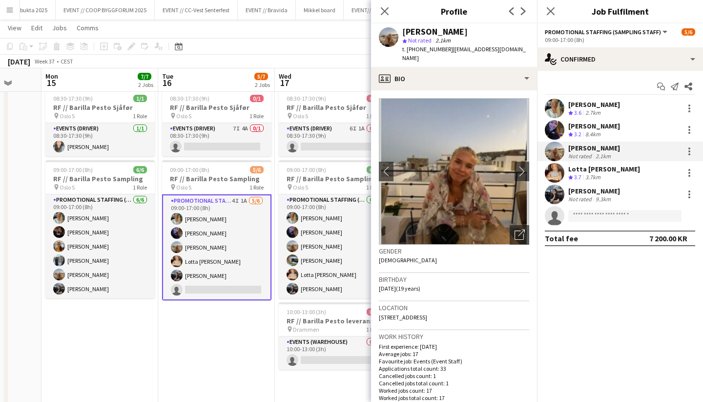
click at [581, 173] on span "3.7" at bounding box center [577, 176] width 7 height 7
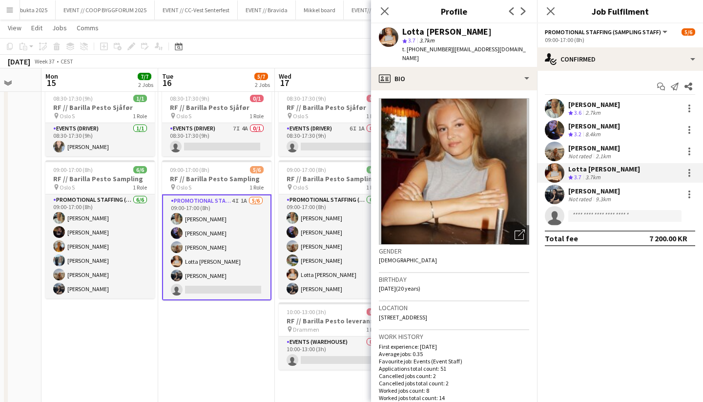
click at [197, 314] on app-date-cell "08:30-17:30 (9h) 0/1 RF // Barilla Pesto Sjåfør pin Oslo S 1 Role Events (Drive…" at bounding box center [216, 249] width 117 height 329
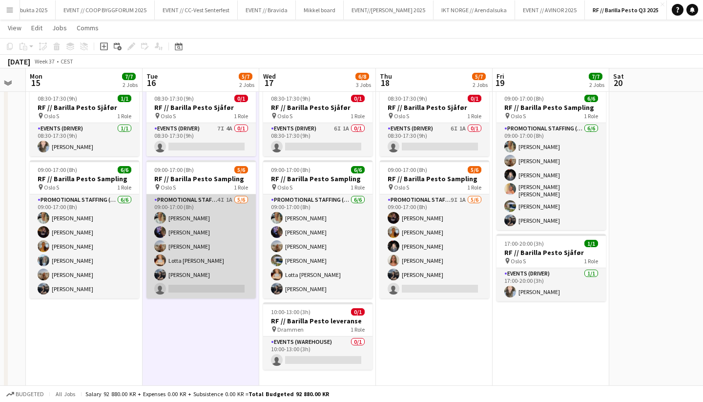
scroll to position [0, 323]
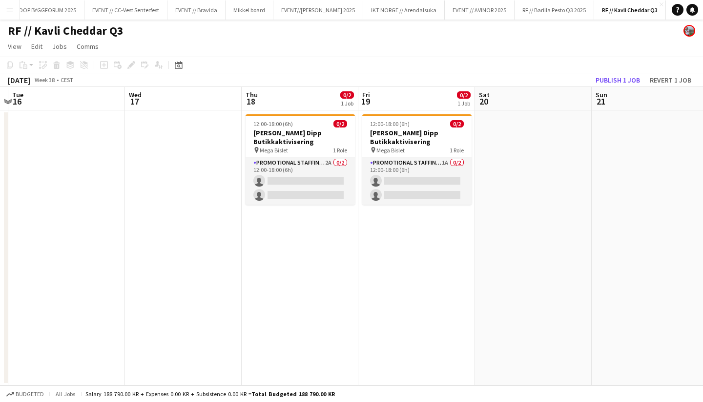
scroll to position [0, 354]
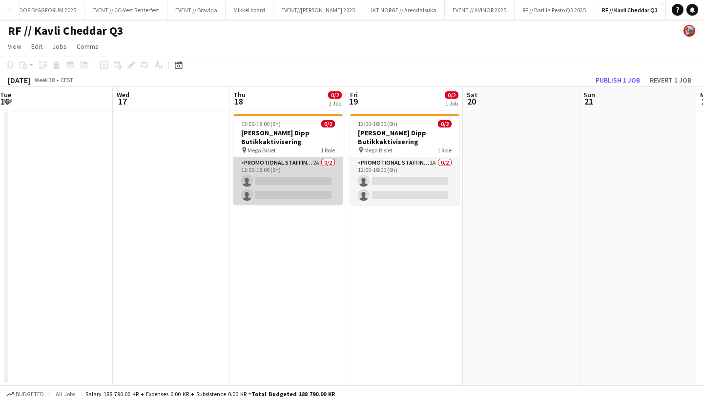
click at [310, 193] on app-card-role "Promotional Staffing (Promotional Staff) 2A 0/2 12:00-18:00 (6h) single-neutral…" at bounding box center [287, 180] width 109 height 47
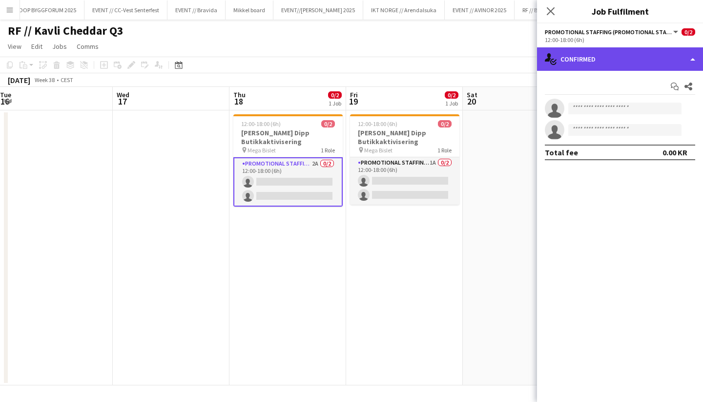
click at [551, 68] on div "single-neutral-actions-check-2 Confirmed" at bounding box center [620, 58] width 166 height 23
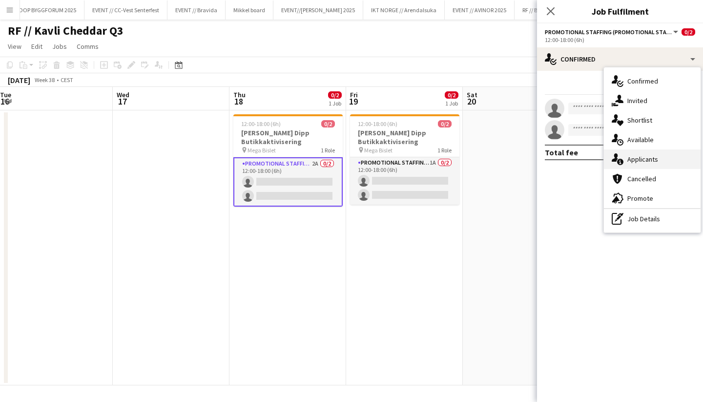
click at [625, 156] on div "single-neutral-actions-information Applicants" at bounding box center [651, 159] width 97 height 20
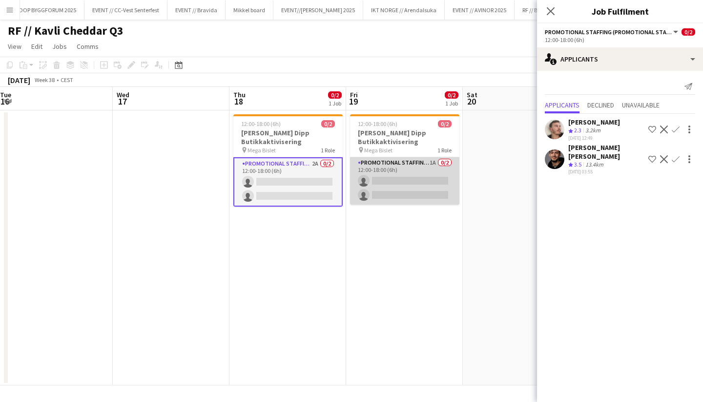
click at [415, 200] on app-card-role "Promotional Staffing (Promotional Staff) 1A 0/2 12:00-18:00 (6h) single-neutral…" at bounding box center [404, 180] width 109 height 47
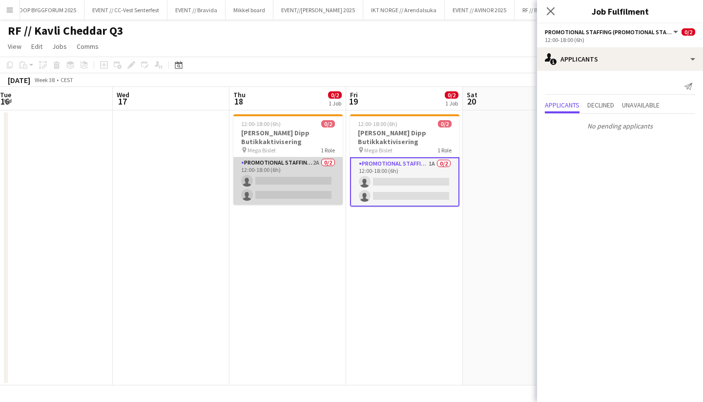
click at [315, 198] on app-card-role "Promotional Staffing (Promotional Staff) 2A 0/2 12:00-18:00 (6h) single-neutral…" at bounding box center [287, 180] width 109 height 47
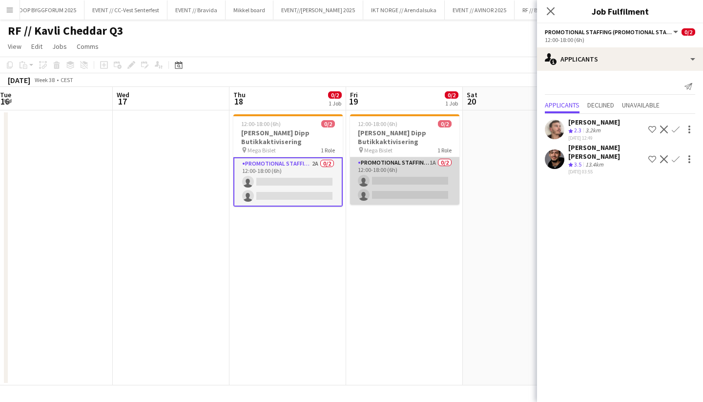
click at [396, 190] on app-card-role "Promotional Staffing (Promotional Staff) 1A 0/2 12:00-18:00 (6h) single-neutral…" at bounding box center [404, 180] width 109 height 47
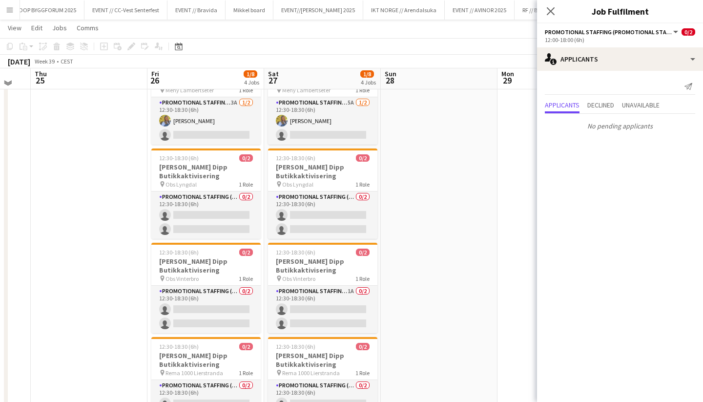
scroll to position [69, 0]
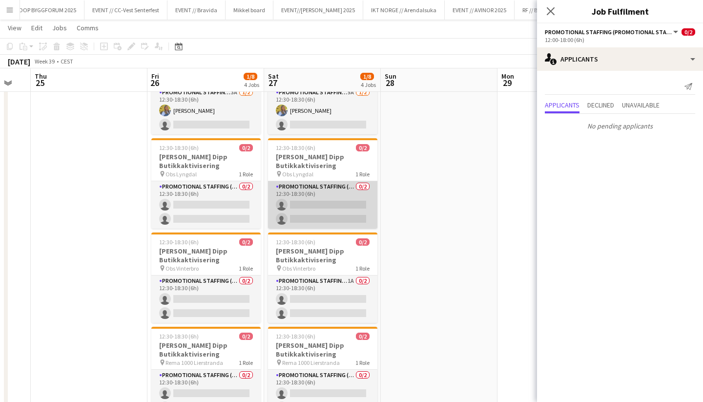
click at [322, 219] on app-card-role "Promotional Staffing (Promotional Staff) 0/2 12:30-18:30 (6h) single-neutral-ac…" at bounding box center [322, 204] width 109 height 47
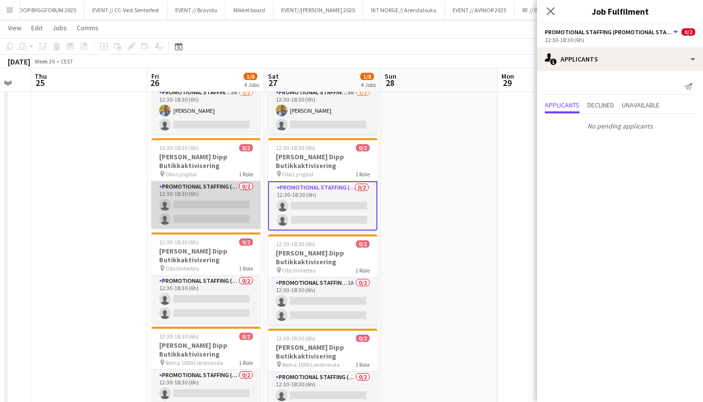
click at [227, 213] on app-card-role "Promotional Staffing (Promotional Staff) 0/2 12:30-18:30 (6h) single-neutral-ac…" at bounding box center [205, 204] width 109 height 47
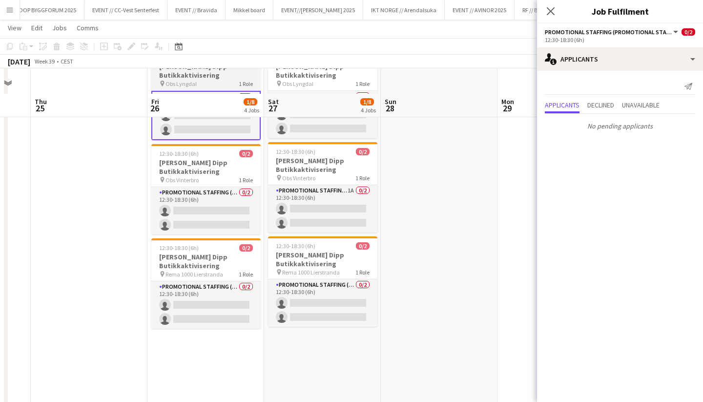
scroll to position [185, 0]
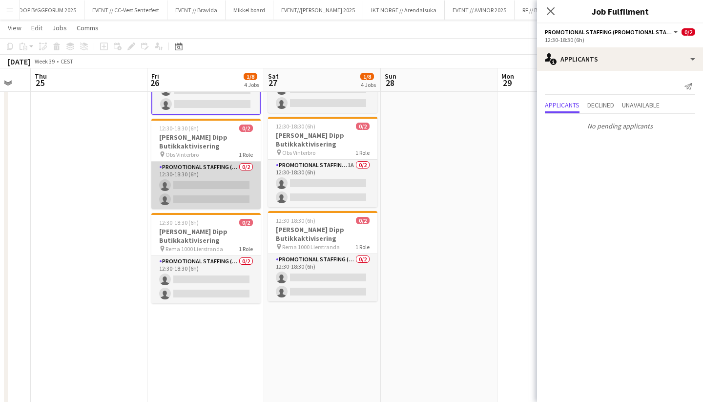
click at [239, 206] on app-card-role "Promotional Staffing (Promotional Staff) 0/2 12:30-18:30 (6h) single-neutral-ac…" at bounding box center [205, 184] width 109 height 47
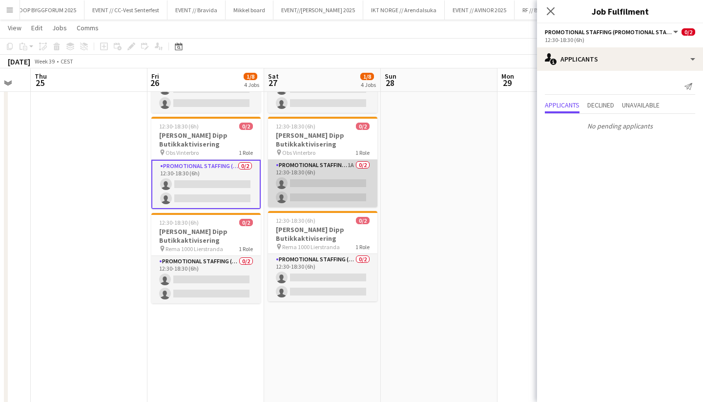
scroll to position [0, 202]
click at [326, 186] on app-card-role "Promotional Staffing (Promotional Staff) 1A 0/2 12:30-18:30 (6h) single-neutral…" at bounding box center [322, 183] width 109 height 47
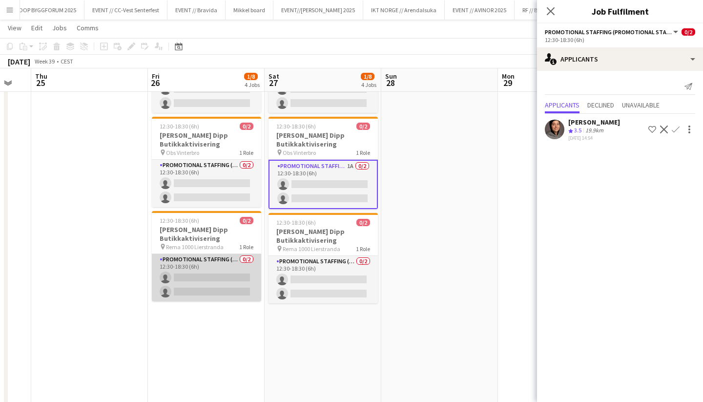
click at [236, 282] on app-card-role "Promotional Staffing (Promotional Staff) 0/2 12:30-18:30 (6h) single-neutral-ac…" at bounding box center [206, 277] width 109 height 47
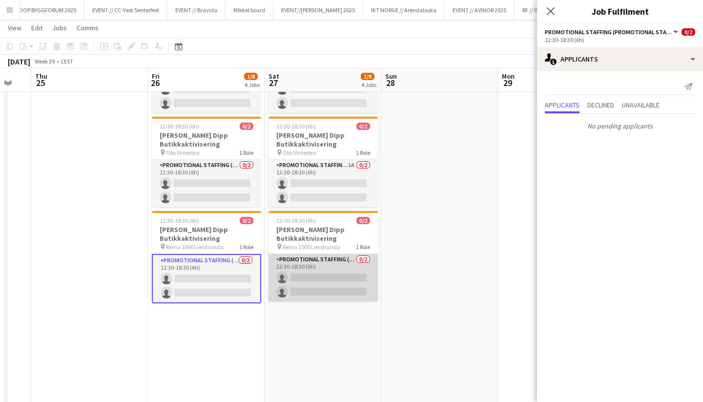
click at [311, 281] on app-card-role "Promotional Staffing (Promotional Staff) 0/2 12:30-18:30 (6h) single-neutral-ac…" at bounding box center [322, 277] width 109 height 47
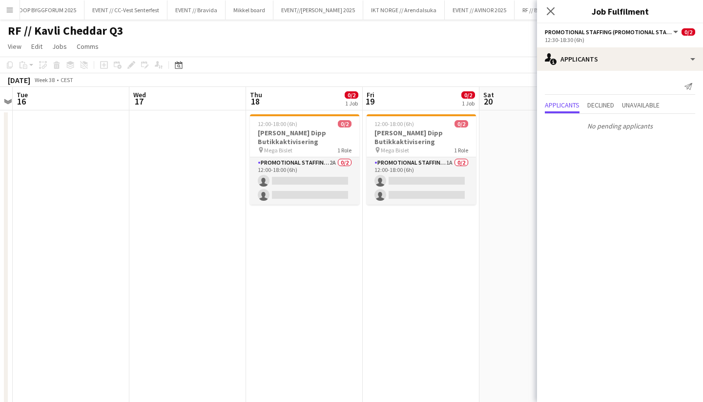
scroll to position [0, 393]
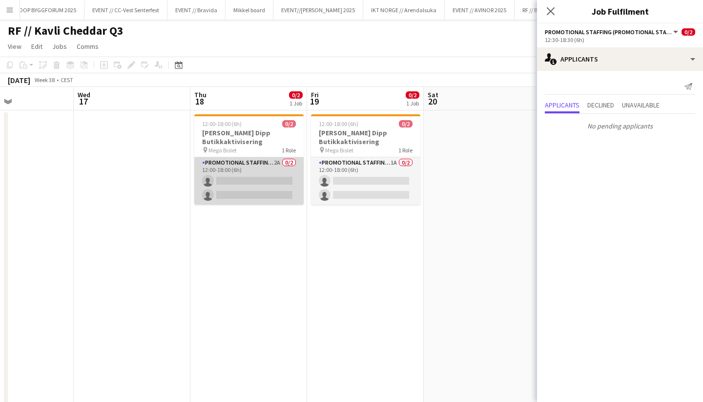
click at [269, 177] on app-card-role "Promotional Staffing (Promotional Staff) 2A 0/2 12:00-18:00 (6h) single-neutral…" at bounding box center [248, 180] width 109 height 47
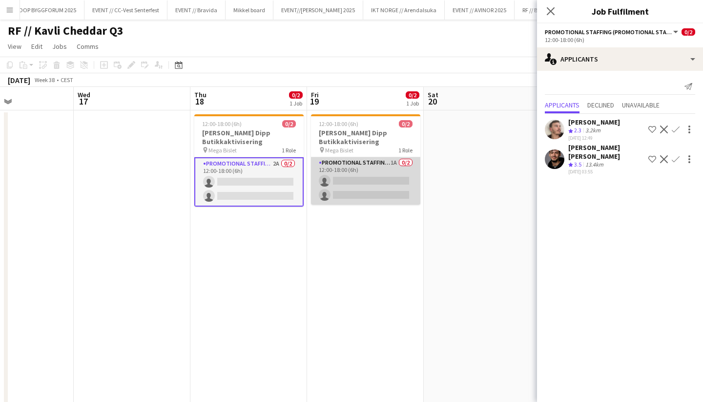
click at [385, 194] on app-card-role "Promotional Staffing (Promotional Staff) 1A 0/2 12:00-18:00 (6h) single-neutral…" at bounding box center [365, 180] width 109 height 47
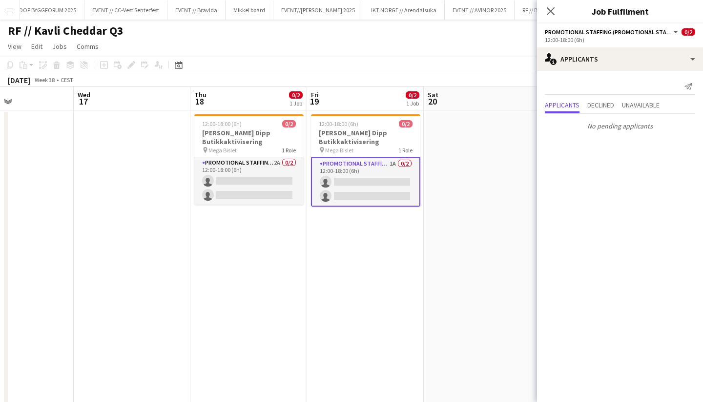
click at [6, 13] on app-icon "Menu" at bounding box center [10, 10] width 8 height 8
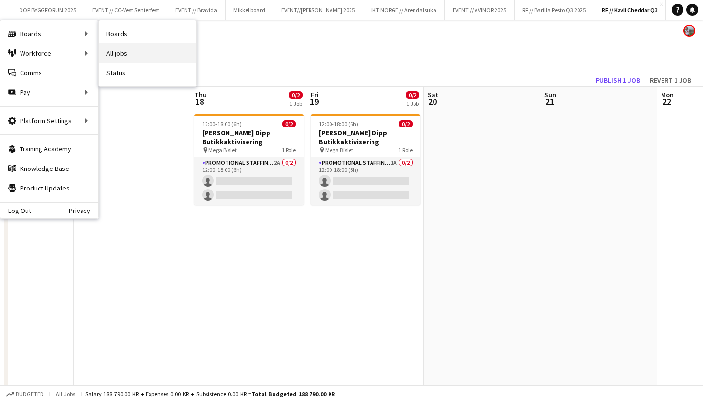
click at [116, 51] on link "All jobs" at bounding box center [148, 53] width 98 height 20
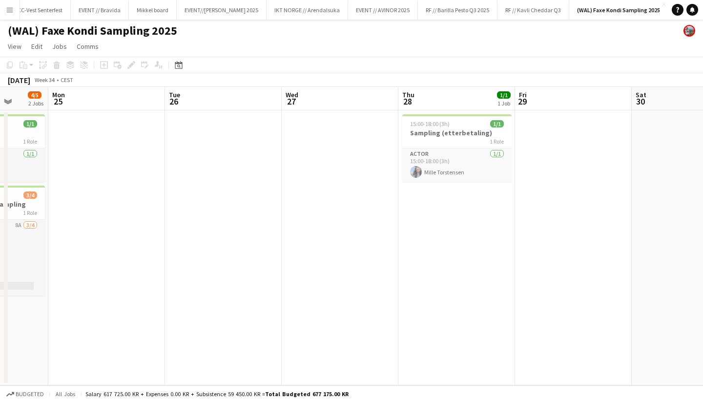
scroll to position [0, 431]
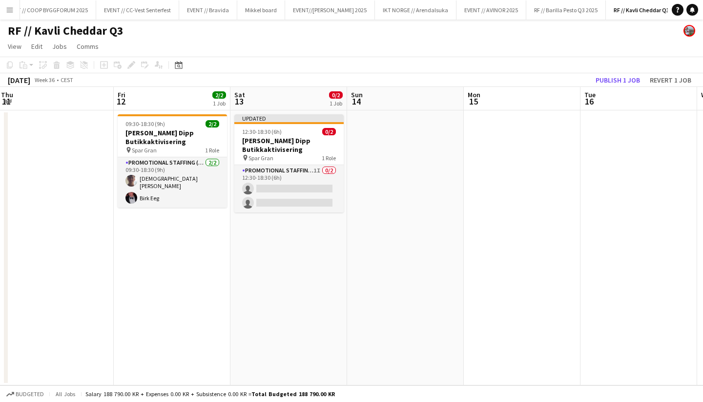
scroll to position [0, 371]
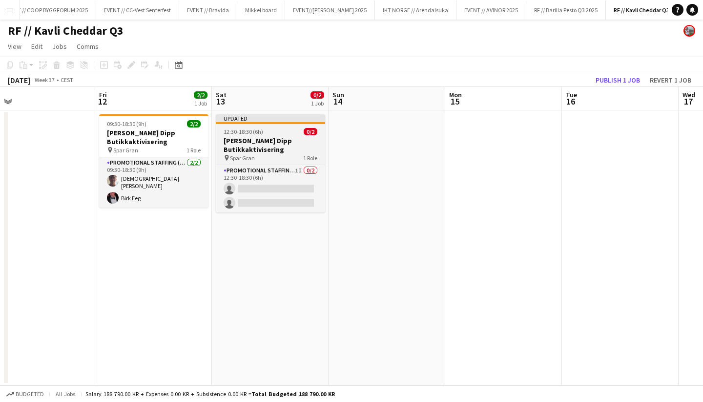
click at [260, 139] on h3 "[PERSON_NAME] Dipp Butikkaktivisering" at bounding box center [270, 145] width 109 height 18
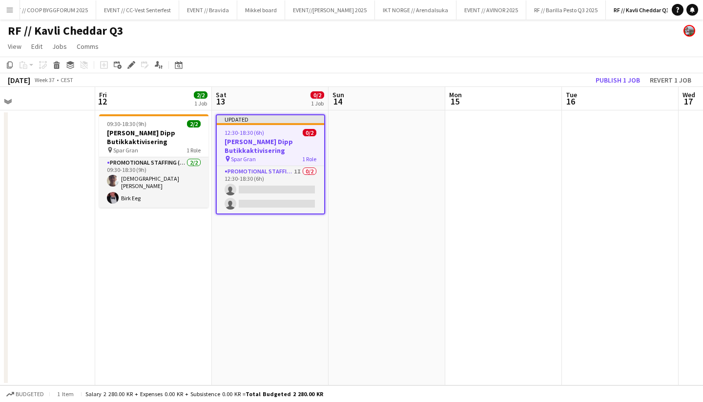
click at [362, 176] on app-date-cell at bounding box center [386, 247] width 117 height 275
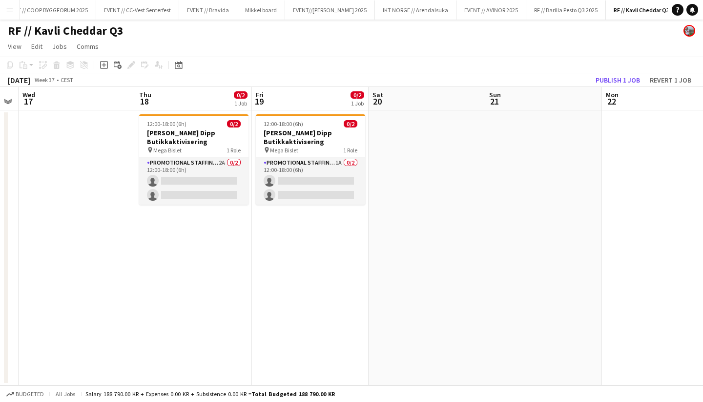
scroll to position [0, 332]
click at [296, 130] on h3 "[PERSON_NAME] Dipp Butikkaktivisering" at bounding box center [309, 137] width 109 height 18
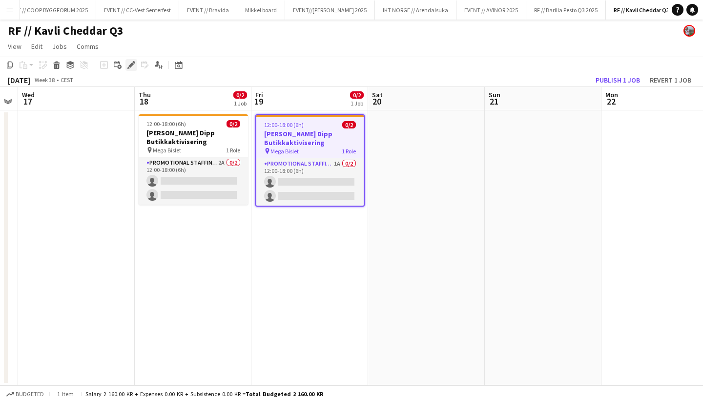
click at [133, 61] on icon "Edit" at bounding box center [131, 65] width 8 height 8
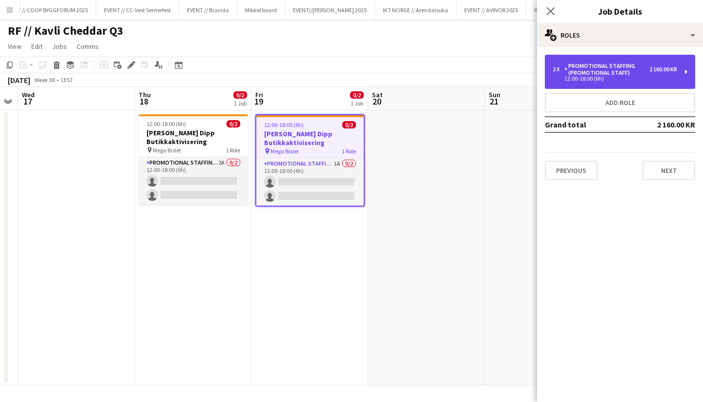
click at [597, 83] on div "2 x Promotional Staffing (Promotional Staff) 2 160.00 KR 12:00-18:00 (6h)" at bounding box center [619, 72] width 150 height 34
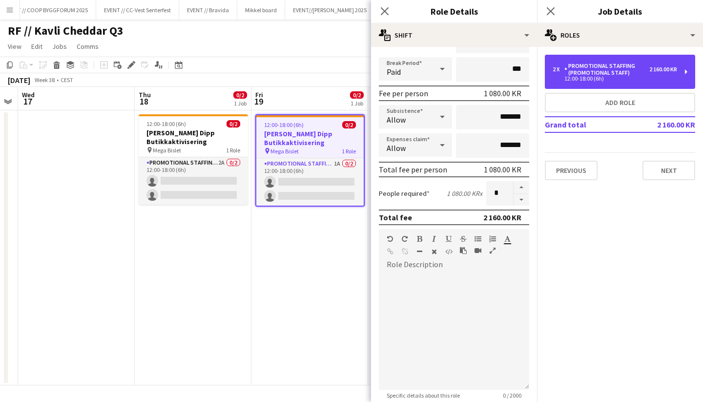
scroll to position [38, 0]
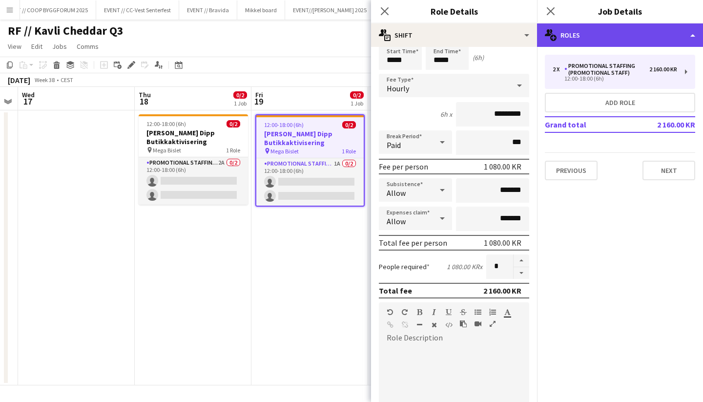
click at [581, 45] on div "multiple-users-add Roles" at bounding box center [620, 34] width 166 height 23
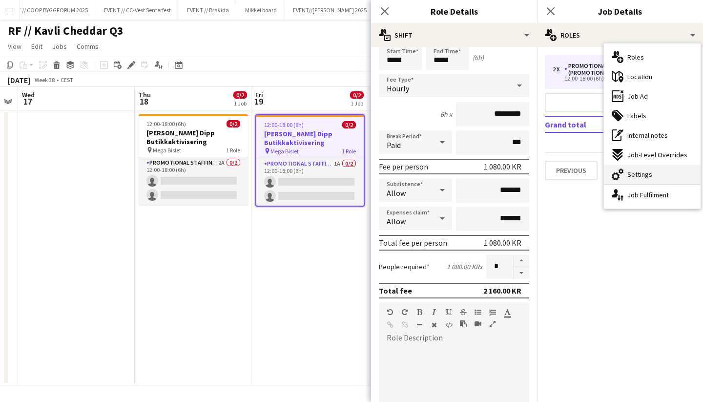
click at [643, 170] on span "Settings" at bounding box center [639, 174] width 25 height 9
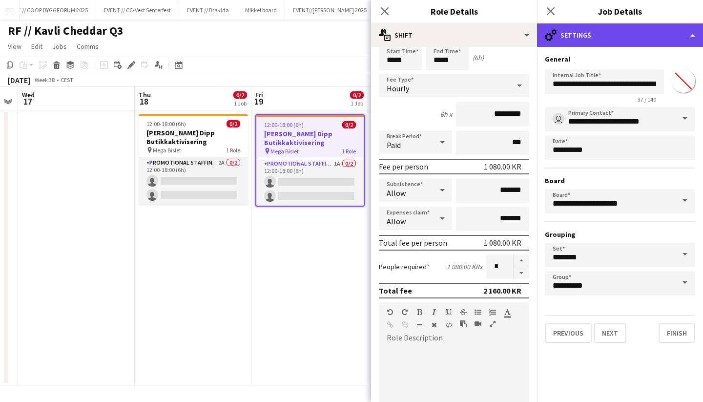
click at [573, 36] on div "cog-double-3 Settings" at bounding box center [620, 34] width 166 height 23
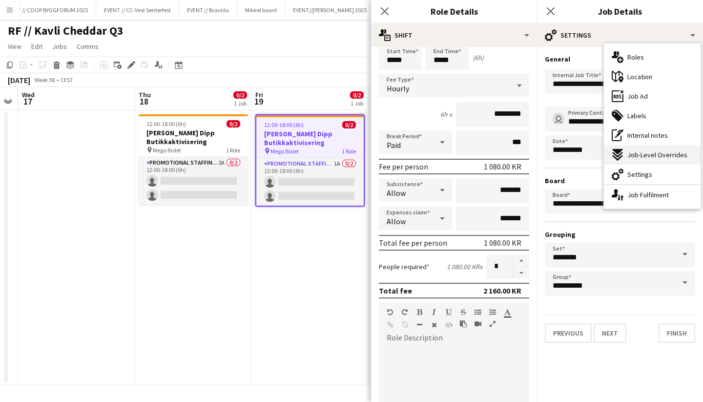
click at [635, 152] on span "Job-Level Overrides" at bounding box center [657, 154] width 60 height 9
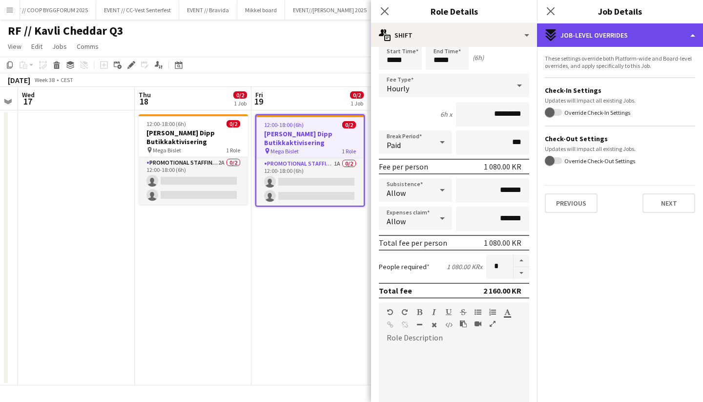
click at [571, 37] on div "expand-all-down Job-Level Overrides" at bounding box center [620, 34] width 166 height 23
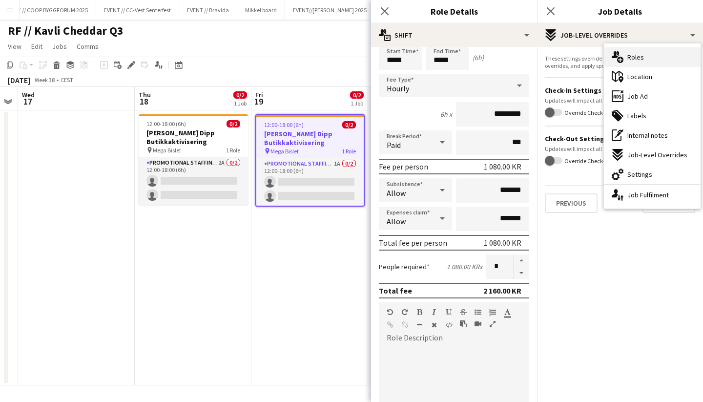
click at [632, 58] on span "Roles" at bounding box center [635, 57] width 17 height 9
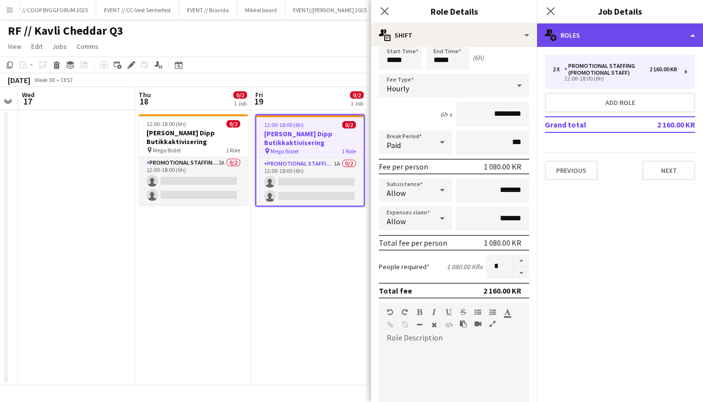
click at [607, 36] on div "multiple-users-add Roles" at bounding box center [620, 34] width 166 height 23
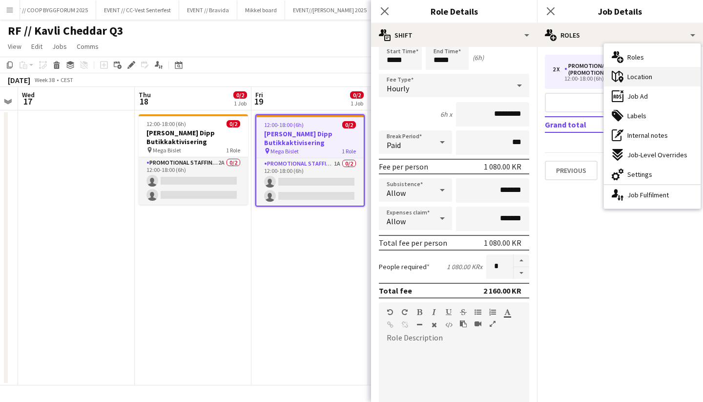
click at [643, 80] on span "Location" at bounding box center [639, 76] width 25 height 9
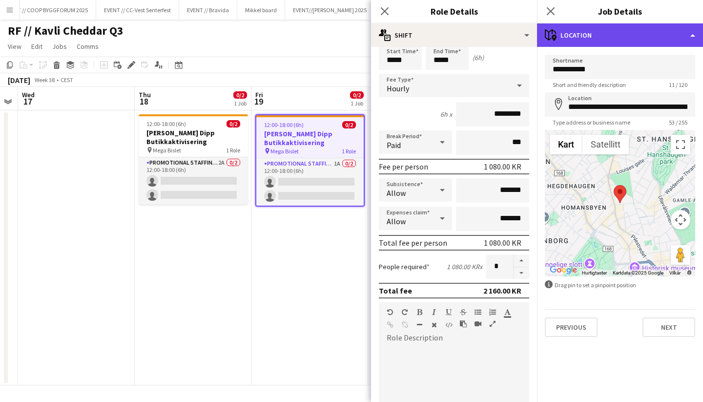
click at [592, 36] on div "maps-pin-1 Location" at bounding box center [620, 34] width 166 height 23
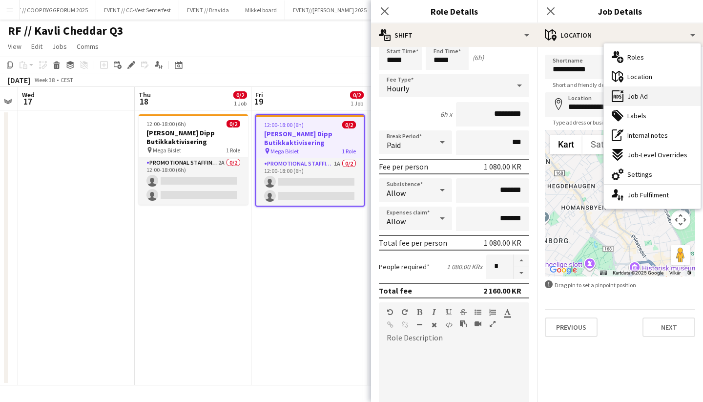
click at [638, 100] on span "Job Ad" at bounding box center [637, 96] width 20 height 9
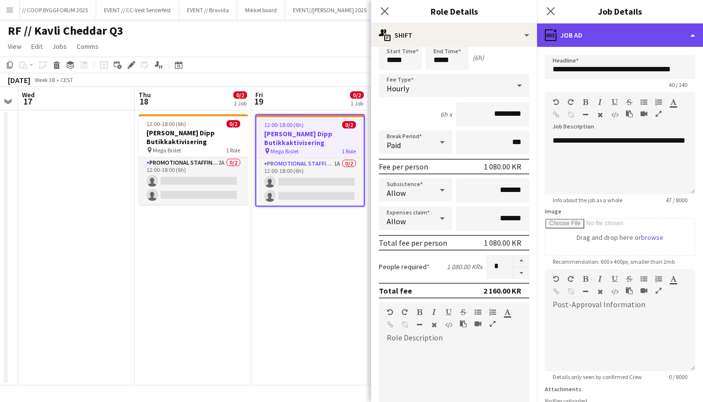
click at [579, 30] on div "ads-window Job Ad" at bounding box center [620, 34] width 166 height 23
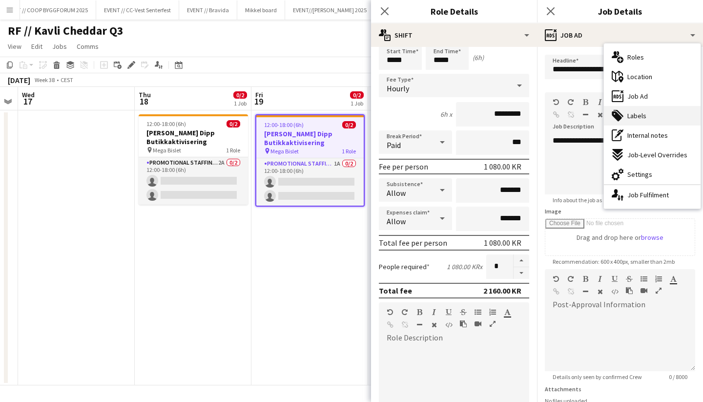
click at [634, 116] on span "Labels" at bounding box center [636, 115] width 19 height 9
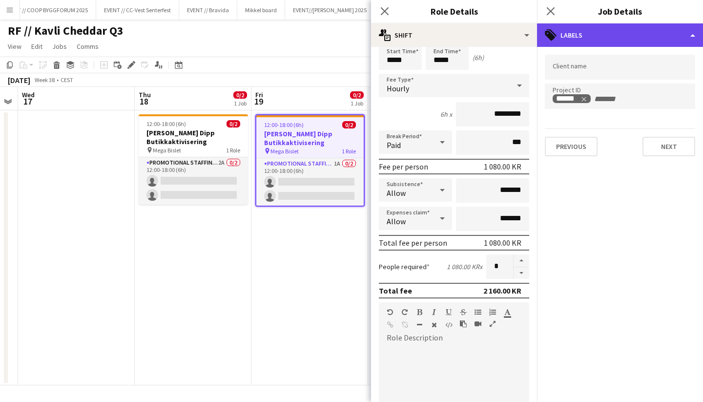
click at [569, 33] on div "tags-double Labels" at bounding box center [620, 34] width 166 height 23
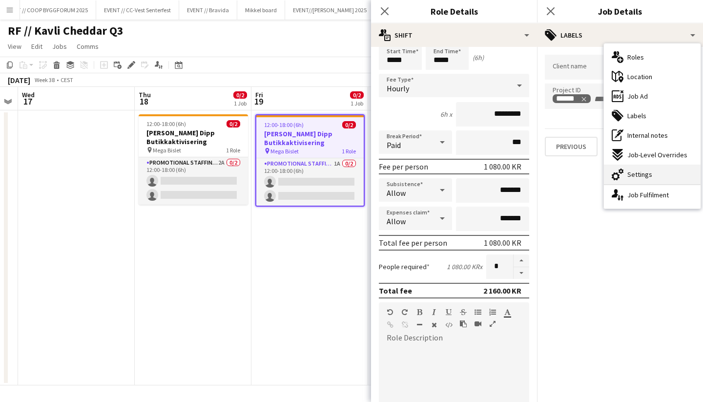
click at [641, 169] on div "cog-double-3 Settings" at bounding box center [651, 174] width 97 height 20
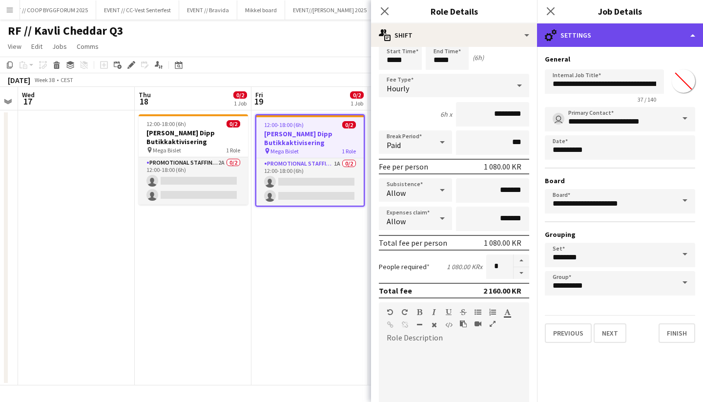
click at [553, 38] on icon "cog-double-3" at bounding box center [550, 35] width 12 height 12
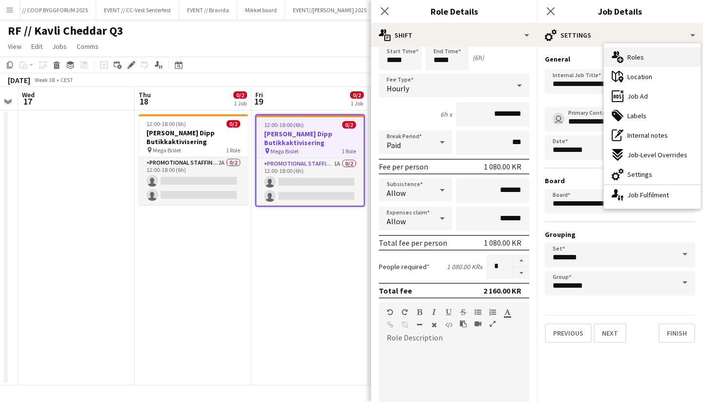
click at [615, 62] on icon "multiple-users-add" at bounding box center [617, 57] width 12 height 12
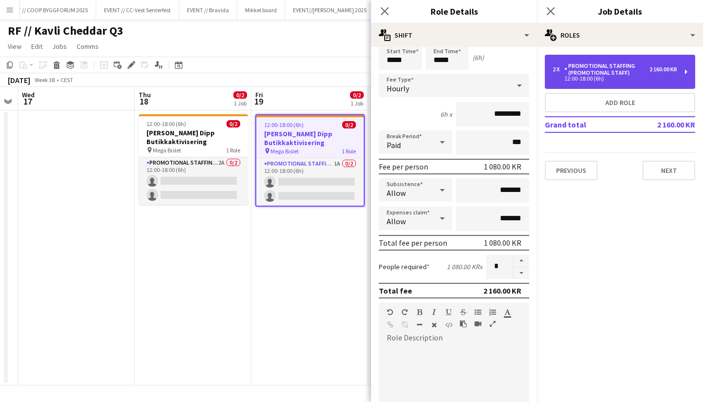
click at [582, 79] on div "12:00-18:00 (6h)" at bounding box center [614, 78] width 124 height 5
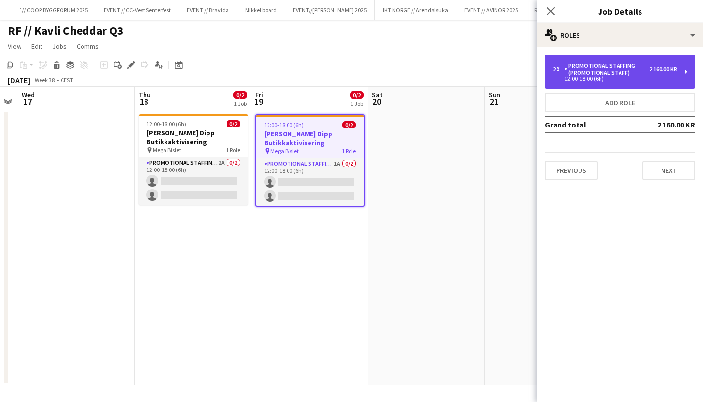
click at [568, 81] on div "12:00-18:00 (6h)" at bounding box center [614, 78] width 124 height 5
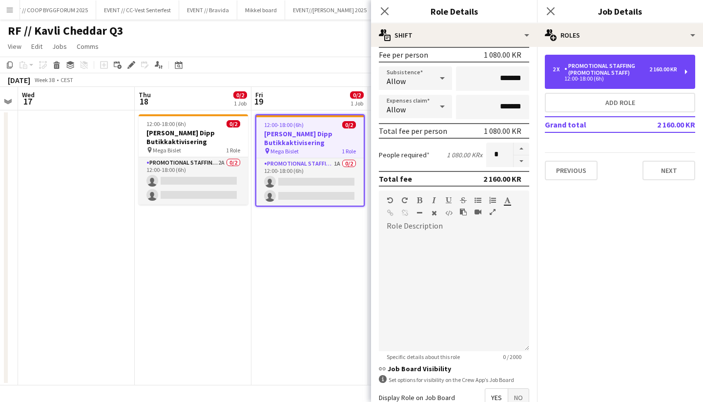
scroll to position [259, 0]
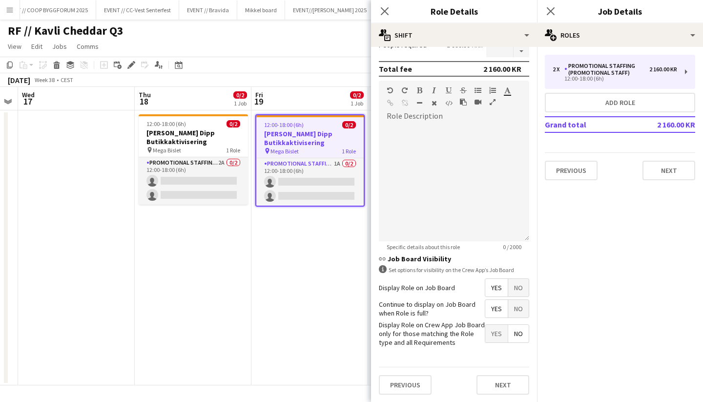
click at [495, 344] on div "Display Role on Crew App Job Board only for those matching the Role type and al…" at bounding box center [454, 333] width 150 height 27
click at [492, 335] on span "Yes" at bounding box center [496, 333] width 22 height 18
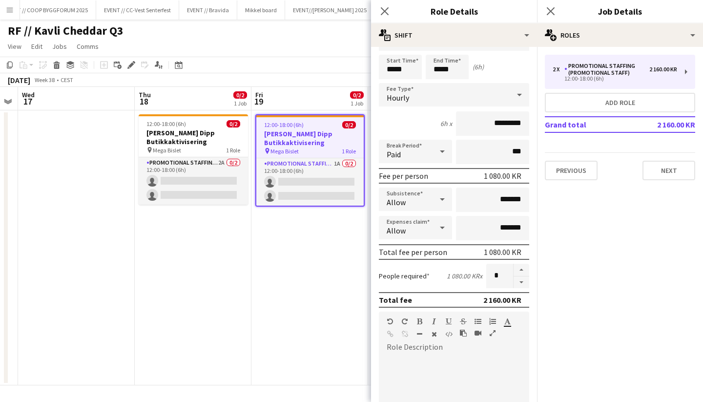
scroll to position [0, 0]
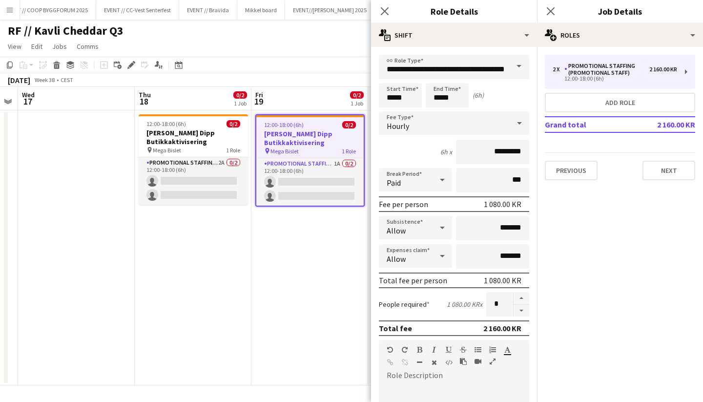
click at [307, 296] on app-date-cell "12:00-18:00 (6h) 0/2 Kavli Cheddar Dipp Butikkaktivisering pin Mega Bislet 1 Ro…" at bounding box center [309, 247] width 117 height 275
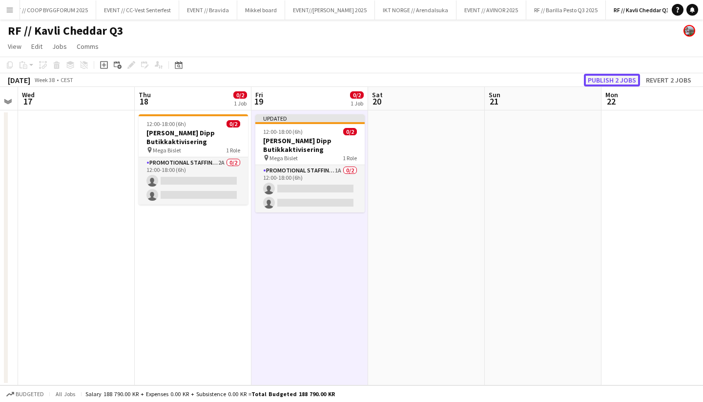
click at [600, 82] on button "Publish 2 jobs" at bounding box center [611, 80] width 56 height 13
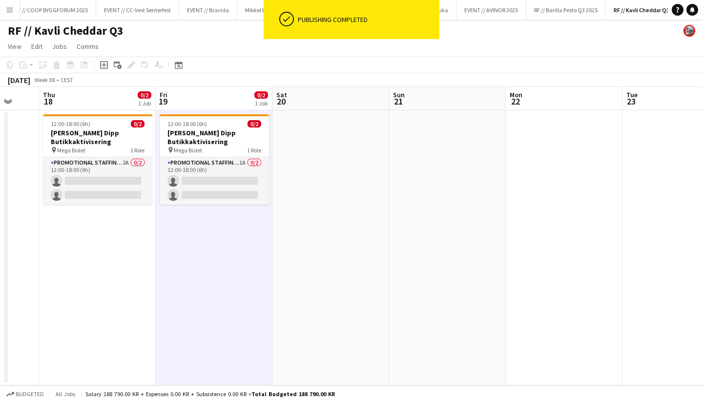
scroll to position [0, 430]
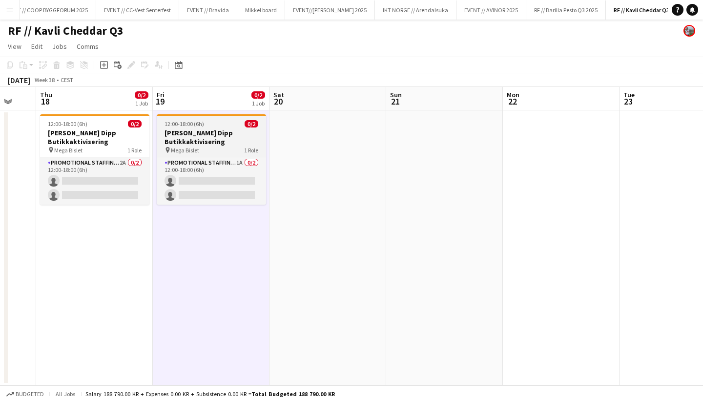
click at [198, 137] on h3 "[PERSON_NAME] Dipp Butikkaktivisering" at bounding box center [211, 137] width 109 height 18
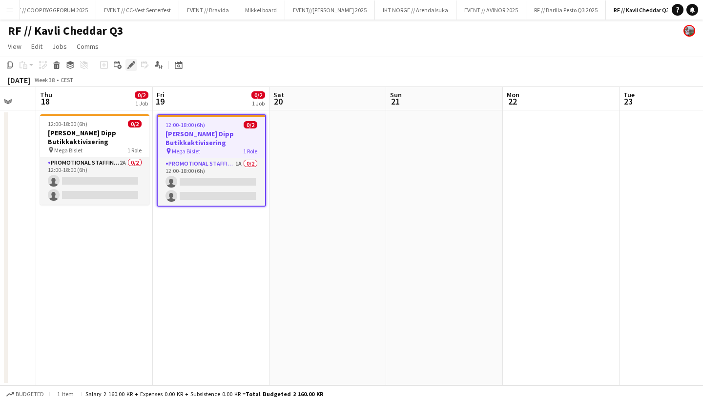
click at [129, 61] on icon "Edit" at bounding box center [131, 65] width 8 height 8
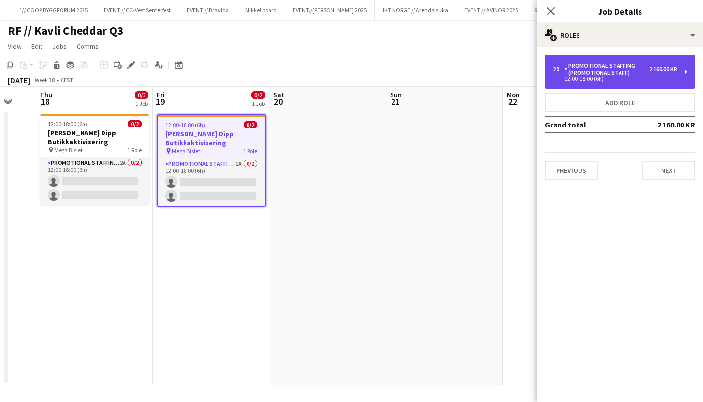
click at [599, 76] on div "Promotional Staffing (Promotional Staff)" at bounding box center [606, 69] width 85 height 14
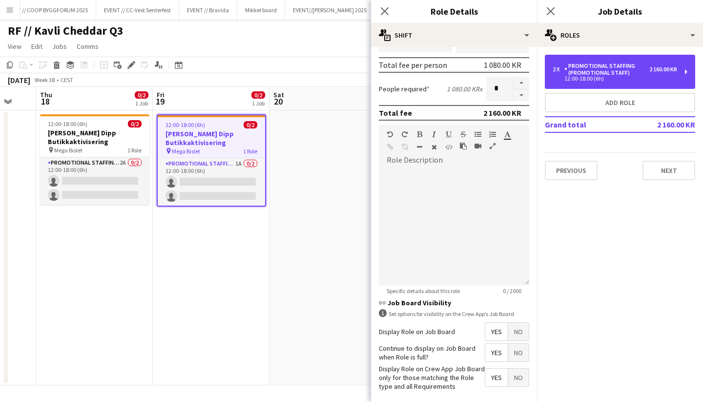
scroll to position [259, 0]
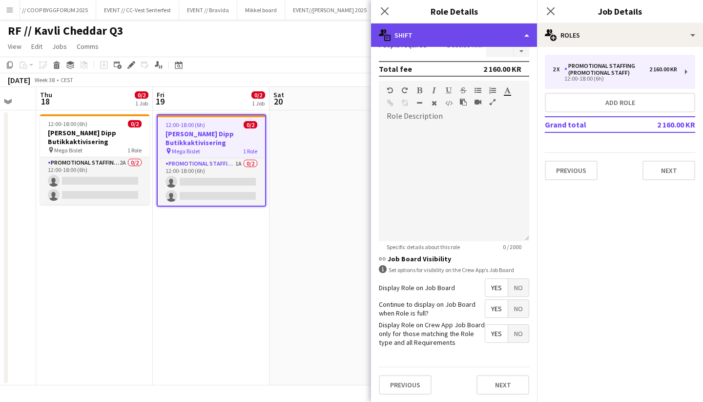
click at [420, 35] on div "multiple-actions-text Shift" at bounding box center [454, 34] width 166 height 23
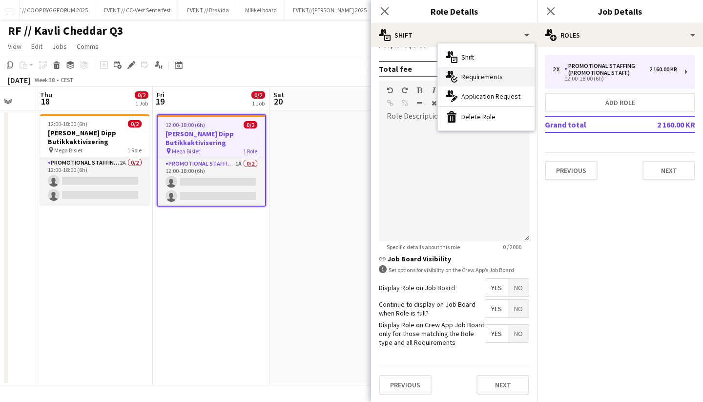
click at [473, 77] on span "Requirements" at bounding box center [481, 76] width 41 height 9
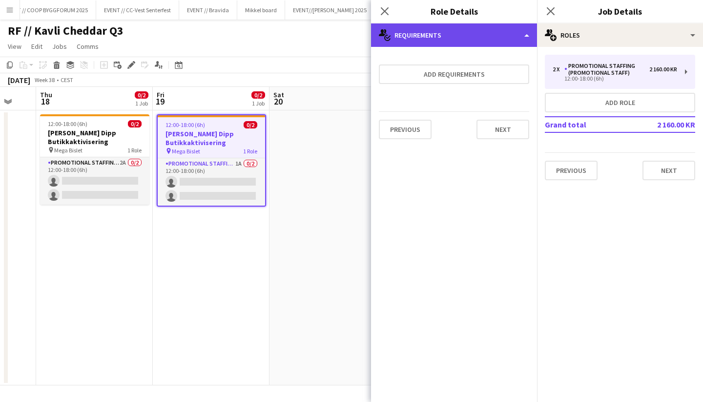
click at [405, 31] on div "multiple-actions-check-2 Requirements" at bounding box center [454, 34] width 166 height 23
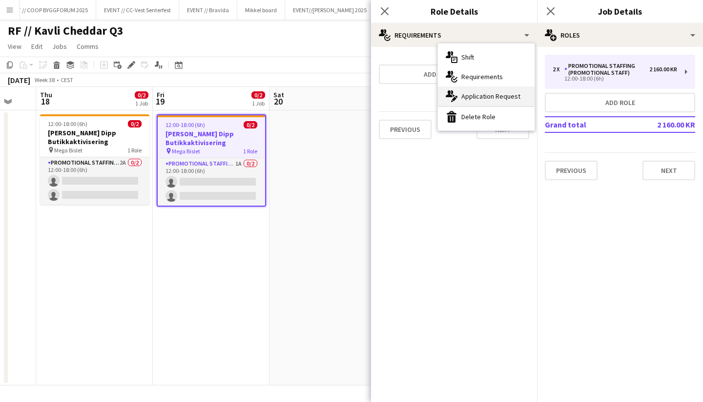
click at [470, 98] on span "Application Request" at bounding box center [490, 96] width 59 height 9
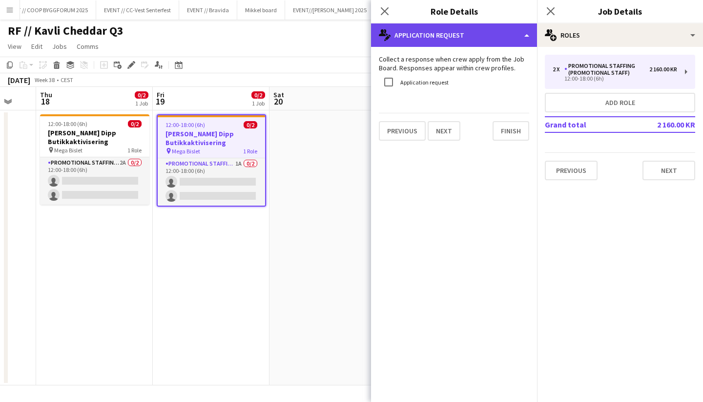
click at [427, 46] on div "multiple-actions-edit-1 Application Request" at bounding box center [454, 34] width 166 height 23
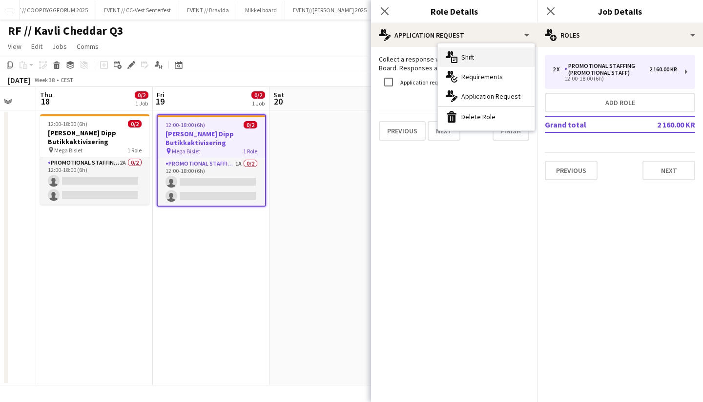
click at [479, 64] on div "multiple-actions-text Shift" at bounding box center [486, 57] width 97 height 20
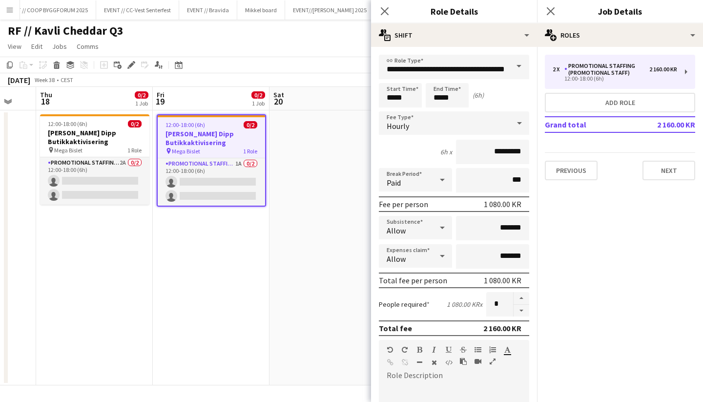
click at [326, 174] on app-date-cell at bounding box center [327, 247] width 117 height 275
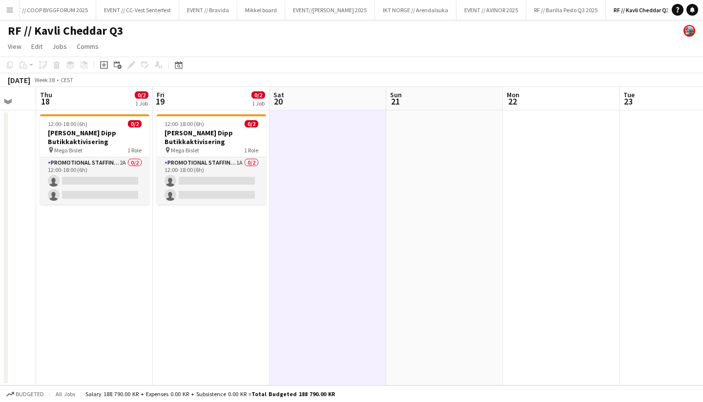
click at [296, 171] on app-date-cell at bounding box center [327, 247] width 117 height 275
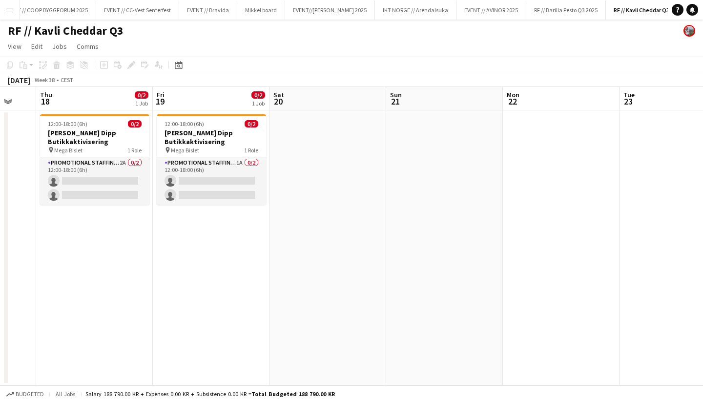
click at [6, 11] on app-icon "Menu" at bounding box center [10, 10] width 8 height 8
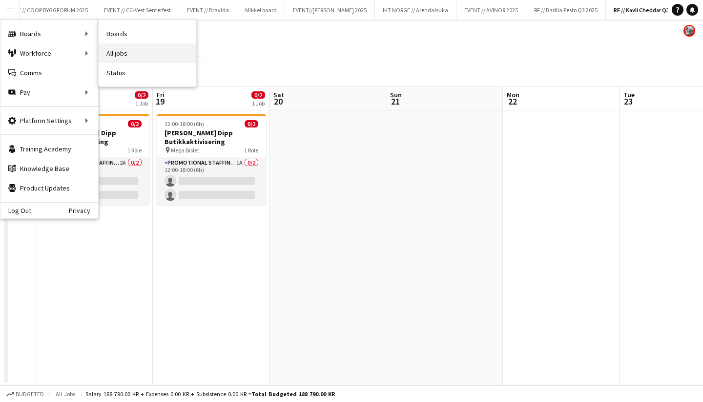
click at [135, 48] on link "All jobs" at bounding box center [148, 53] width 98 height 20
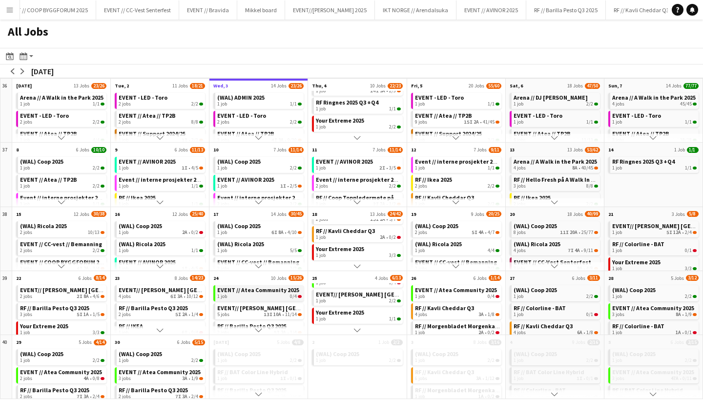
scroll to position [50, 0]
click at [15, 4] on button "Menu" at bounding box center [10, 10] width 20 height 20
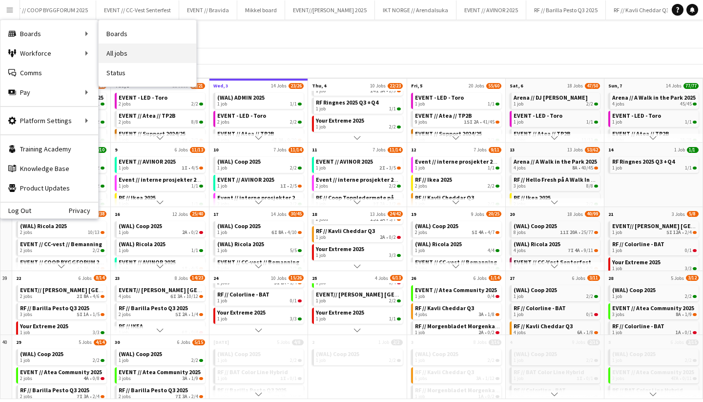
click at [117, 54] on link "All jobs" at bounding box center [148, 53] width 98 height 20
